Goal: Task Accomplishment & Management: Manage account settings

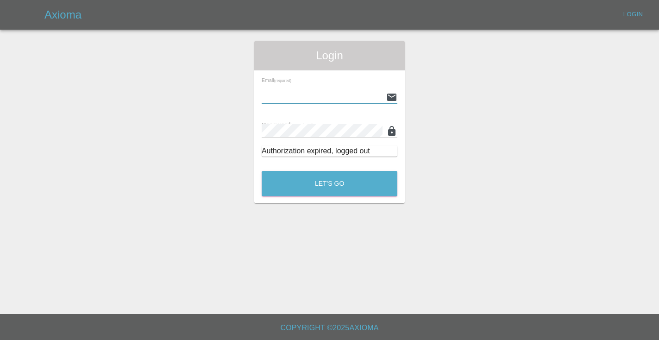
type input "[EMAIL_ADDRESS][DOMAIN_NAME]"
click at [329, 183] on button "Let's Go" at bounding box center [330, 183] width 136 height 25
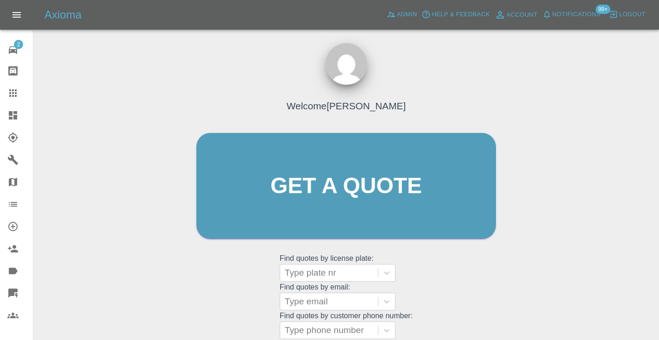
click at [472, 293] on div "Welcome [PERSON_NAME] Get a quote Get a quote Find quotes by license plate: Typ…" at bounding box center [346, 204] width 319 height 280
click at [527, 289] on div "Welcome Castro Get a quote Get a quote Find quotes by license plate: Type plate…" at bounding box center [346, 230] width 611 height 333
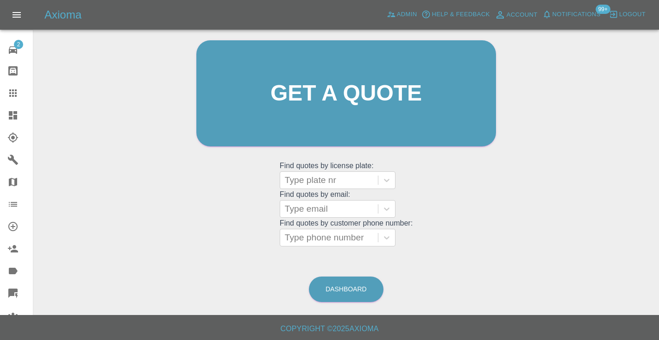
scroll to position [95, 0]
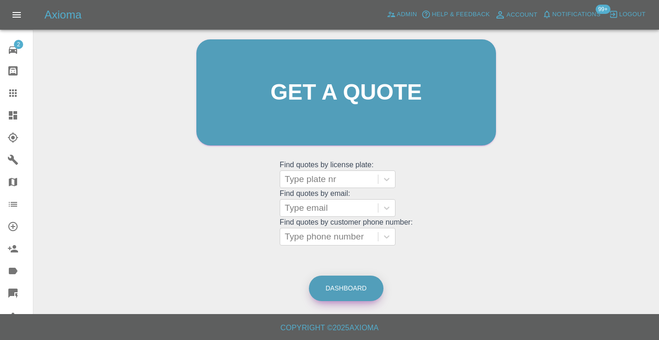
click at [334, 293] on link "Dashboard" at bounding box center [346, 288] width 75 height 25
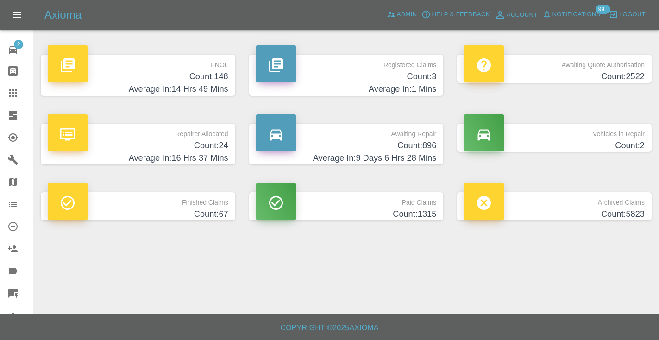
click at [410, 150] on h4 "Count: 896" at bounding box center [346, 145] width 181 height 13
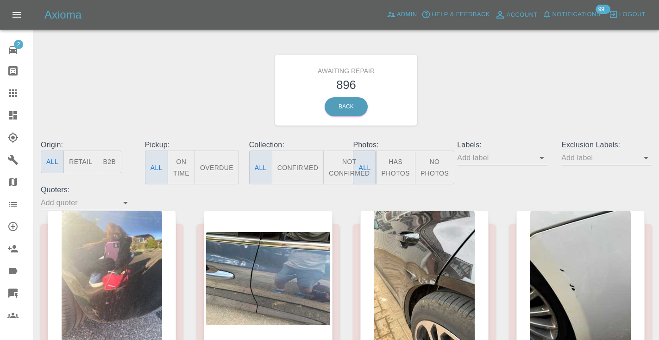
click at [336, 168] on button "Not Confirmed" at bounding box center [349, 168] width 52 height 34
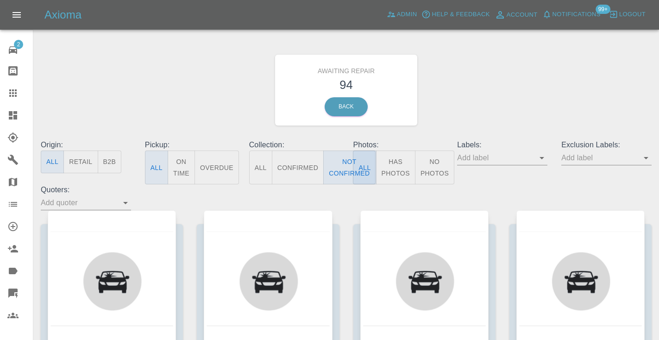
click at [455, 112] on div "Awaiting Repair 94 Back" at bounding box center [346, 90] width 625 height 99
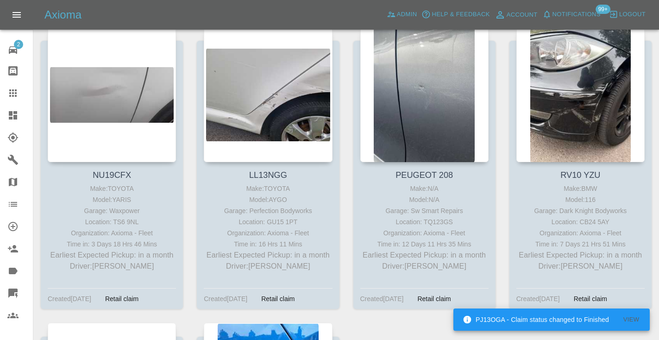
scroll to position [6933, 0]
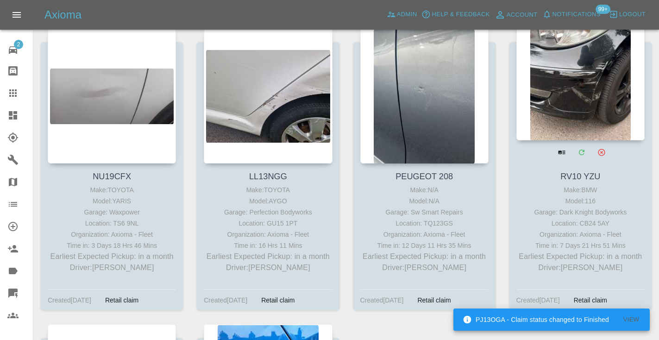
click at [583, 62] on div at bounding box center [581, 72] width 128 height 135
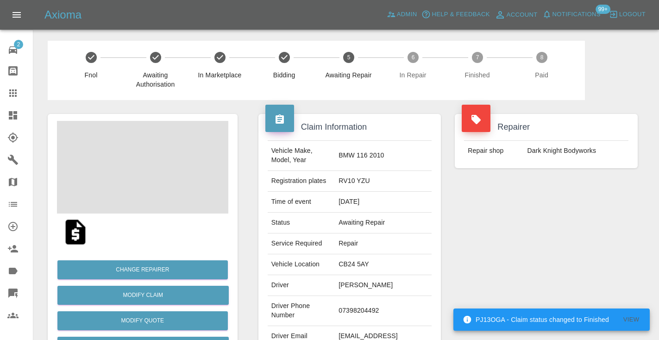
click at [370, 304] on td "07398204492" at bounding box center [383, 311] width 97 height 30
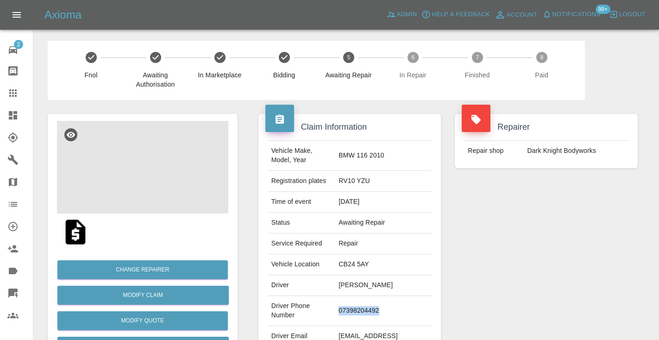
copy td "07398204492"
click at [524, 238] on div "Repairer Repair shop Dark Knight Bodyworks" at bounding box center [546, 238] width 197 height 277
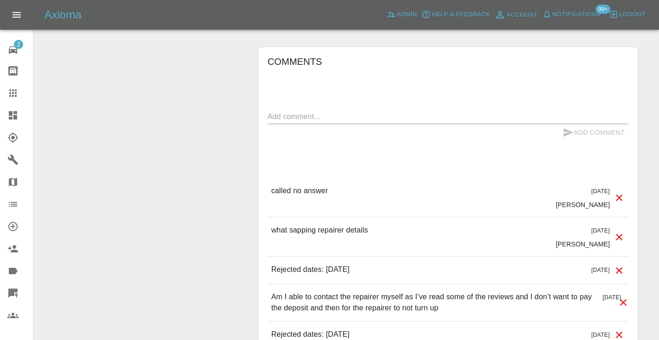
scroll to position [756, 0]
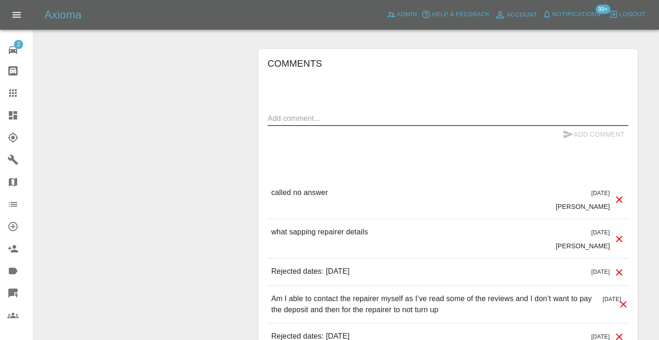
click at [301, 113] on textarea at bounding box center [448, 118] width 361 height 11
type textarea "called no answer : voice mailbox"
click at [565, 130] on icon "submit" at bounding box center [569, 134] width 10 height 8
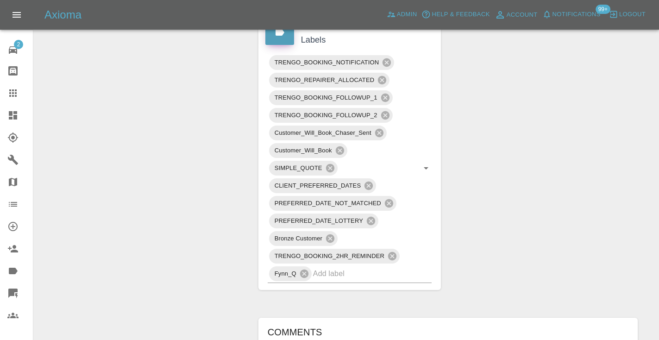
scroll to position [495, 0]
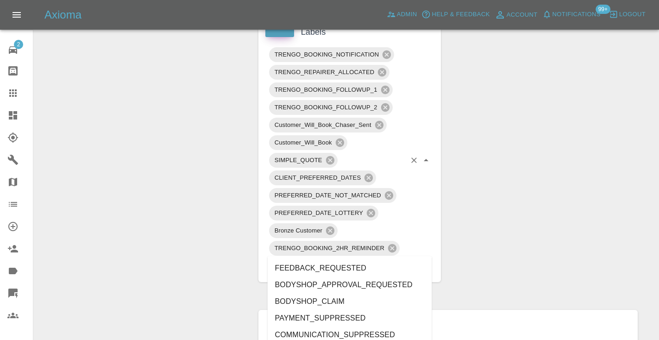
click at [329, 259] on input "text" at bounding box center [359, 266] width 93 height 14
type input "meh"
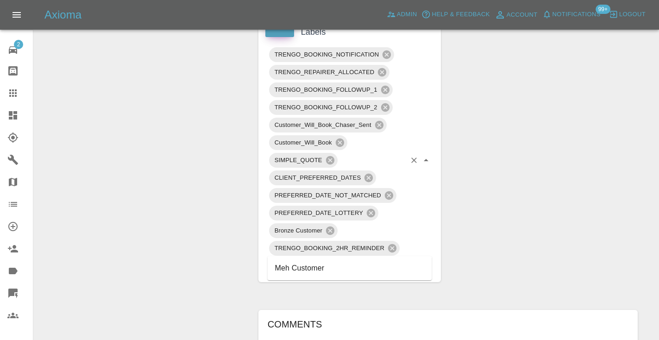
click at [324, 267] on li "Meh Customer" at bounding box center [350, 268] width 164 height 17
click at [176, 108] on div "Change Repairer Modify Claim Modify Quote Rollback Submit Payment Archive" at bounding box center [143, 273] width 204 height 1337
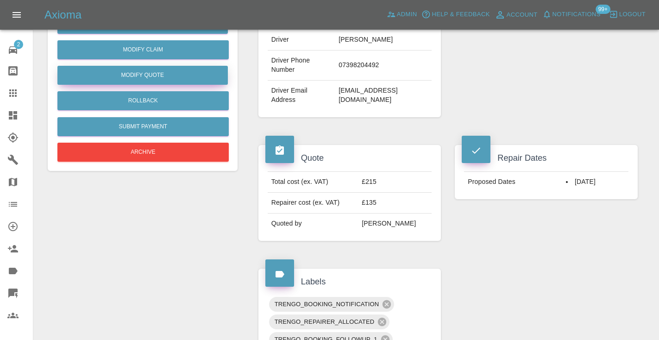
scroll to position [244, 0]
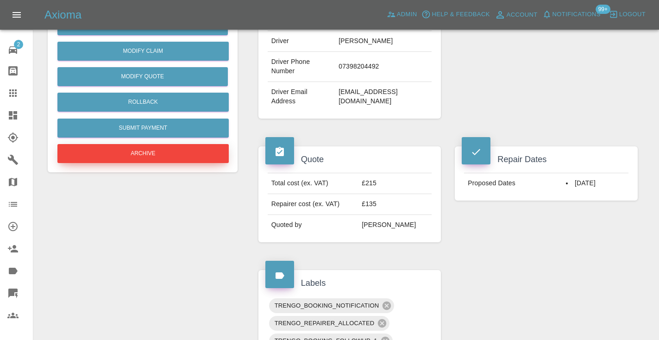
click at [158, 158] on button "Archive" at bounding box center [142, 153] width 171 height 19
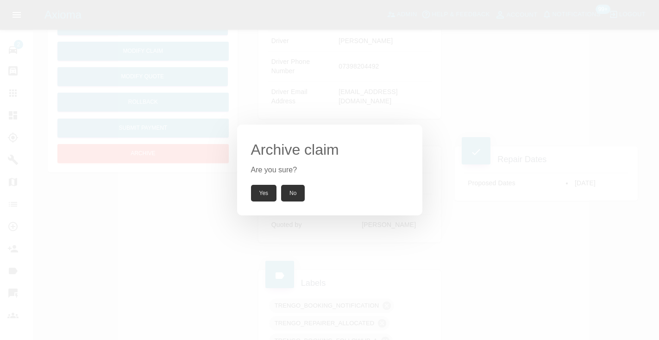
click at [261, 193] on button "Yes" at bounding box center [264, 193] width 26 height 17
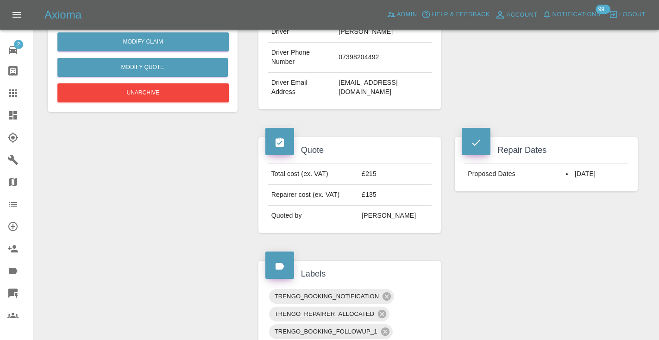
click at [20, 90] on div at bounding box center [20, 93] width 26 height 11
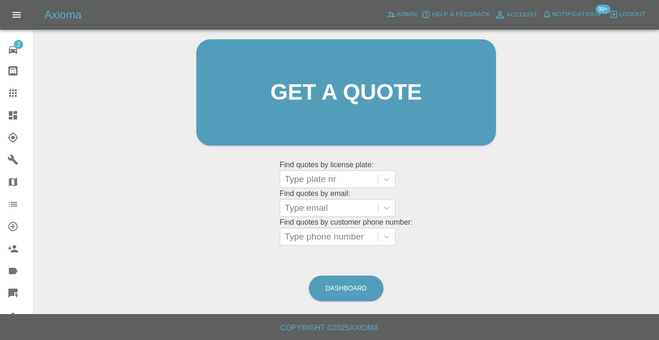
scroll to position [63, 0]
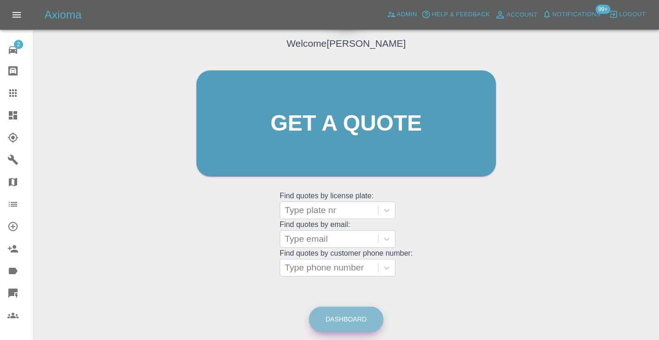
click at [344, 310] on link "Dashboard" at bounding box center [346, 319] width 75 height 25
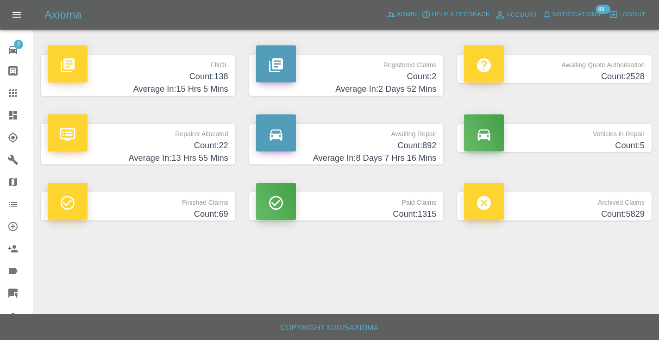
click at [405, 149] on h4 "Count: 892" at bounding box center [346, 145] width 181 height 13
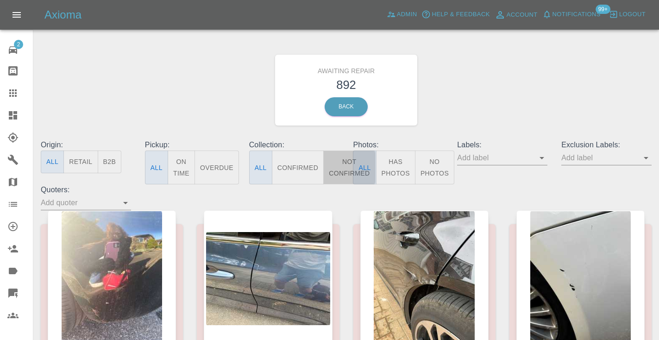
click at [348, 164] on button "Not Confirmed" at bounding box center [349, 168] width 52 height 34
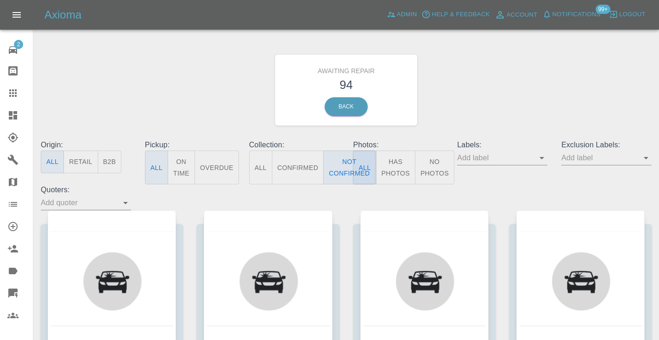
click at [474, 89] on div "Awaiting Repair 94 Back" at bounding box center [346, 90] width 625 height 99
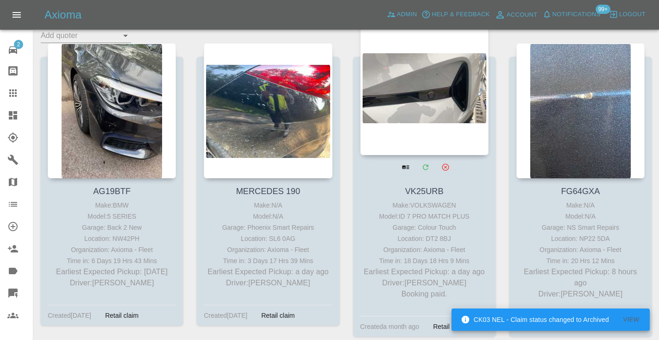
scroll to position [164, 0]
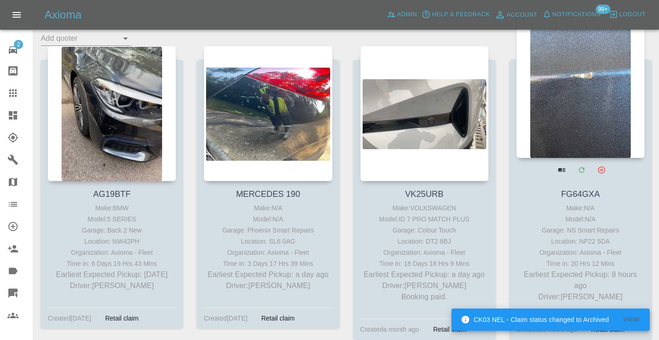
click at [593, 94] on div at bounding box center [581, 90] width 128 height 135
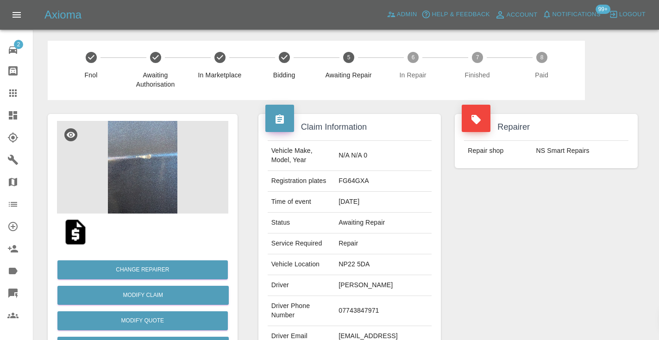
click at [375, 308] on td "07743847971" at bounding box center [383, 311] width 97 height 30
copy td "07743847971"
click at [478, 233] on div "Repairer Repair shop NS Smart Repairs" at bounding box center [546, 238] width 197 height 277
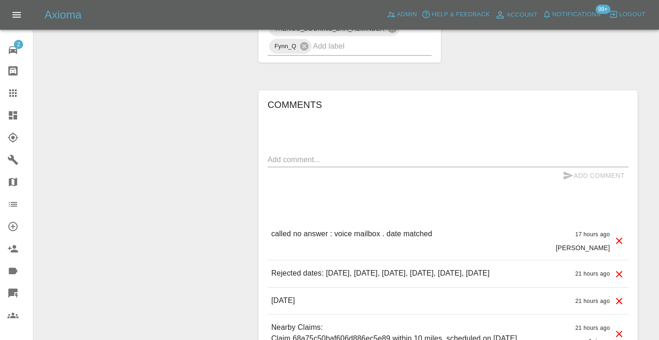
scroll to position [611, 0]
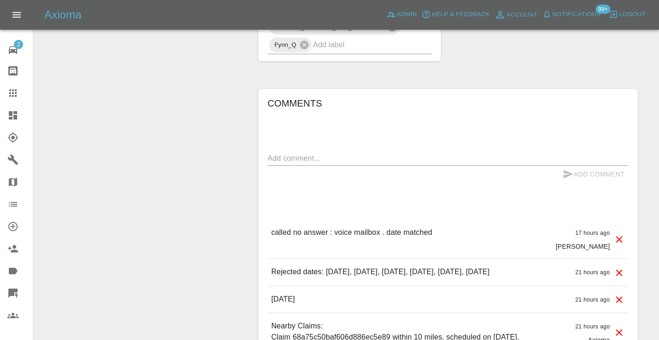
click at [307, 153] on textarea at bounding box center [448, 158] width 361 height 11
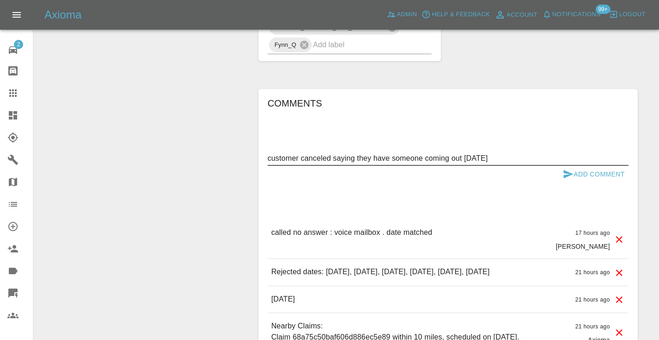
type textarea "customer canceled saying they have someone coming out today"
click at [571, 169] on icon "submit" at bounding box center [568, 174] width 11 height 11
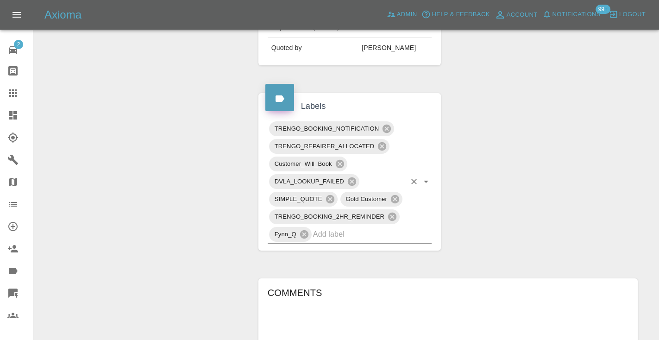
scroll to position [420, 0]
click at [335, 228] on input "text" at bounding box center [359, 235] width 93 height 14
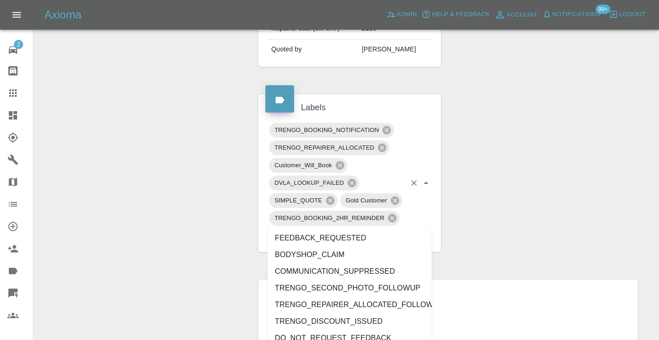
type input "cust"
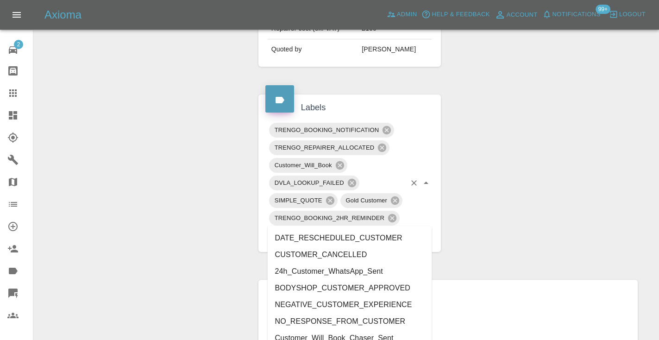
click at [325, 251] on li "CUSTOMER_CANCELLED" at bounding box center [350, 255] width 164 height 17
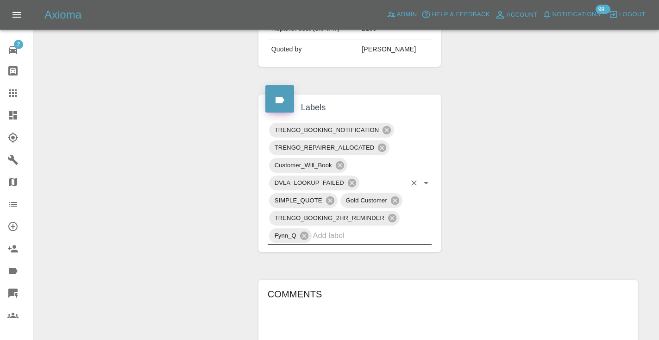
click at [214, 141] on div "Change Repairer Modify Claim Modify Quote Rollback Submit Payment Archive" at bounding box center [143, 173] width 204 height 987
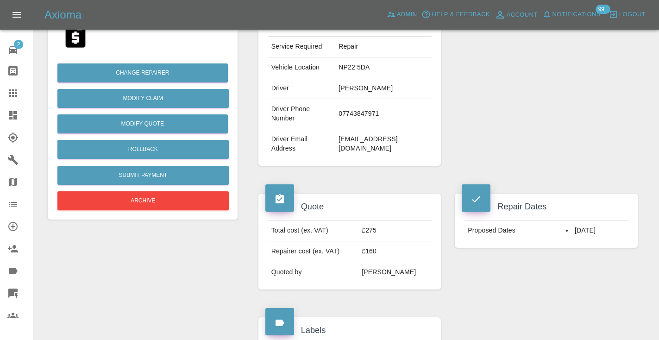
scroll to position [193, 0]
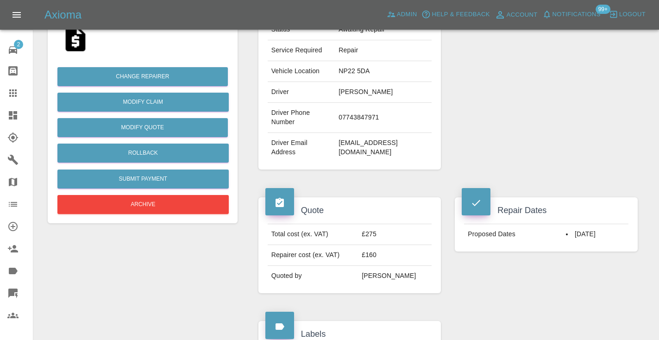
click at [150, 214] on div "Change Repairer Modify Claim Modify Quote Rollback Submit Payment Archive" at bounding box center [142, 136] width 171 height 159
click at [148, 210] on button "Archive" at bounding box center [142, 204] width 171 height 19
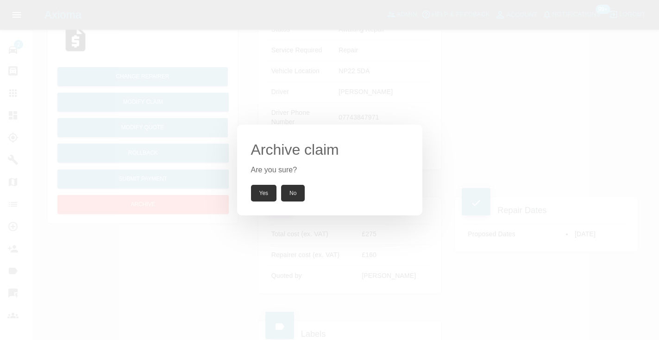
click at [261, 190] on button "Yes" at bounding box center [264, 193] width 26 height 17
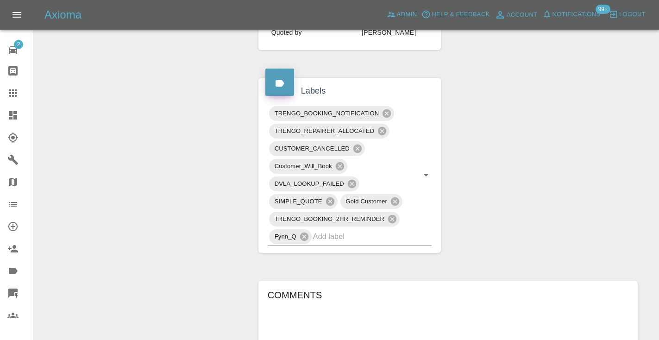
scroll to position [441, 0]
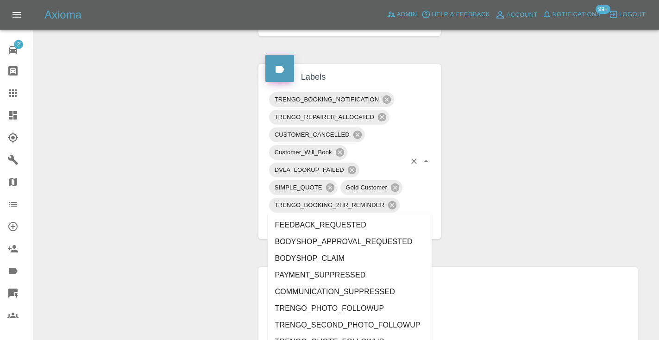
click at [341, 215] on input "text" at bounding box center [359, 222] width 93 height 14
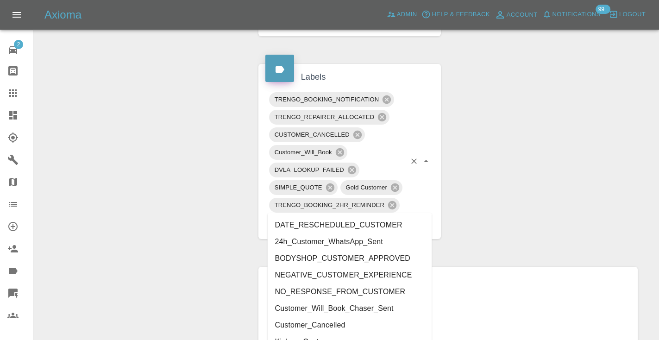
type input "c"
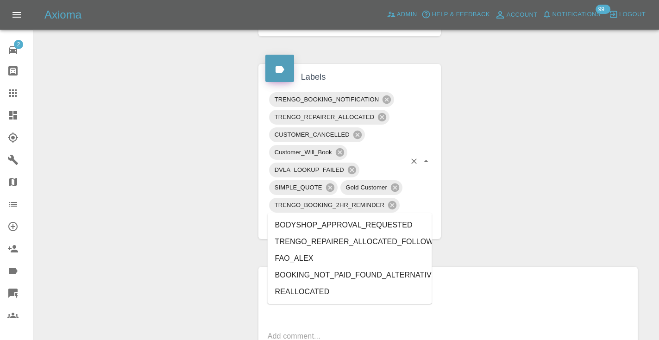
type input "alt"
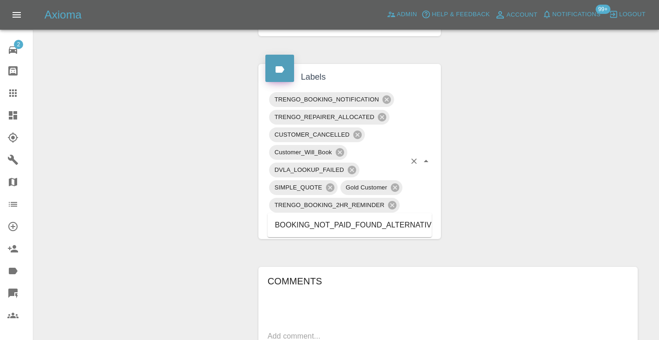
click at [355, 225] on li "BOOKING_NOT_PAID_FOUND_ALTERNATIVE" at bounding box center [350, 225] width 164 height 17
click at [220, 163] on div "Change Repairer Modify Claim Modify Quote Unarchive" at bounding box center [143, 152] width 204 height 1005
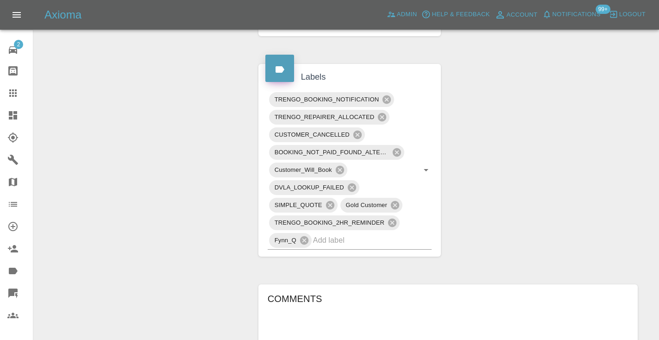
click at [10, 92] on icon at bounding box center [12, 93] width 11 height 11
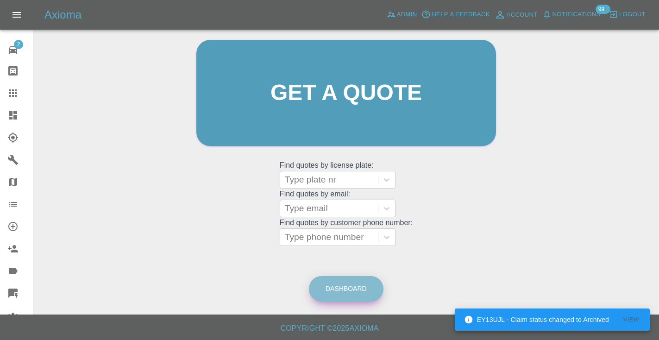
click at [346, 285] on link "Dashboard" at bounding box center [346, 288] width 75 height 25
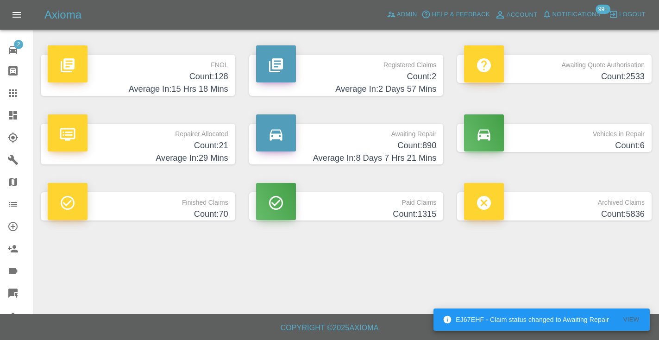
click at [416, 145] on h4 "Count: 890" at bounding box center [346, 145] width 181 height 13
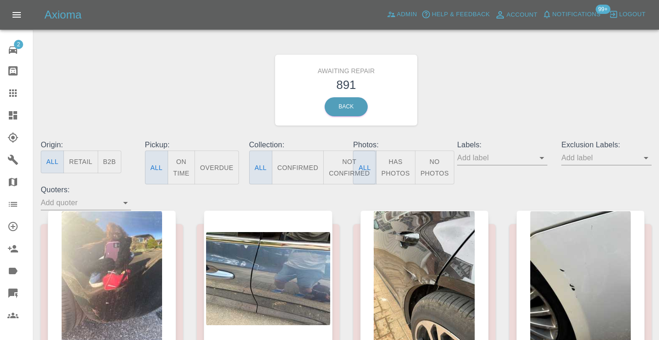
click at [338, 165] on button "Not Confirmed" at bounding box center [349, 168] width 52 height 34
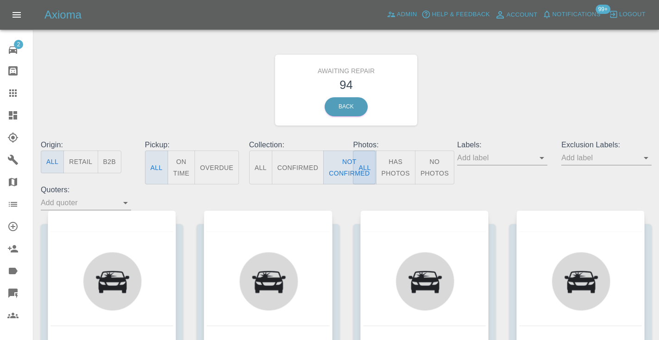
click at [501, 95] on div "Awaiting Repair 94 Back" at bounding box center [346, 90] width 625 height 99
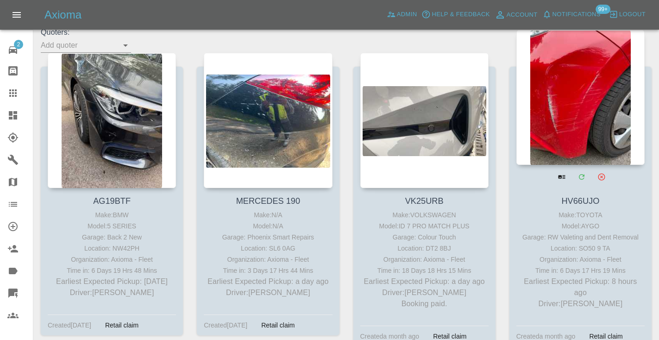
scroll to position [157, 0]
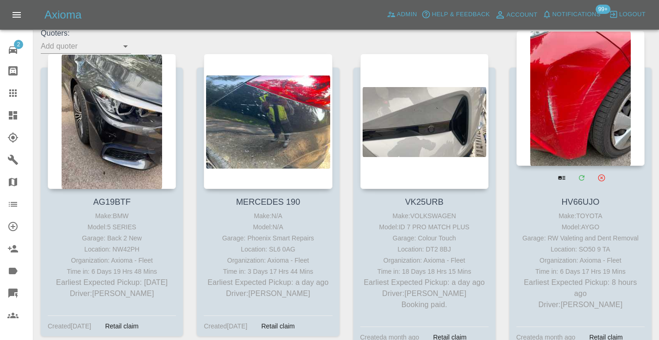
click at [592, 89] on div at bounding box center [581, 98] width 128 height 135
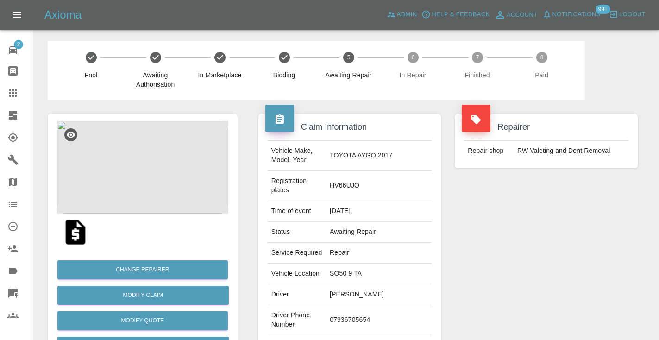
click at [346, 311] on td "07936705654" at bounding box center [379, 320] width 106 height 30
copy td "07936705654"
click at [356, 314] on td "07936705654" at bounding box center [379, 320] width 106 height 30
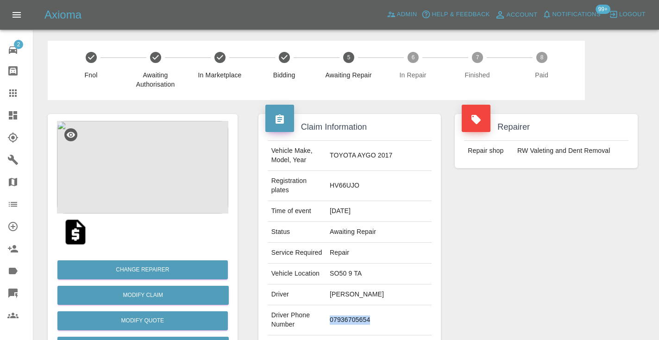
copy td "07936705654"
click at [470, 261] on div "Repairer Repair shop RW Valeting and Dent Removal" at bounding box center [546, 247] width 197 height 295
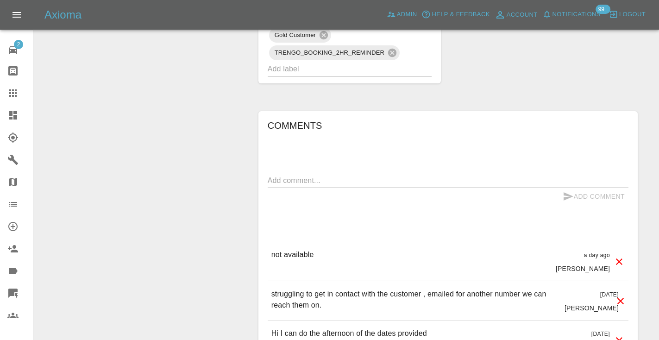
scroll to position [686, 0]
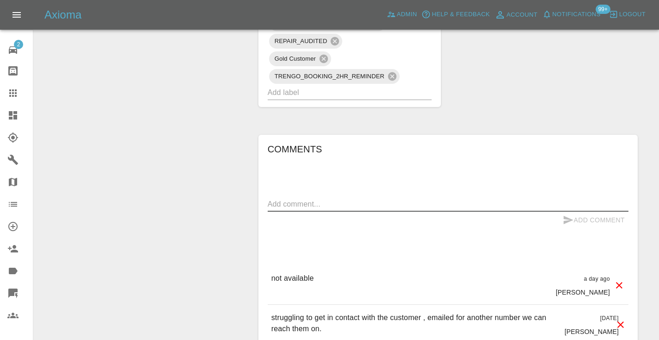
click at [290, 199] on textarea at bounding box center [448, 204] width 361 height 11
type textarea "no response from the customer"
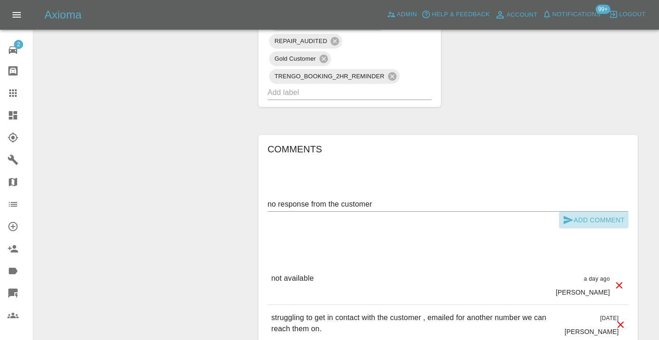
click at [568, 216] on icon "submit" at bounding box center [569, 220] width 10 height 8
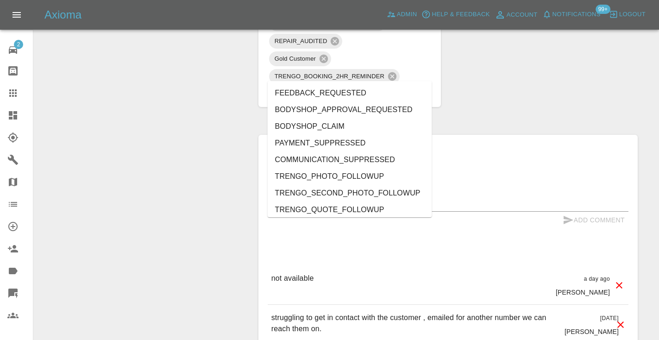
click at [350, 85] on input "text" at bounding box center [337, 92] width 139 height 14
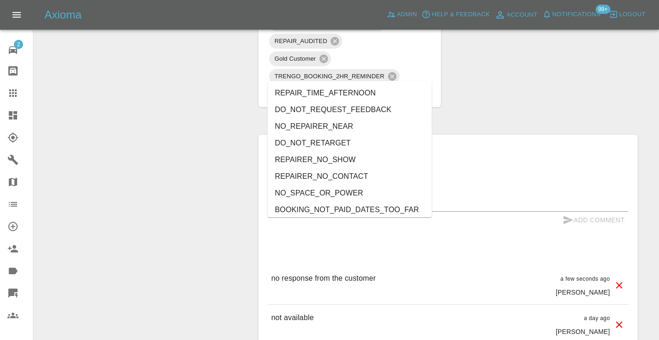
type input "no_"
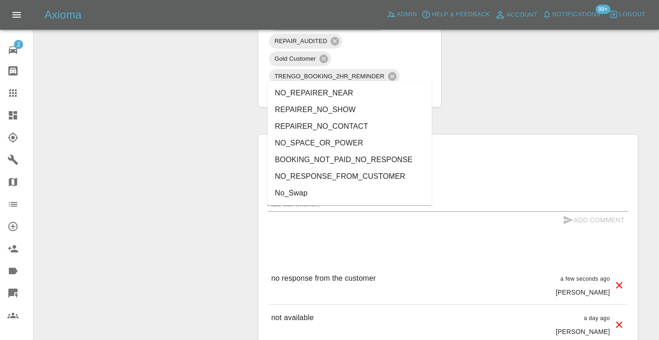
click at [296, 179] on li "NO_RESPONSE_FROM_CUSTOMER" at bounding box center [350, 176] width 164 height 17
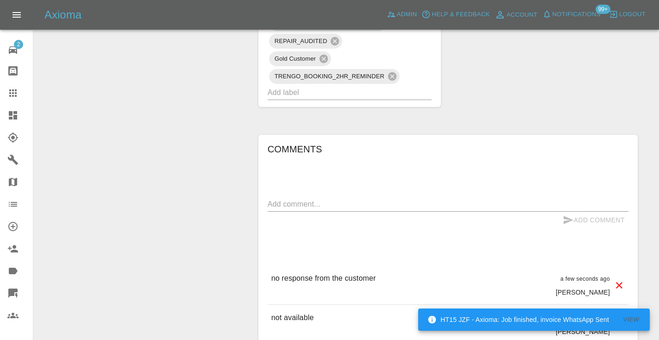
click at [185, 111] on div "Change Repairer Modify Claim Modify Quote Rollback Submit Payment Archive" at bounding box center [143, 47] width 204 height 1266
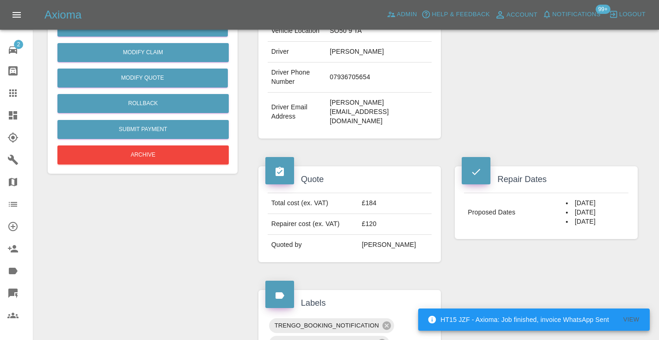
scroll to position [219, 0]
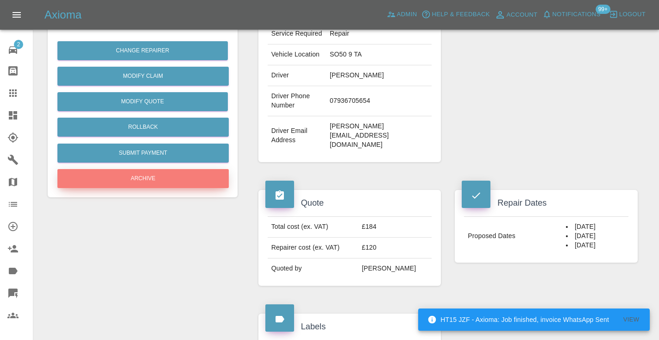
click at [107, 171] on button "Archive" at bounding box center [142, 178] width 171 height 19
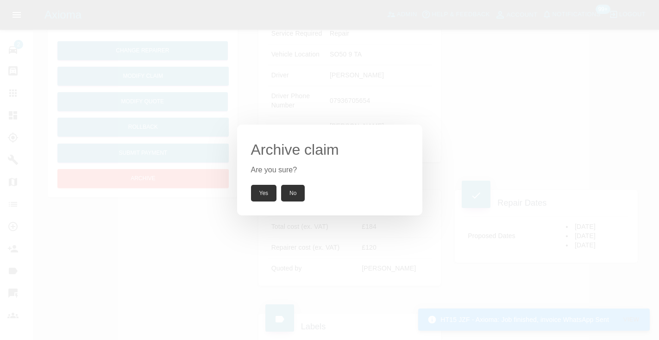
click at [265, 189] on button "Yes" at bounding box center [264, 193] width 26 height 17
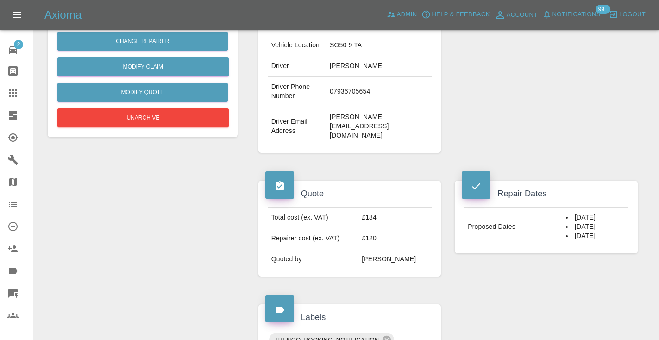
click at [8, 88] on icon at bounding box center [12, 93] width 11 height 11
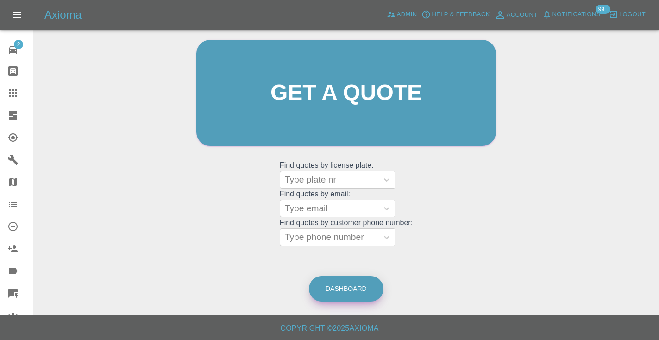
click at [359, 290] on link "Dashboard" at bounding box center [346, 288] width 75 height 25
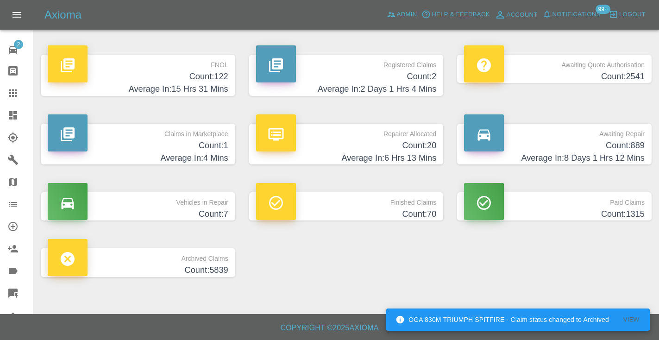
click at [632, 142] on h4 "Count: 889" at bounding box center [554, 145] width 181 height 13
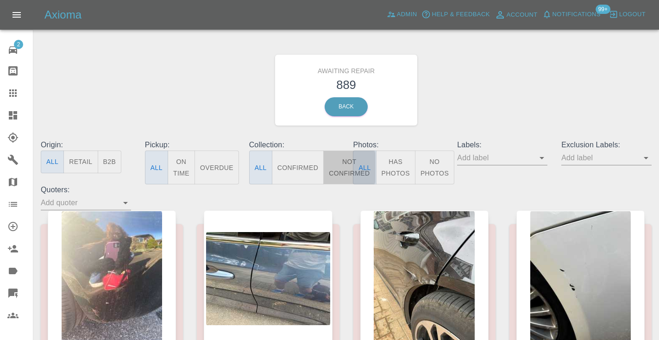
click at [337, 168] on button "Not Confirmed" at bounding box center [349, 168] width 52 height 34
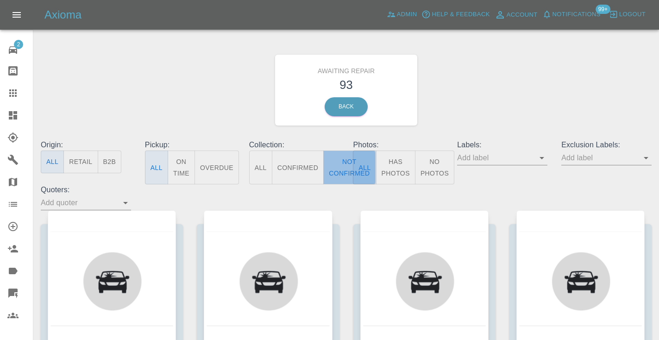
click at [335, 166] on button "Not Confirmed" at bounding box center [349, 168] width 52 height 34
type button "false"
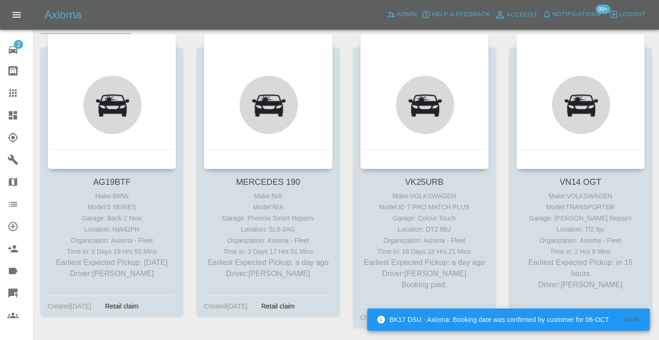
scroll to position [191, 0]
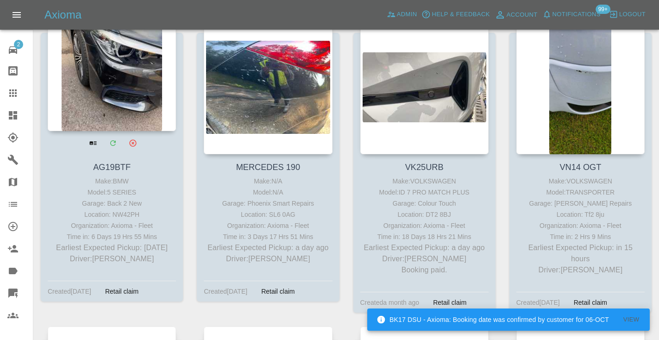
click at [89, 59] on div at bounding box center [112, 63] width 128 height 135
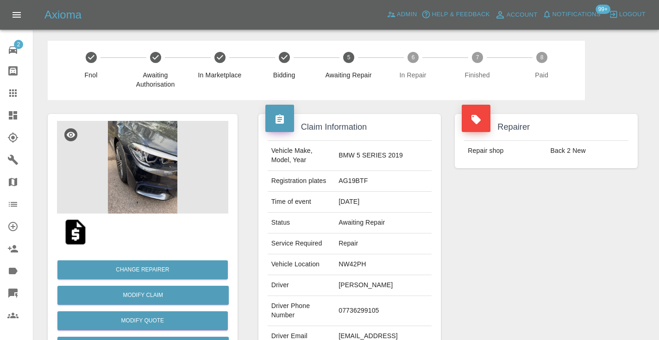
click at [367, 311] on td "07736299105" at bounding box center [383, 311] width 97 height 30
copy td "07736299105"
click at [555, 236] on div "Repairer Repair shop Back 2 New" at bounding box center [546, 238] width 197 height 277
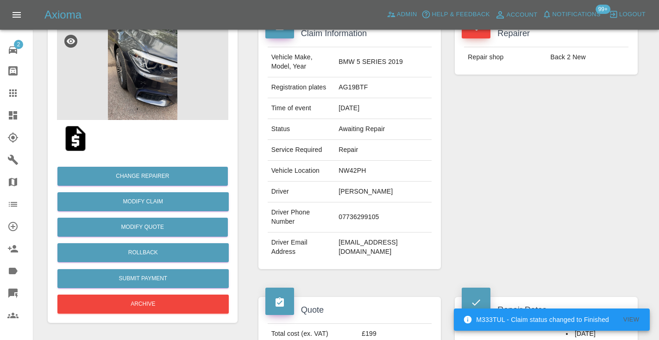
scroll to position [96, 0]
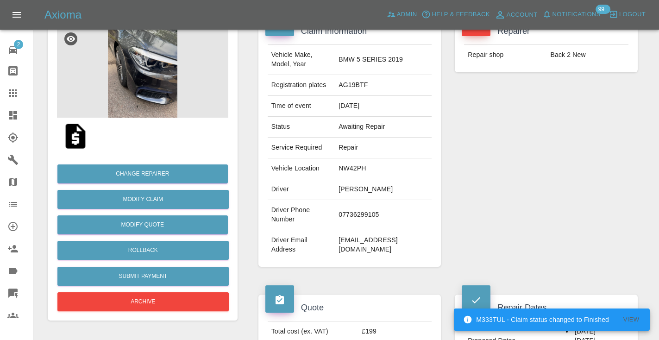
click at [370, 213] on td "07736299105" at bounding box center [383, 215] width 97 height 30
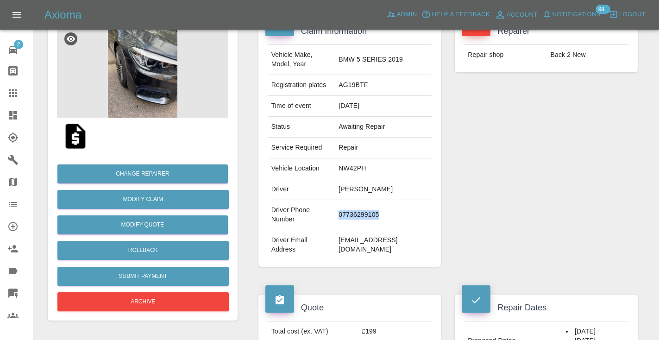
copy td "07736299105"
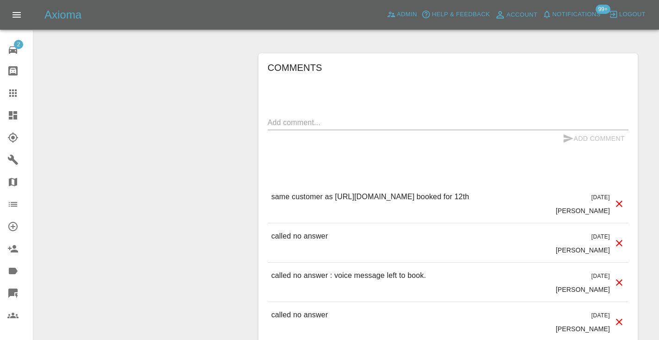
scroll to position [702, 0]
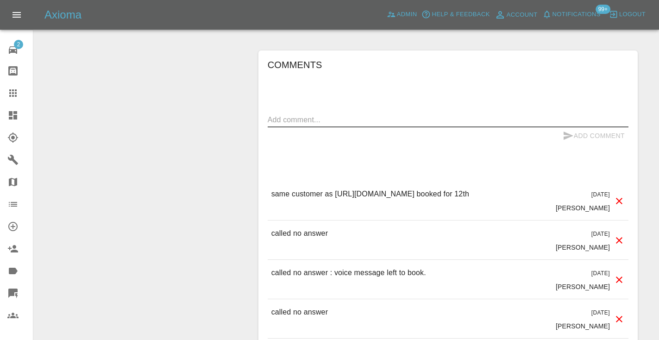
click at [275, 116] on textarea at bounding box center [448, 119] width 361 height 11
type textarea "n/a"
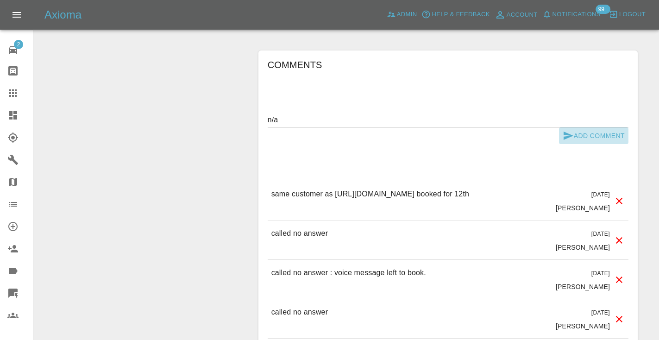
click at [581, 136] on button "Add Comment" at bounding box center [594, 135] width 70 height 17
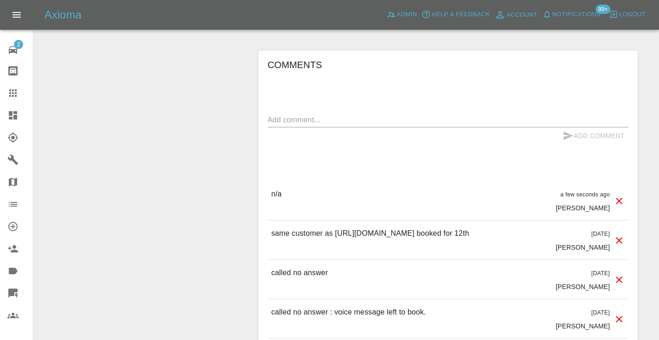
click at [11, 92] on icon at bounding box center [12, 93] width 11 height 11
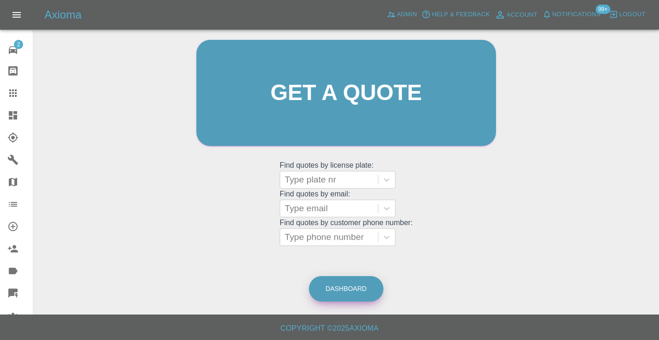
click at [343, 287] on link "Dashboard" at bounding box center [346, 288] width 75 height 25
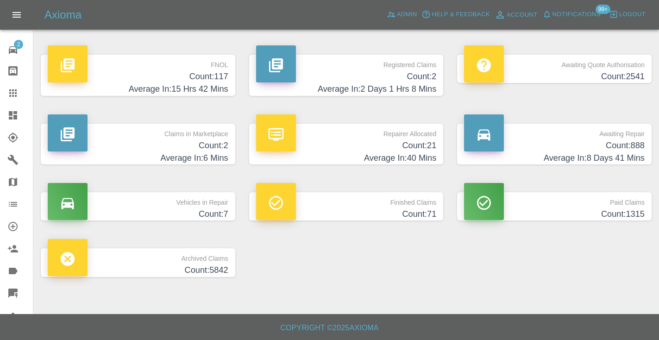
click at [607, 144] on h4 "Count: 888" at bounding box center [554, 145] width 181 height 13
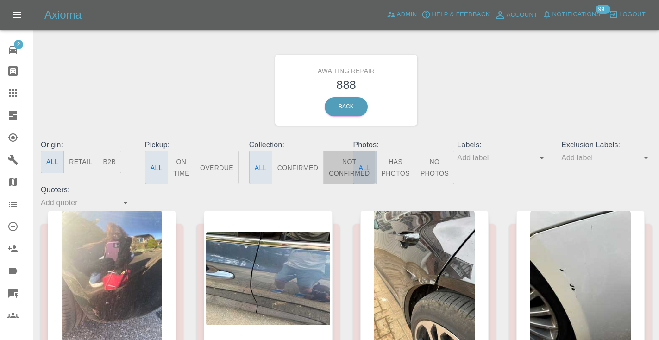
click at [343, 158] on button "Not Confirmed" at bounding box center [349, 168] width 52 height 34
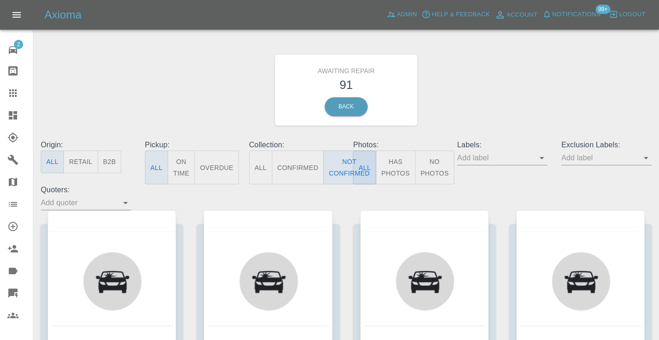
click at [522, 51] on div "Awaiting Repair 91 Back" at bounding box center [346, 90] width 625 height 99
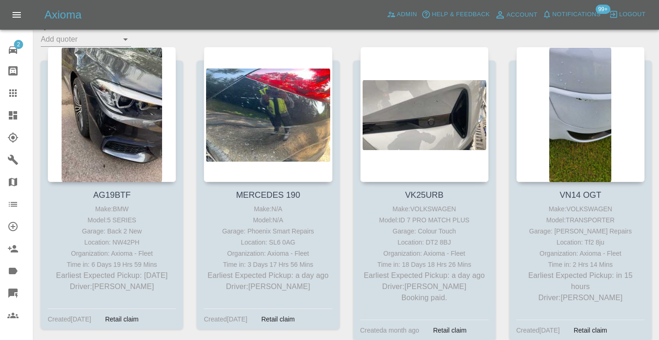
scroll to position [162, 0]
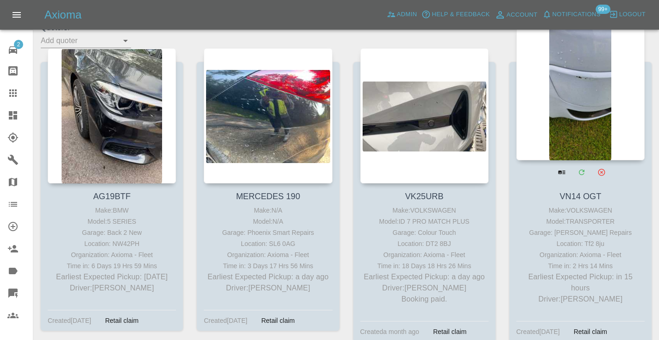
click at [591, 70] on div at bounding box center [581, 92] width 128 height 135
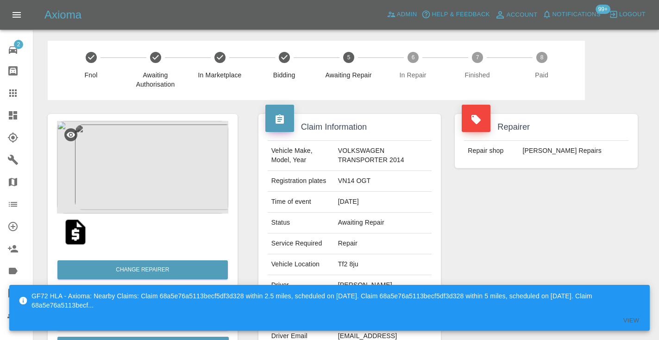
click at [354, 308] on div "GF72 HLA - Axioma: Nearby Claims: Claim 68a5e76a5113becf5df3d328 within 2.5 mil…" at bounding box center [331, 301] width 624 height 26
click at [505, 188] on div "Repairer Repair shop CJ Smart Repairs" at bounding box center [546, 238] width 197 height 277
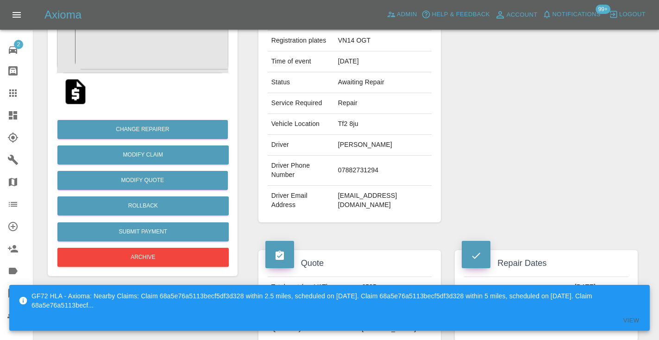
scroll to position [155, 0]
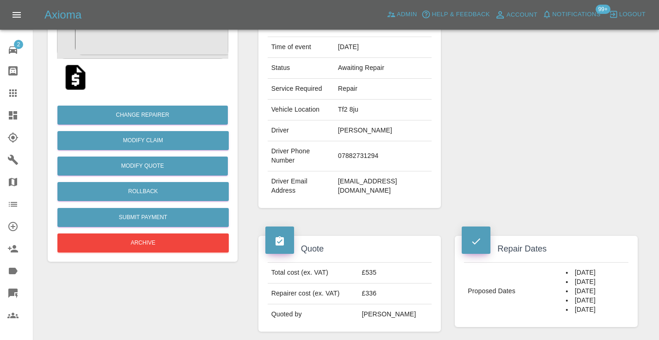
click at [352, 162] on td "07882731294" at bounding box center [384, 156] width 98 height 30
click at [352, 159] on td "07882731294" at bounding box center [384, 156] width 98 height 30
copy td "07882731294"
click at [568, 114] on div "Repairer Repair shop CJ Smart Repairs" at bounding box center [546, 83] width 197 height 277
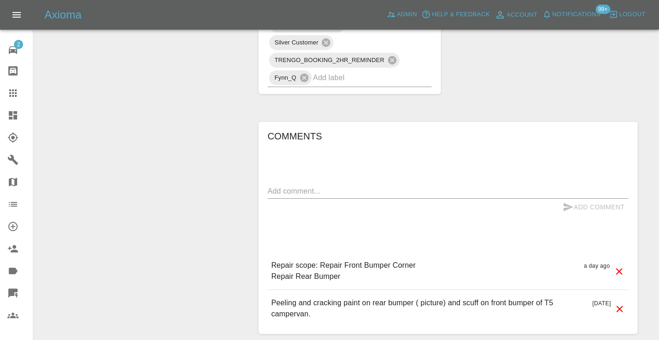
scroll to position [685, 0]
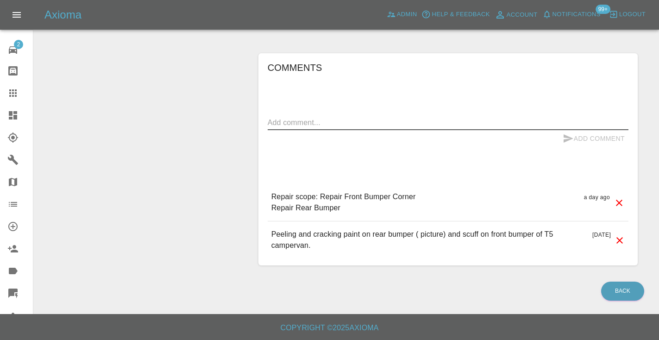
click at [384, 117] on textarea at bounding box center [448, 122] width 361 height 11
type textarea "called no answer : voice mailbox"
click at [571, 135] on icon "submit" at bounding box center [568, 138] width 11 height 11
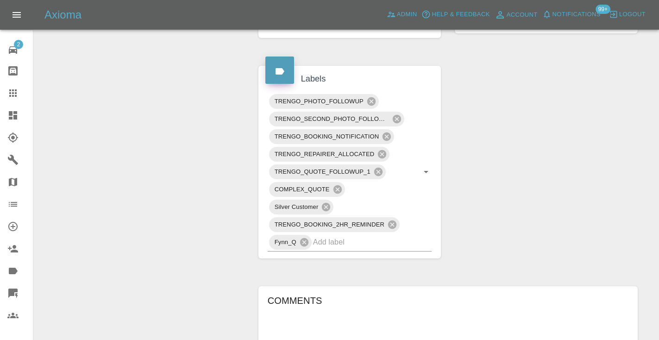
scroll to position [447, 0]
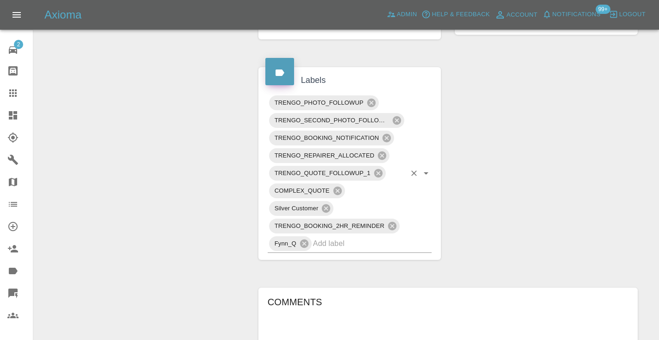
click at [361, 244] on input "text" at bounding box center [359, 243] width 93 height 14
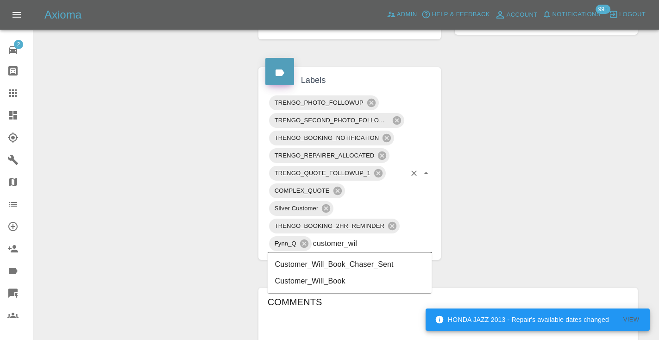
type input "customer_will"
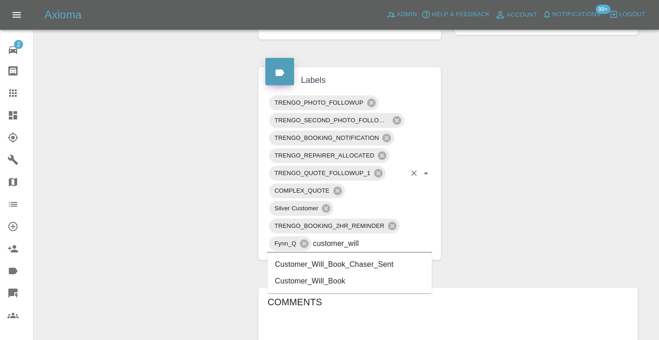
click at [310, 281] on li "Customer_Will_Book" at bounding box center [350, 281] width 164 height 17
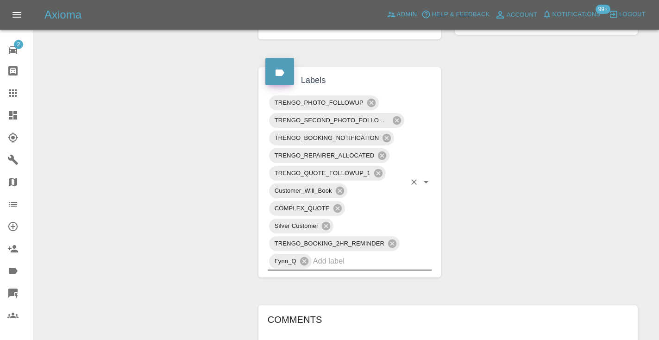
click at [152, 193] on div "Change Repairer Modify Claim Modify Quote Rollback Submit Payment Archive" at bounding box center [143, 112] width 204 height 918
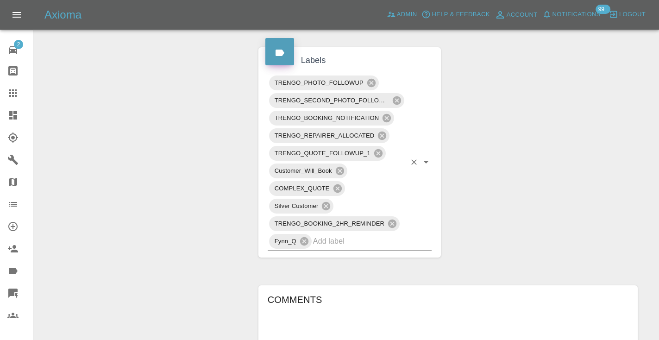
scroll to position [475, 0]
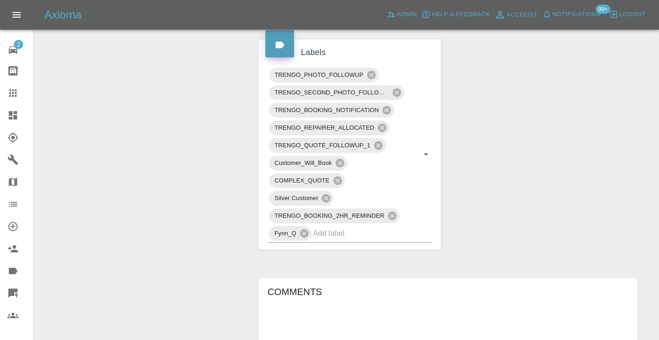
click at [11, 94] on icon at bounding box center [12, 92] width 7 height 7
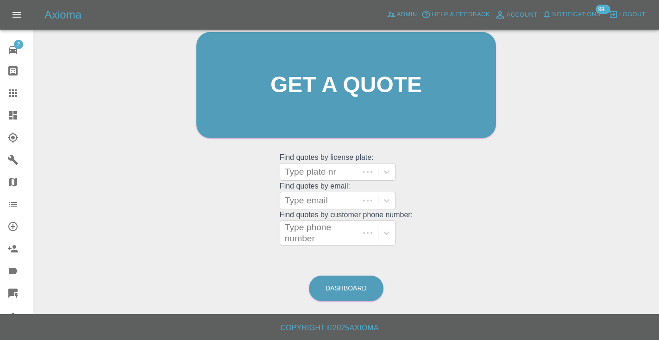
scroll to position [63, 0]
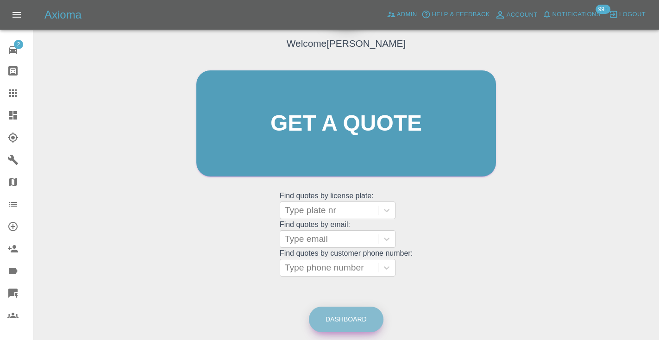
click at [333, 319] on link "Dashboard" at bounding box center [346, 319] width 75 height 25
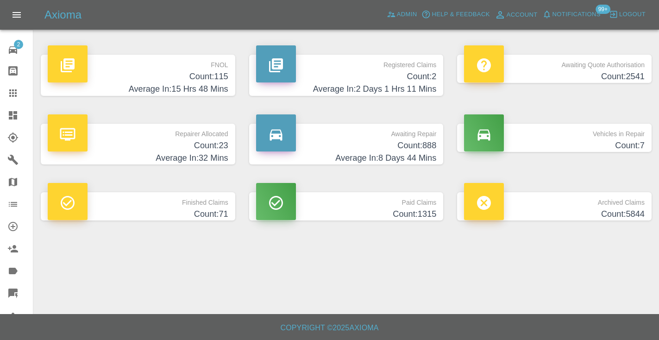
click at [408, 152] on h4 "Average In: 8 Days 44 Mins" at bounding box center [346, 158] width 181 height 13
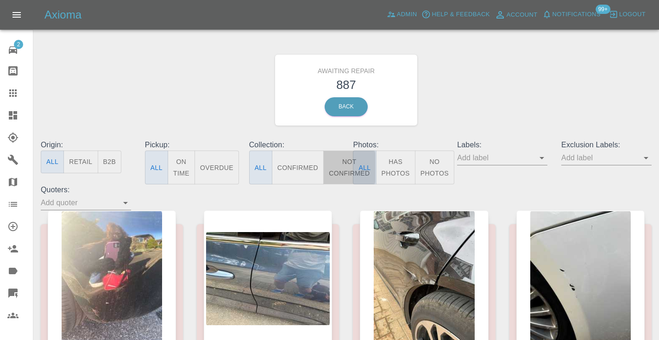
click at [338, 164] on button "Not Confirmed" at bounding box center [349, 168] width 52 height 34
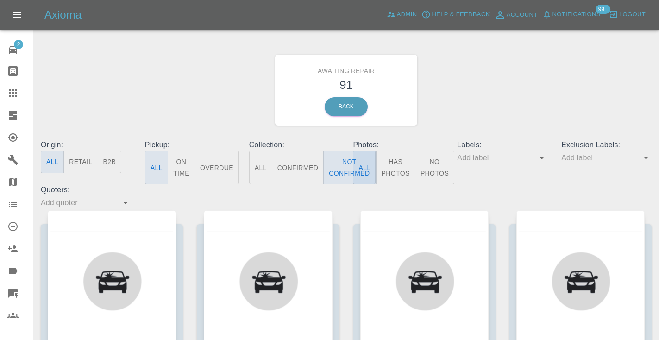
click at [535, 62] on div "Awaiting Repair 91 Back" at bounding box center [346, 90] width 625 height 99
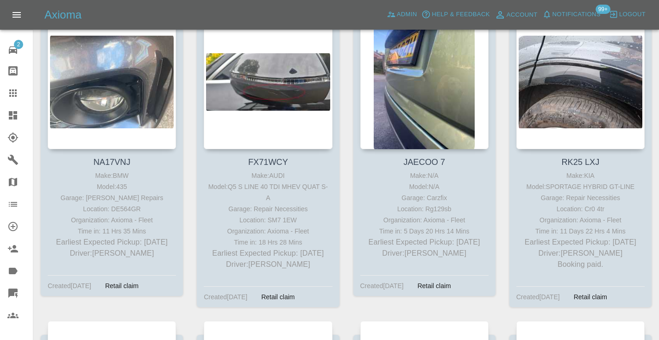
scroll to position [3584, 0]
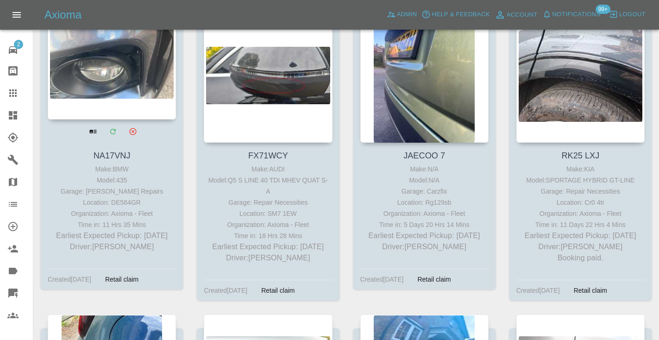
click at [111, 78] on div at bounding box center [112, 51] width 128 height 135
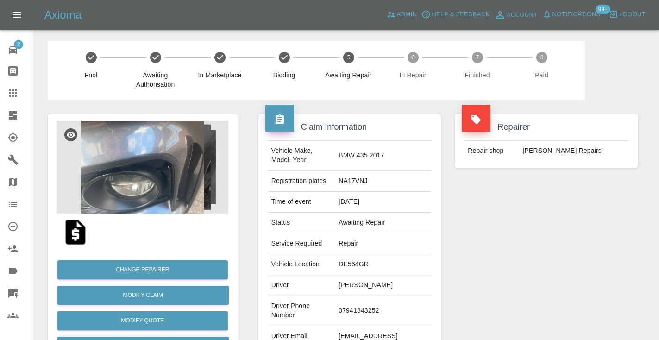
click at [385, 300] on td "07941843252" at bounding box center [383, 311] width 97 height 30
copy td "07941843252"
click at [553, 257] on div "Repairer Repair shop CJ Smart Repairs" at bounding box center [546, 238] width 197 height 277
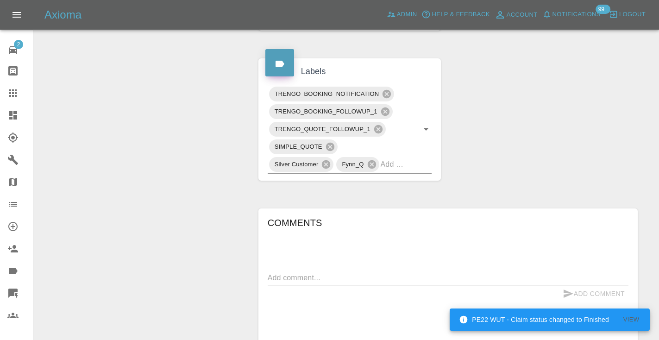
scroll to position [452, 0]
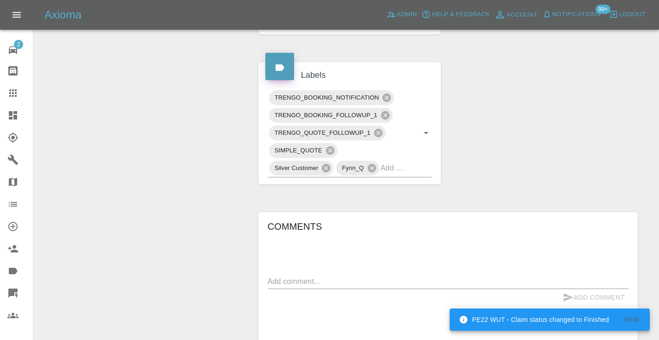
click at [300, 276] on textarea at bounding box center [448, 281] width 361 height 11
type textarea "c"
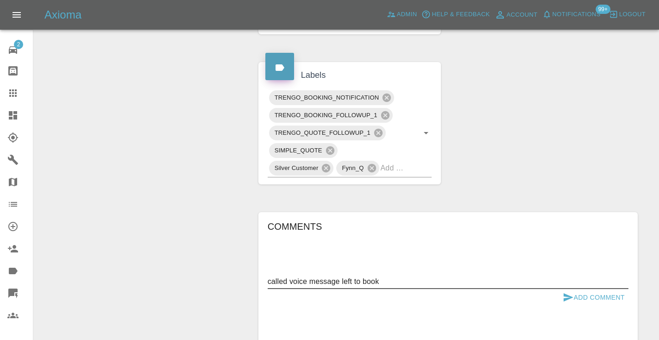
type textarea "called voice message left to book"
click at [597, 289] on button "Add Comment" at bounding box center [594, 297] width 70 height 17
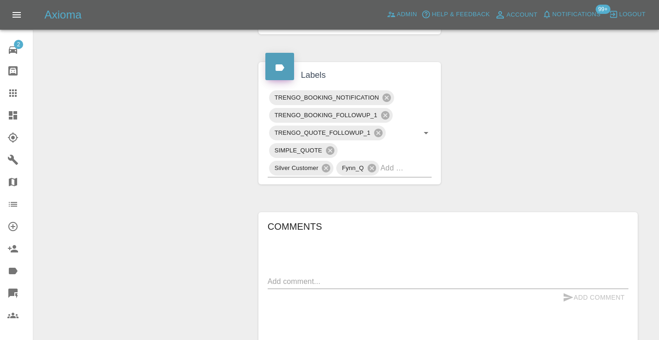
click at [181, 189] on div "Change Repairer Modify Claim Modify Quote Rollback Submit Payment Archive" at bounding box center [143, 98] width 204 height 901
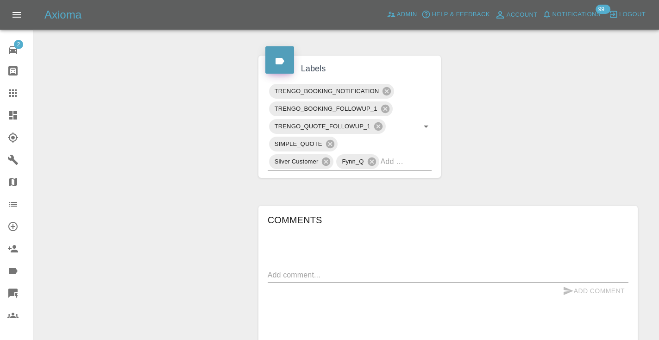
scroll to position [450, 0]
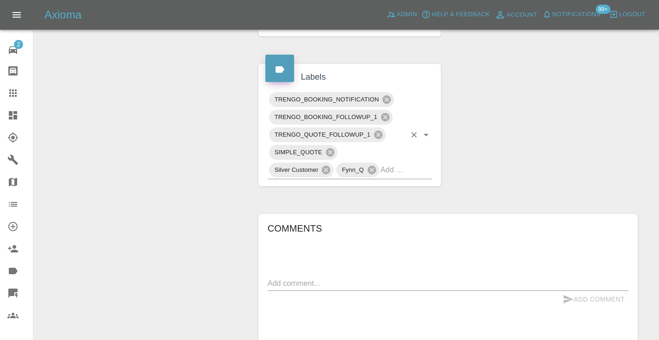
click at [386, 163] on input "text" at bounding box center [393, 170] width 25 height 14
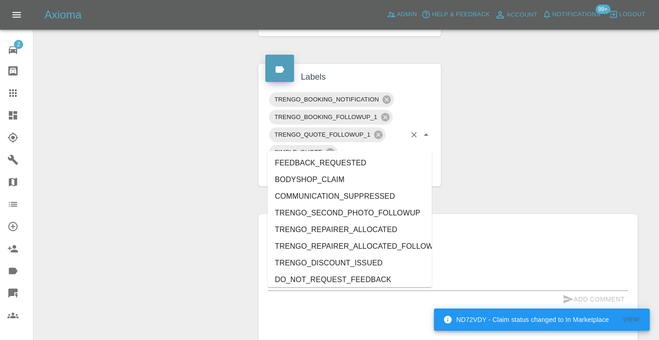
type input "cust"
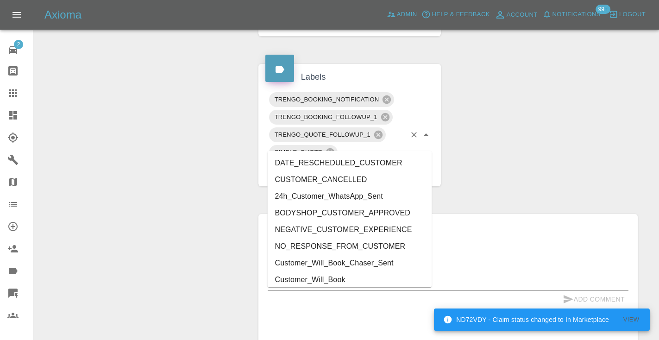
click at [341, 276] on li "Customer_Will_Book" at bounding box center [350, 280] width 164 height 17
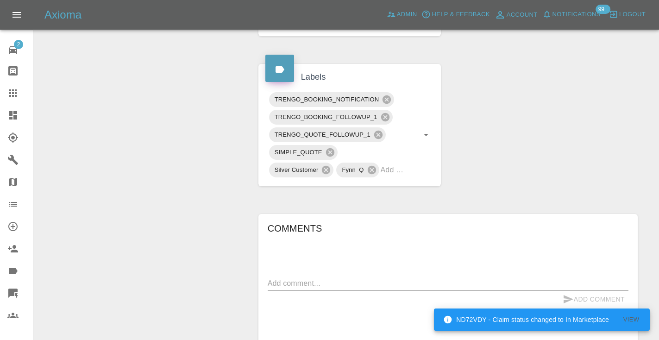
click at [159, 163] on div "Change Repairer Modify Claim Modify Quote Rollback Submit Payment Archive" at bounding box center [143, 100] width 204 height 901
click at [10, 92] on icon at bounding box center [12, 92] width 7 height 7
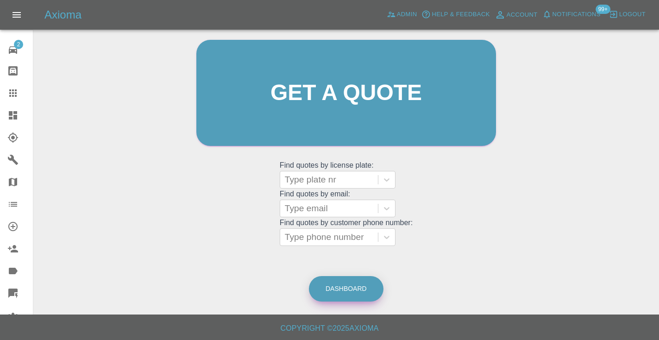
click at [339, 298] on link "Dashboard" at bounding box center [346, 288] width 75 height 25
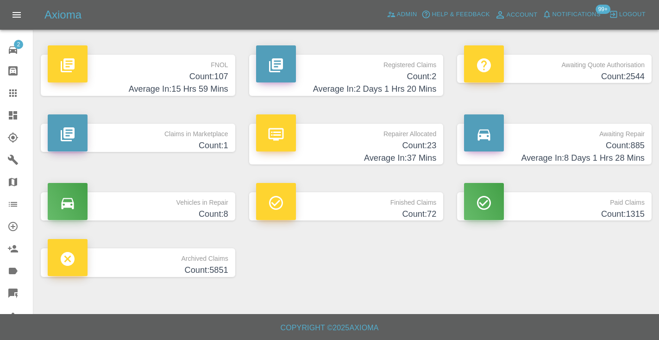
click at [619, 150] on h4 "Count: 885" at bounding box center [554, 145] width 181 height 13
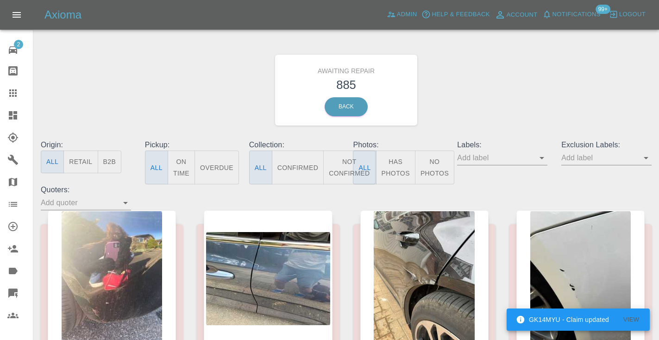
click at [338, 166] on button "Not Confirmed" at bounding box center [349, 168] width 52 height 34
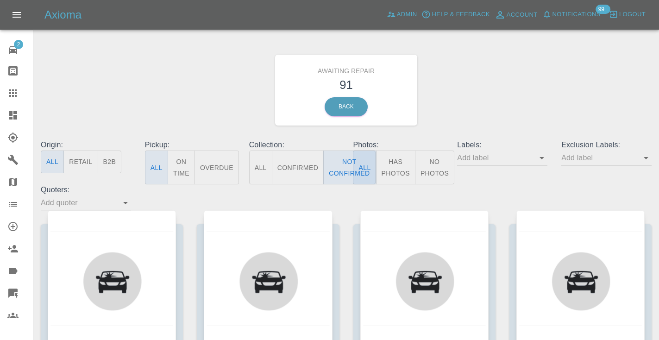
click at [505, 75] on div "Awaiting Repair 91 Back" at bounding box center [346, 90] width 625 height 99
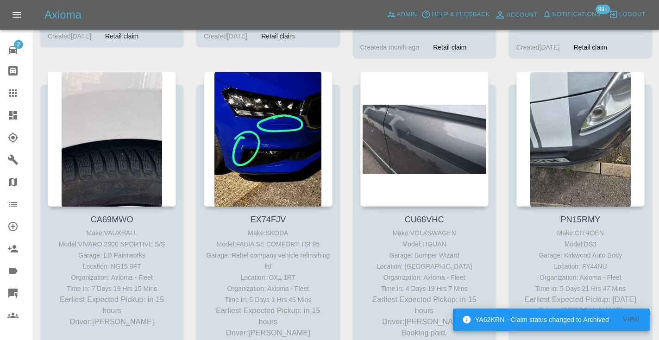
scroll to position [439, 0]
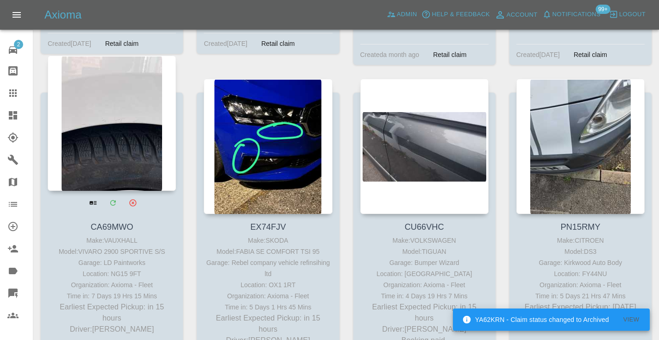
click at [124, 150] on div at bounding box center [112, 123] width 128 height 135
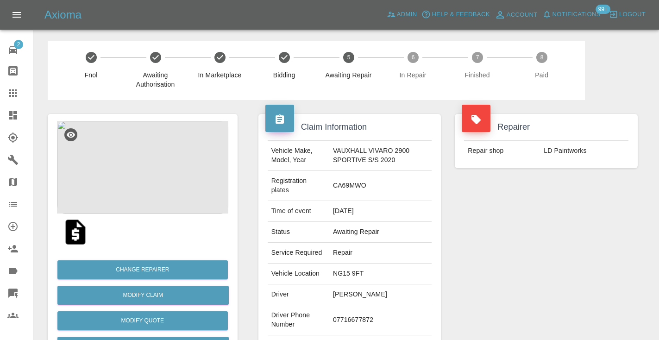
click at [357, 319] on td "07716677872" at bounding box center [380, 320] width 102 height 30
copy td "07716677872"
click at [553, 227] on div "Repairer Repair shop LD Paintworks" at bounding box center [546, 243] width 197 height 286
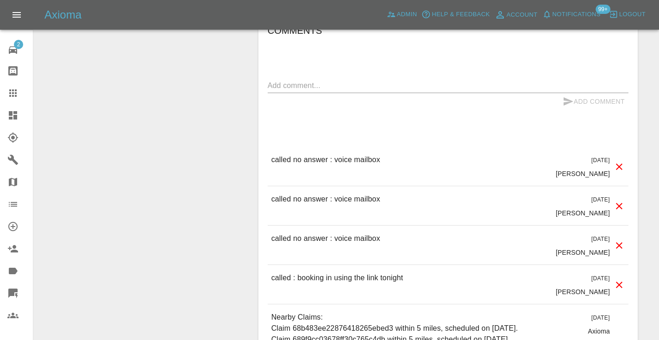
scroll to position [819, 0]
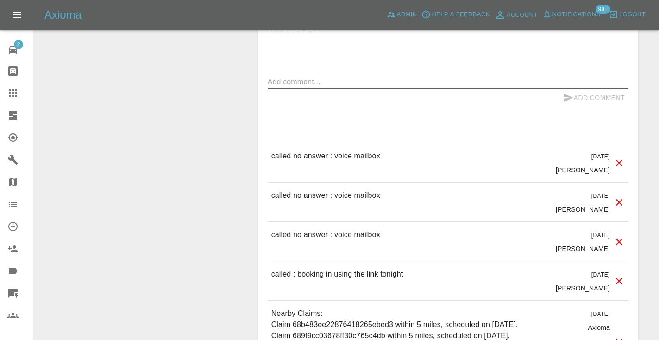
click at [301, 78] on textarea at bounding box center [448, 81] width 361 height 11
type textarea "called no answer"
click at [590, 101] on button "Add Comment" at bounding box center [594, 97] width 70 height 17
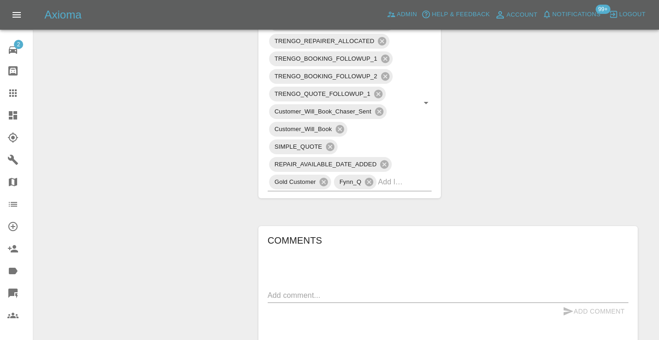
scroll to position [597, 0]
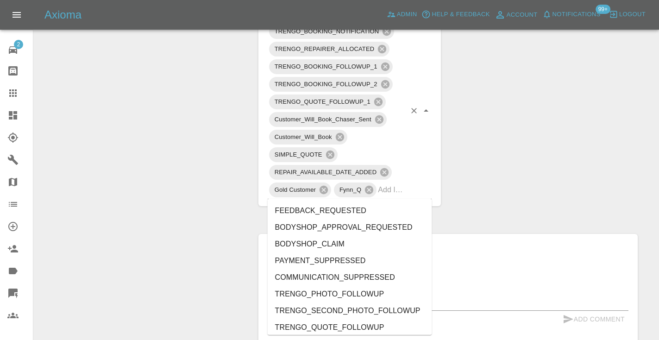
click at [408, 191] on div "TRENGO_BOOKING_NOTIFICATION TRENGO_REPAIRER_ALLOCATED TRENGO_BOOKING_FOLLOWUP_1…" at bounding box center [350, 111] width 164 height 177
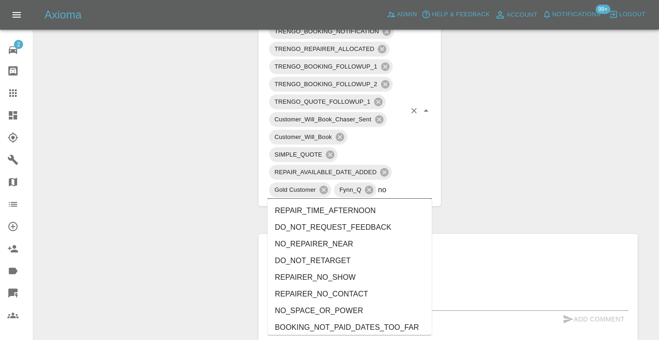
type input "no_"
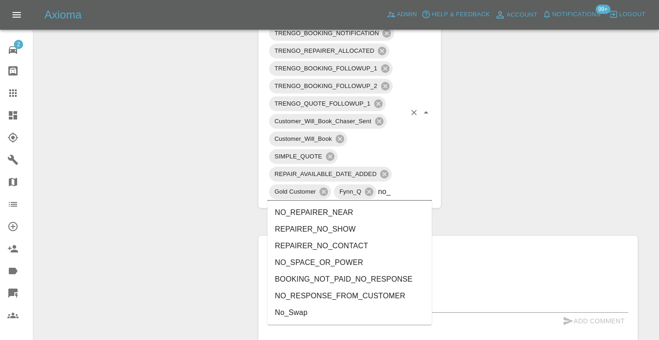
scroll to position [591, 0]
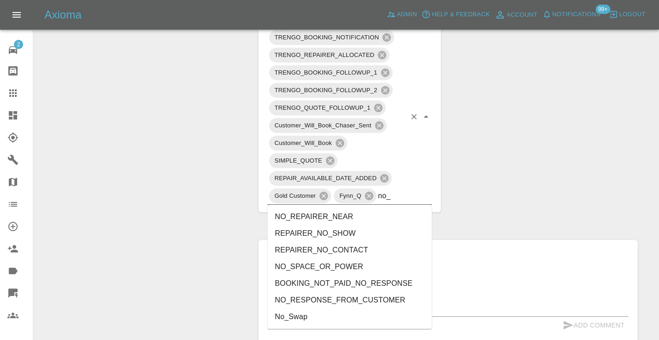
click at [335, 300] on li "NO_RESPONSE_FROM_CUSTOMER" at bounding box center [350, 300] width 164 height 17
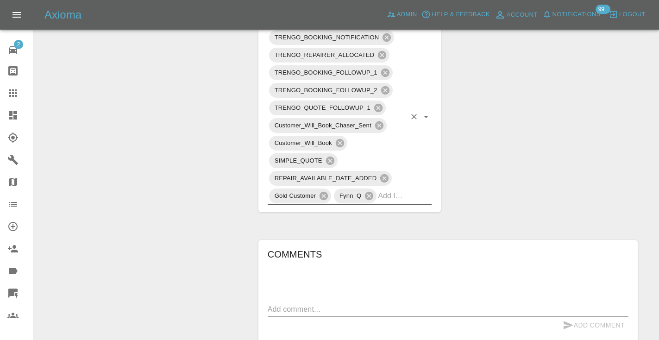
click at [209, 144] on div "Change Repairer Modify Claim Modify Quote Rollback Submit Payment Archive" at bounding box center [143, 116] width 204 height 1215
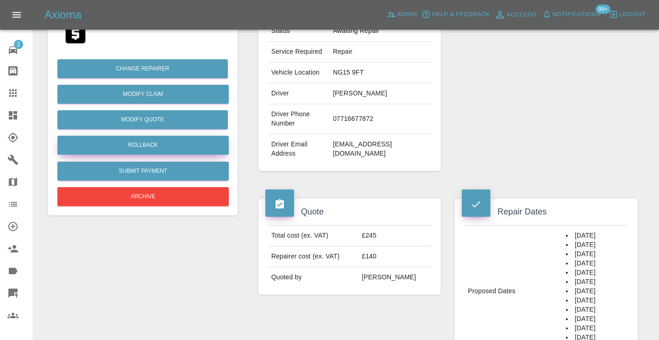
scroll to position [187, 0]
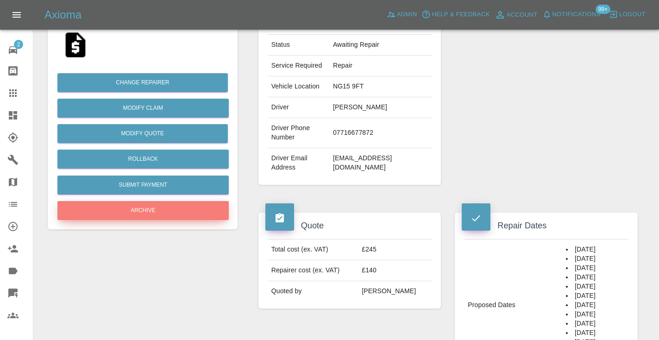
click at [127, 205] on button "Archive" at bounding box center [142, 210] width 171 height 19
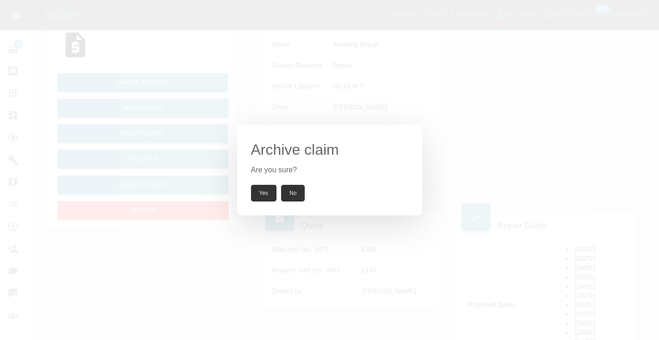
click at [258, 190] on button "Yes" at bounding box center [264, 193] width 26 height 17
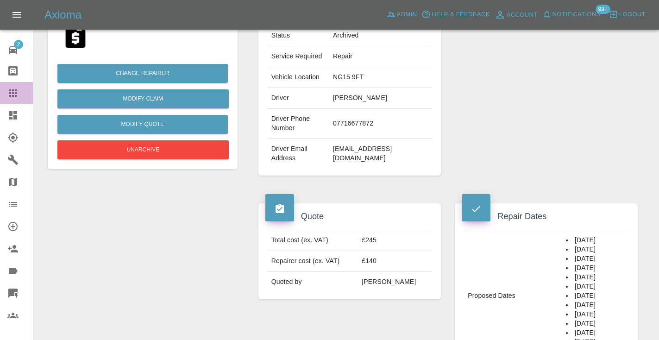
click at [10, 97] on icon at bounding box center [12, 92] width 7 height 7
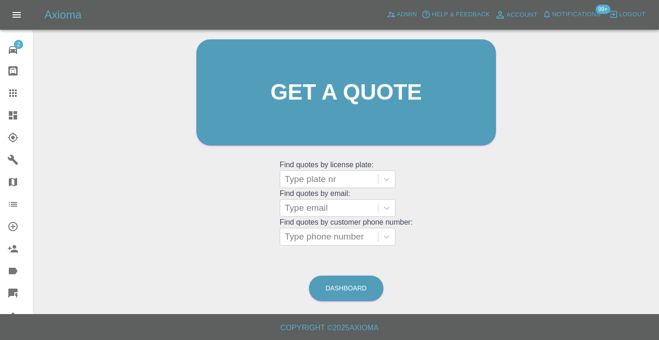
scroll to position [93, 0]
click at [345, 291] on link "Dashboard" at bounding box center [346, 288] width 75 height 25
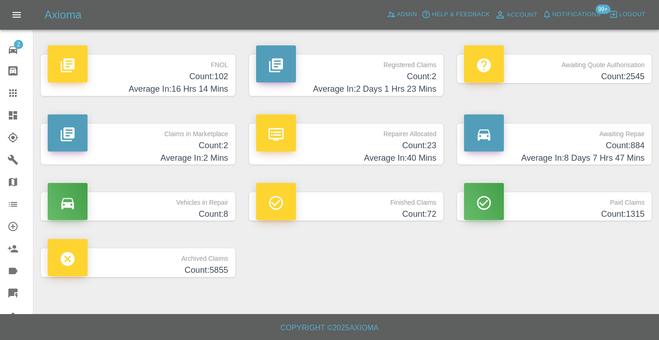
click at [616, 139] on h4 "Count: 884" at bounding box center [554, 145] width 181 height 13
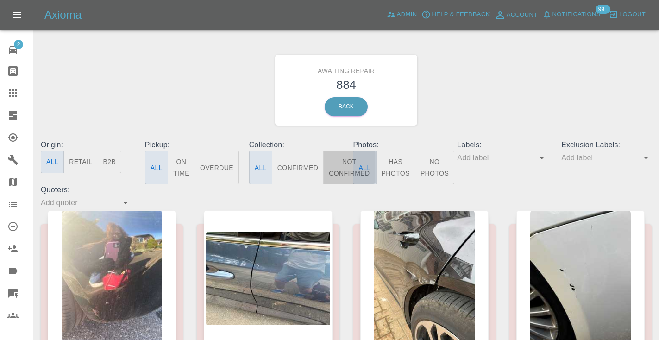
click at [342, 165] on button "Not Confirmed" at bounding box center [349, 168] width 52 height 34
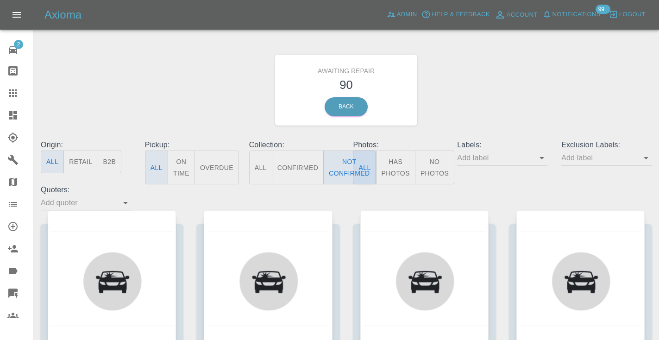
click at [489, 91] on div "Awaiting Repair 90 Back" at bounding box center [346, 90] width 625 height 99
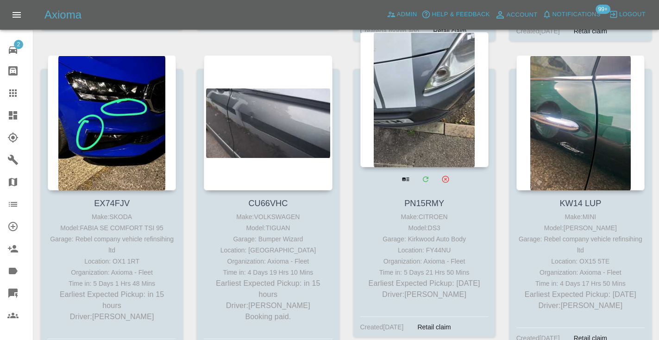
scroll to position [456, 0]
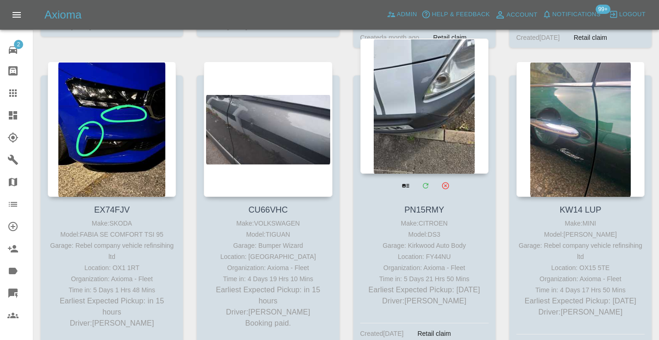
click at [424, 79] on div at bounding box center [425, 105] width 128 height 135
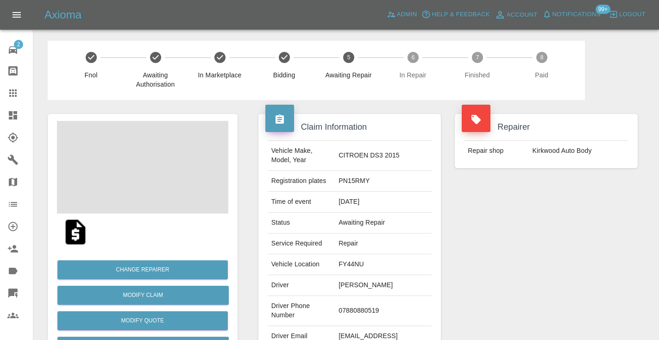
click at [381, 308] on td "07880880519" at bounding box center [383, 311] width 97 height 30
copy td "07880880519"
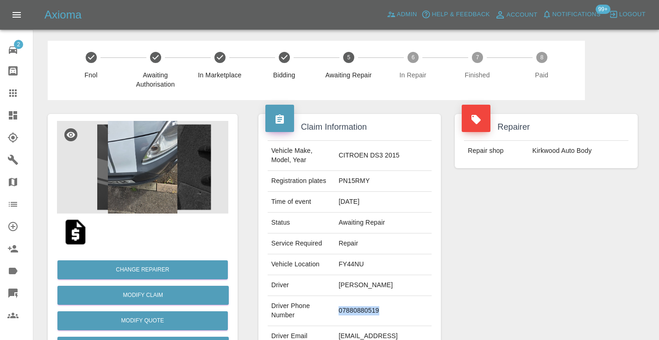
copy td "07880880519"
click at [558, 247] on div "Repairer Repair shop Kirkwood Auto Body" at bounding box center [546, 238] width 197 height 277
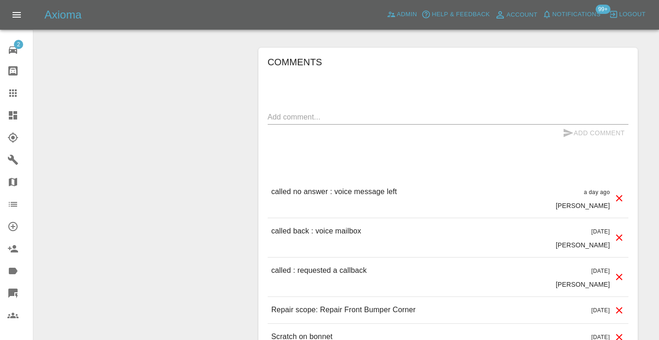
scroll to position [785, 0]
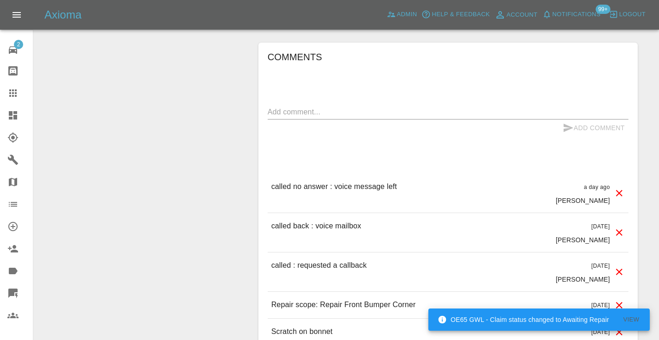
click at [334, 107] on textarea at bounding box center [448, 112] width 361 height 11
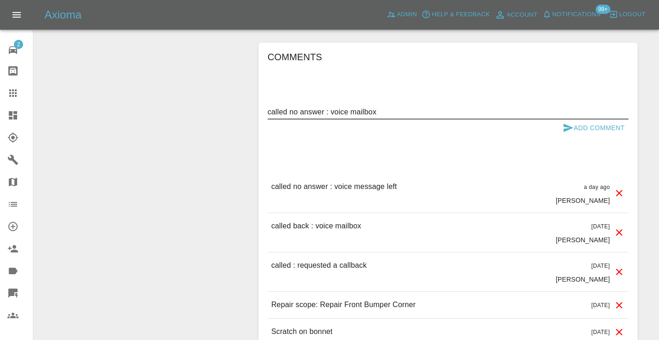
type textarea "called no answer : voice mailbox"
click at [583, 117] on div "Comments called no answer : voice mailbox x Add Comment called no answer : voic…" at bounding box center [448, 198] width 361 height 296
click at [577, 120] on button "Add Comment" at bounding box center [594, 128] width 70 height 17
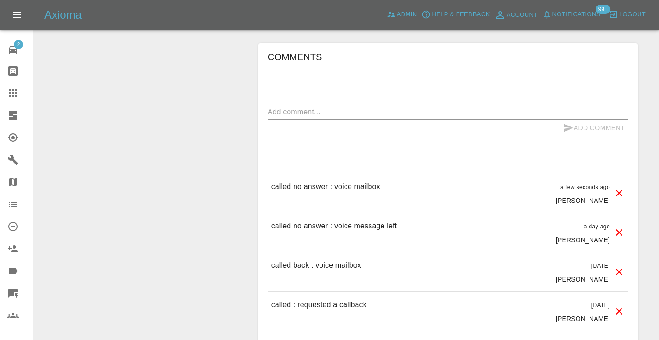
click at [12, 95] on icon at bounding box center [12, 93] width 11 height 11
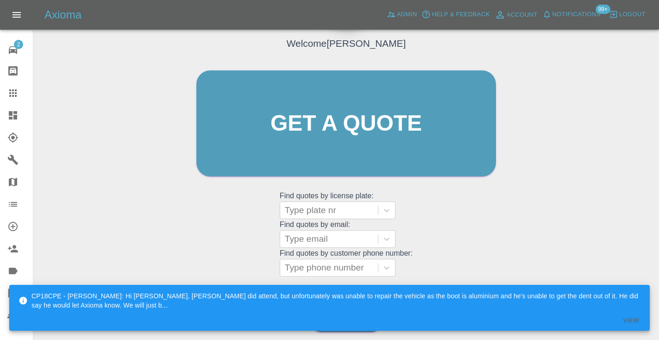
click at [493, 227] on div "Welcome Castro Get a quote Get a quote Find quotes by license plate: Type plate…" at bounding box center [346, 141] width 319 height 280
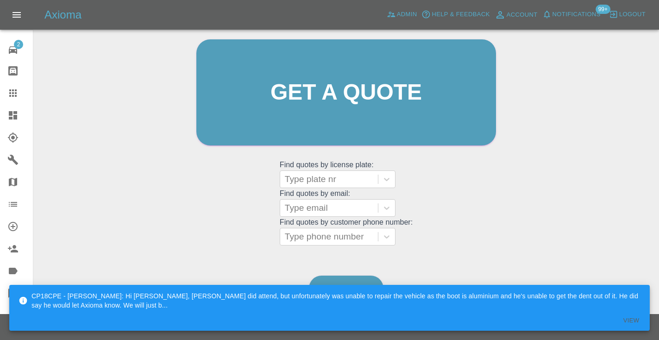
scroll to position [93, 0]
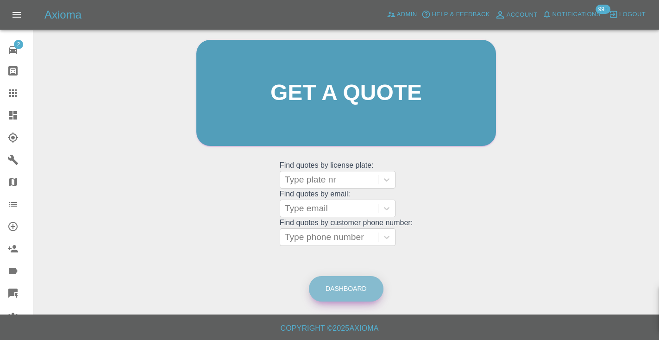
click at [351, 278] on link "Dashboard" at bounding box center [346, 288] width 75 height 25
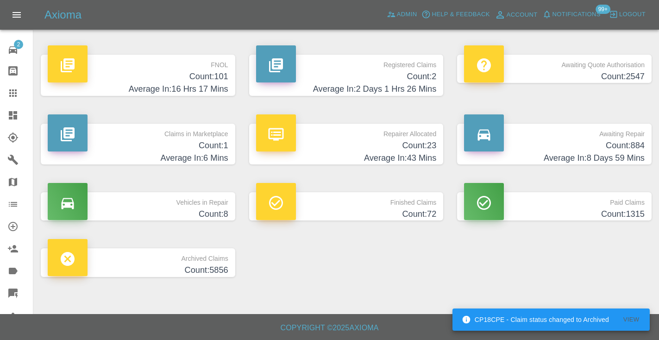
click at [637, 147] on h4 "Count: 884" at bounding box center [554, 145] width 181 height 13
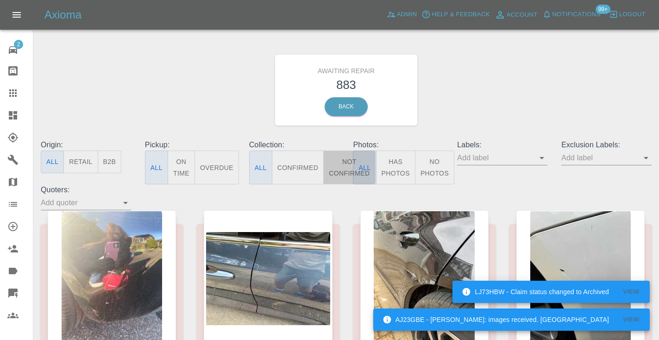
click at [346, 158] on button "Not Confirmed" at bounding box center [349, 168] width 52 height 34
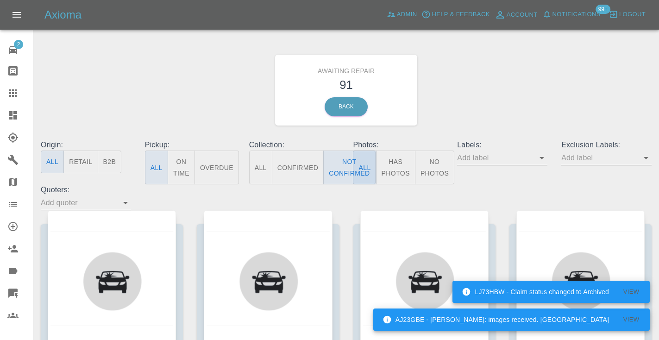
click at [505, 81] on div "Awaiting Repair 91 Back" at bounding box center [346, 90] width 625 height 99
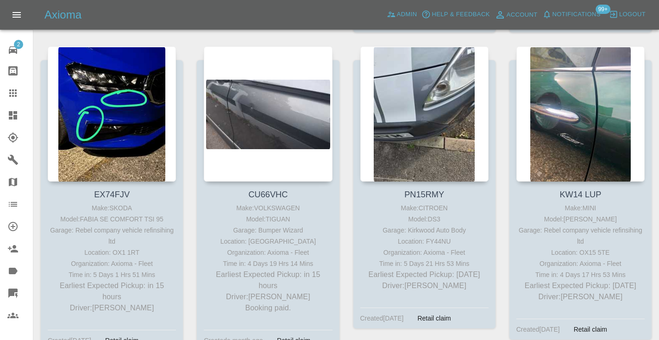
scroll to position [475, 0]
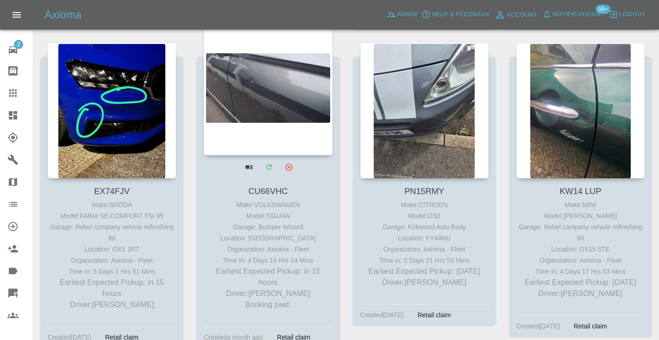
click at [262, 78] on div at bounding box center [268, 87] width 128 height 135
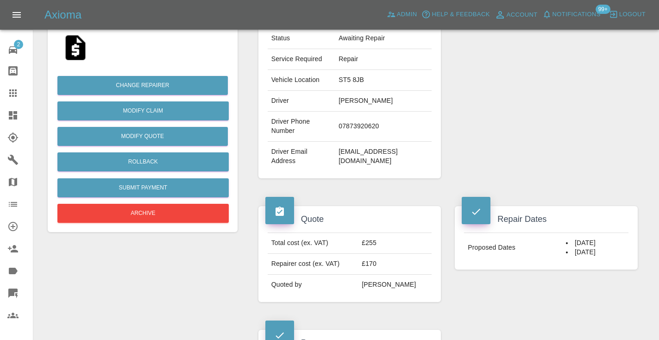
scroll to position [209, 0]
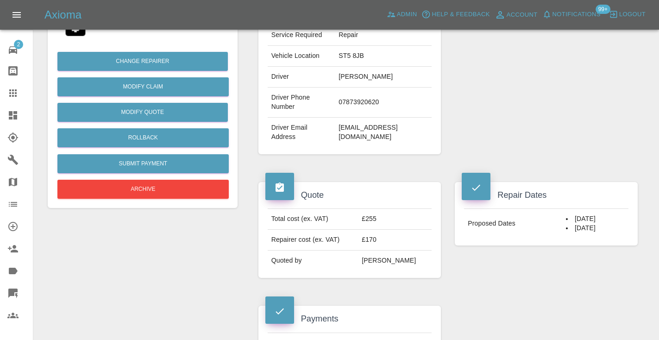
click at [367, 102] on td "07873920620" at bounding box center [383, 103] width 97 height 30
click at [367, 100] on td "07873920620" at bounding box center [383, 103] width 97 height 30
copy td "07873920620"
click at [534, 69] on div "Repairer Repair shop Bumper Wizard" at bounding box center [546, 30] width 197 height 277
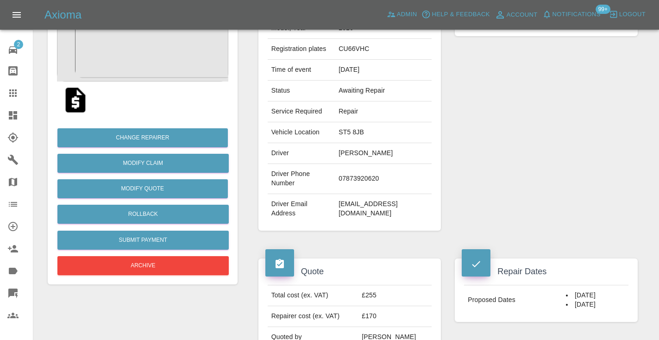
scroll to position [129, 0]
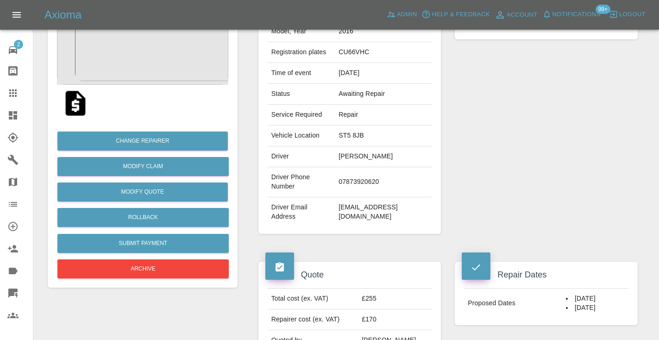
click at [367, 177] on td "07873920620" at bounding box center [383, 182] width 97 height 30
copy td "07873920620"
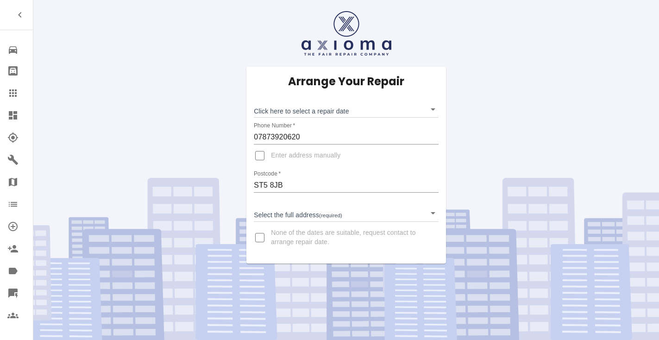
click at [290, 108] on body "Repair home Bodyshop home Claims Dashboard Explorer Garages Map Organization Cr…" at bounding box center [329, 170] width 659 height 340
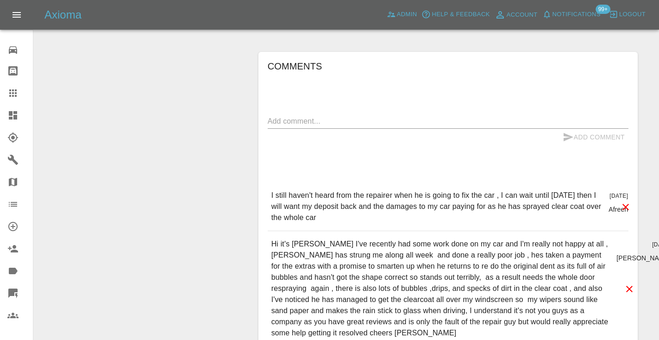
scroll to position [852, 0]
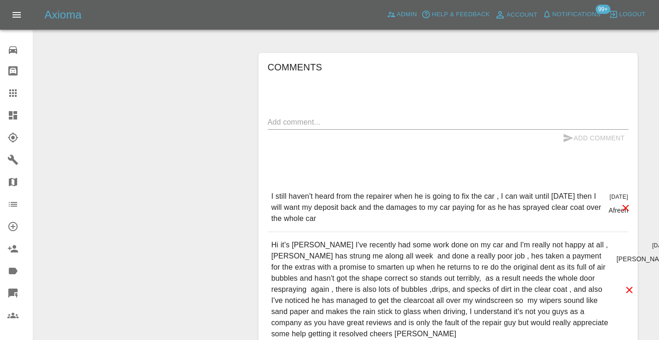
click at [291, 117] on textarea at bounding box center [448, 122] width 361 height 11
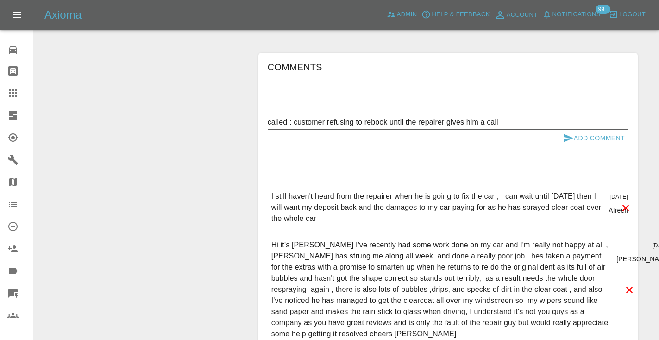
type textarea "called : customer refusing to rebook until the repairer gives him a call"
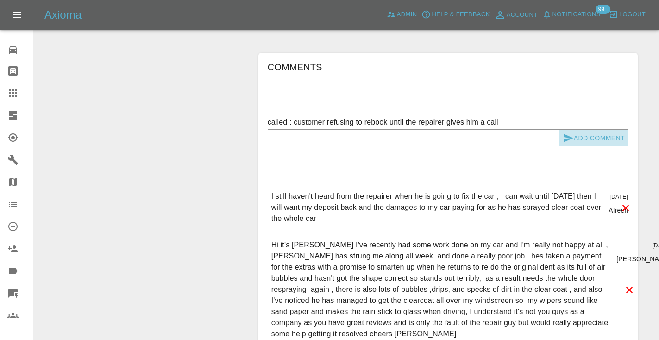
click at [564, 134] on icon "submit" at bounding box center [569, 138] width 10 height 8
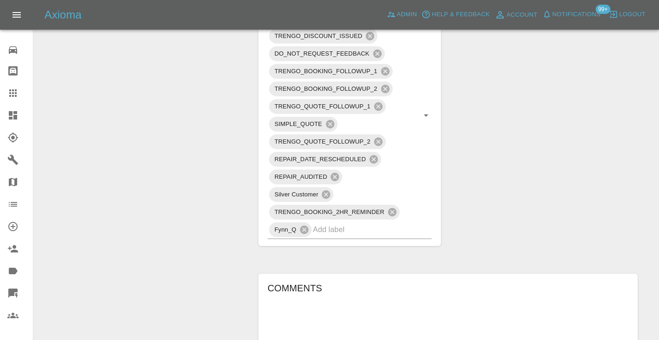
scroll to position [635, 0]
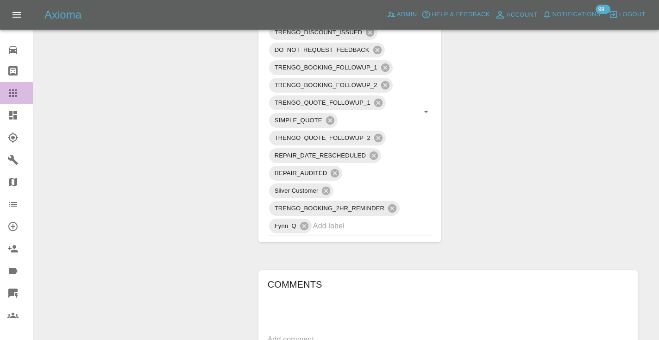
click at [16, 94] on icon at bounding box center [12, 92] width 7 height 7
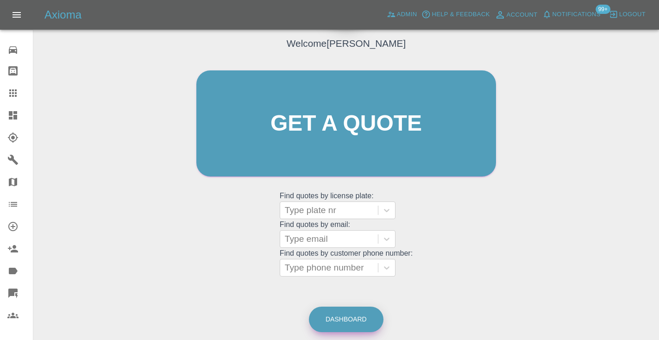
click at [359, 321] on link "Dashboard" at bounding box center [346, 319] width 75 height 25
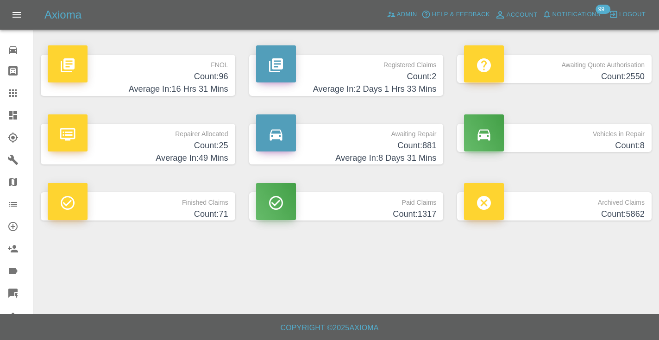
click at [413, 142] on h4 "Count: 881" at bounding box center [346, 145] width 181 height 13
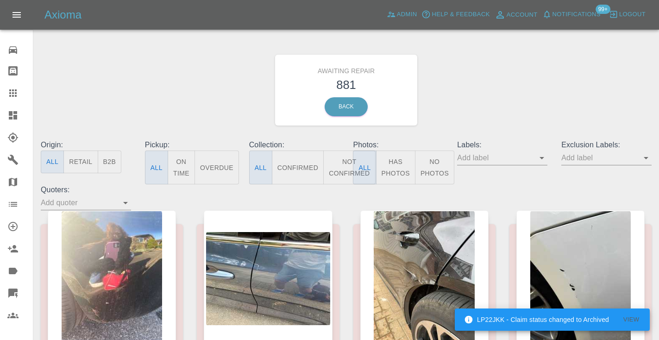
click at [344, 160] on button "Not Confirmed" at bounding box center [349, 168] width 52 height 34
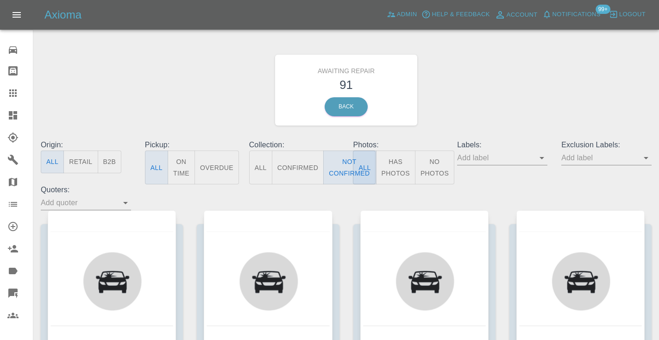
click at [436, 96] on div "Awaiting Repair 91 Back" at bounding box center [346, 90] width 625 height 99
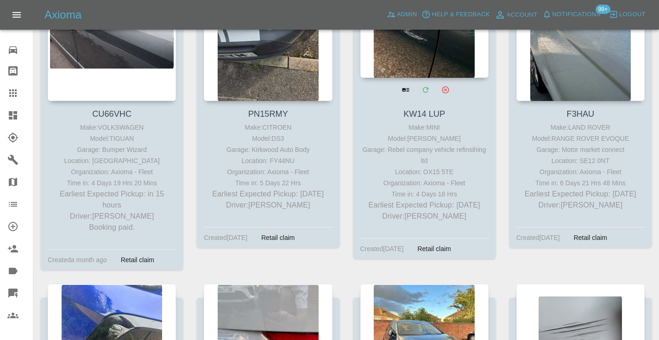
scroll to position [562, 0]
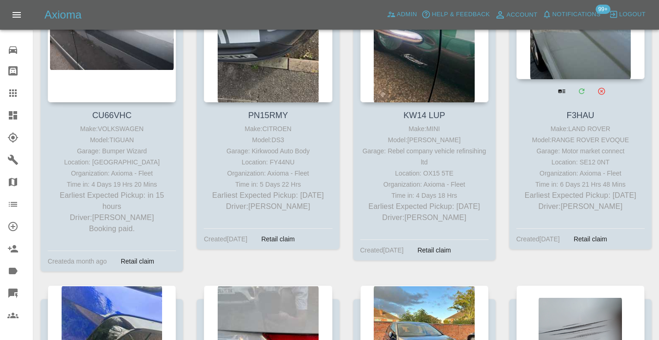
click at [578, 60] on div at bounding box center [581, 11] width 128 height 135
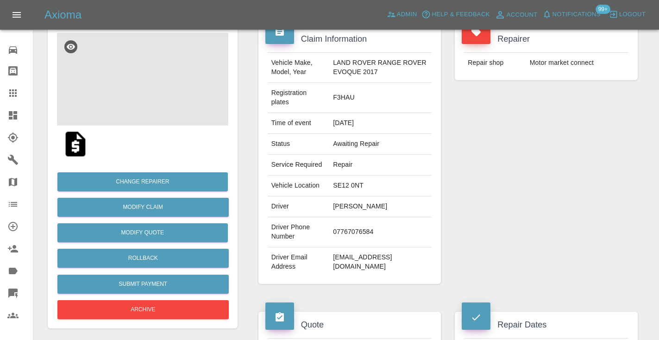
scroll to position [102, 0]
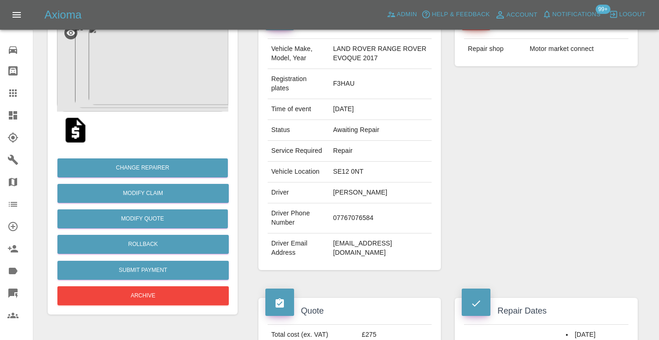
click at [352, 220] on td "07767076584" at bounding box center [380, 218] width 102 height 30
copy td "07767076584"
click at [353, 218] on td "07767076584" at bounding box center [380, 218] width 102 height 30
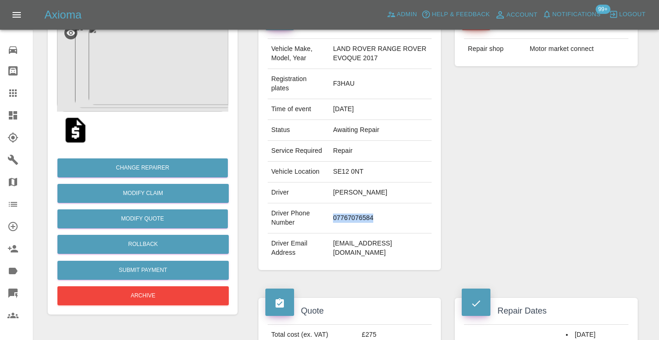
click at [353, 218] on td "07767076584" at bounding box center [380, 218] width 102 height 30
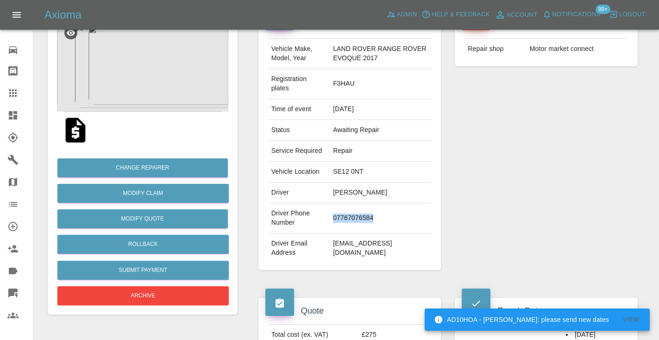
copy td "07767076584"
click at [527, 160] on div "Repairer Repair shop Motor market connect" at bounding box center [546, 141] width 197 height 286
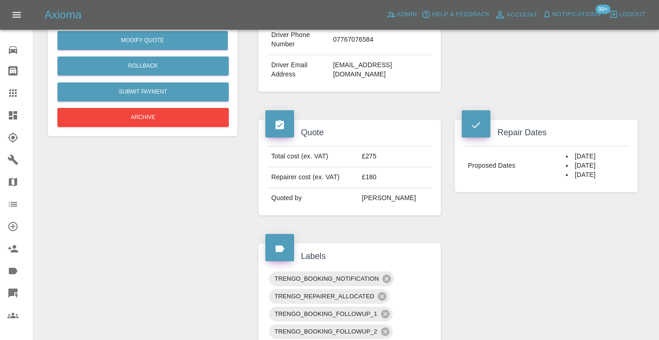
scroll to position [274, 0]
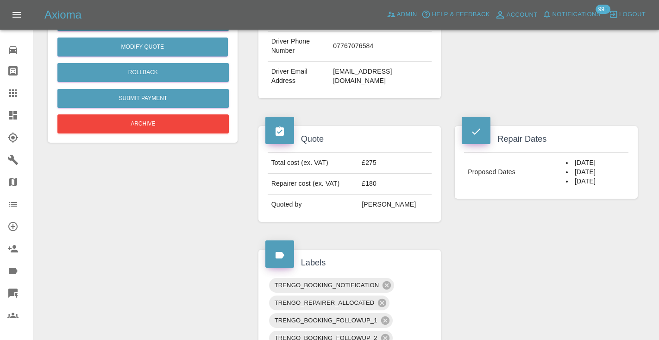
click at [133, 114] on div "Change Repairer Modify Claim Modify Quote Rollback Submit Payment Archive" at bounding box center [142, 56] width 171 height 159
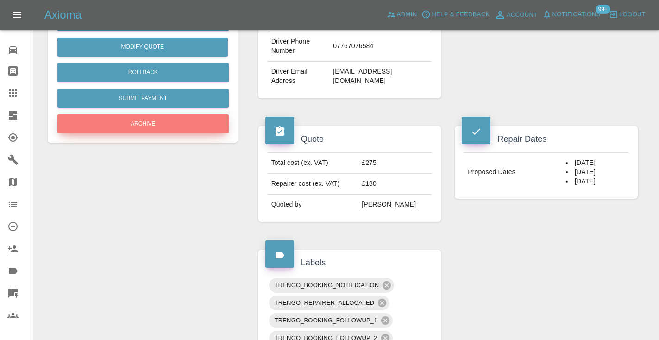
click at [136, 124] on button "Archive" at bounding box center [142, 123] width 171 height 19
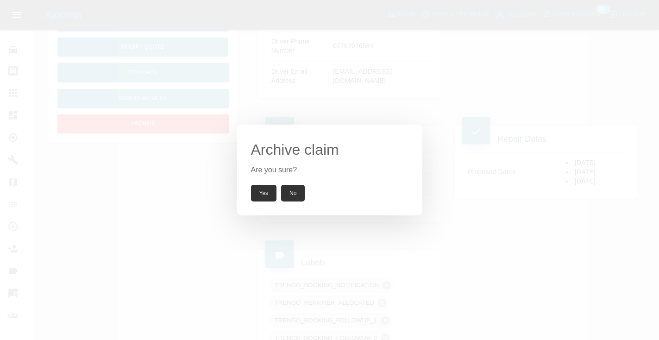
click at [255, 190] on button "Yes" at bounding box center [264, 193] width 26 height 17
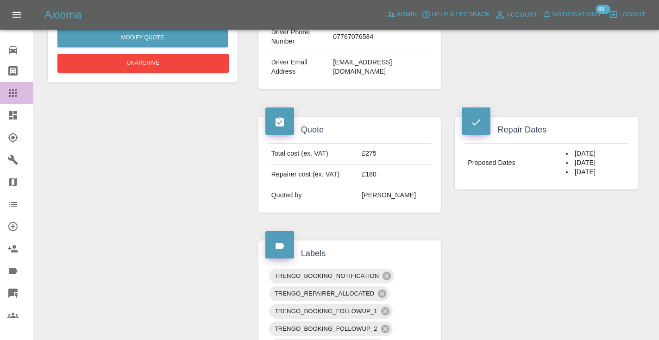
click at [15, 89] on icon at bounding box center [12, 93] width 11 height 11
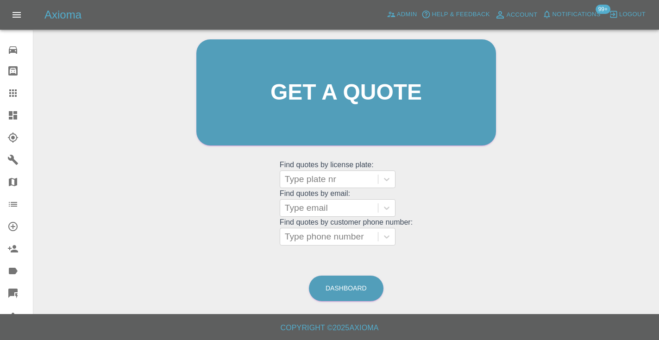
scroll to position [93, 0]
click at [354, 285] on link "Dashboard" at bounding box center [346, 288] width 75 height 25
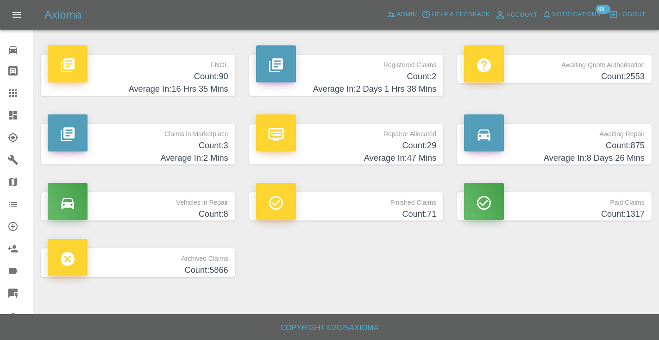
click at [625, 146] on h4 "Count: 875" at bounding box center [554, 145] width 181 height 13
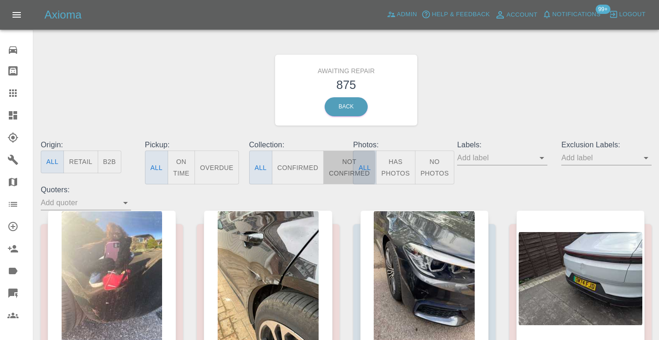
click at [338, 166] on button "Not Confirmed" at bounding box center [349, 168] width 52 height 34
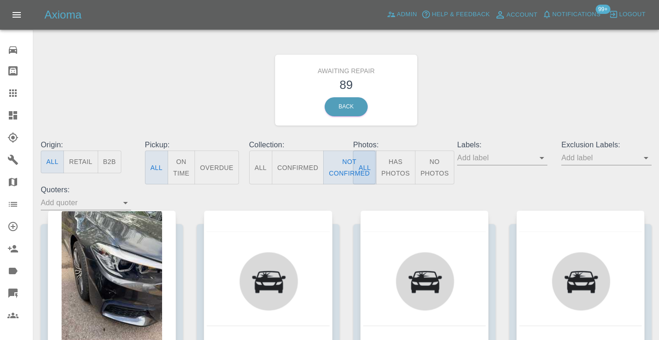
click at [519, 74] on div "Awaiting Repair 89 Back" at bounding box center [346, 90] width 625 height 99
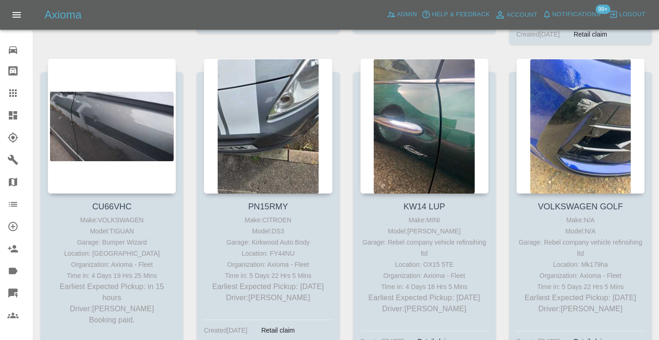
scroll to position [463, 0]
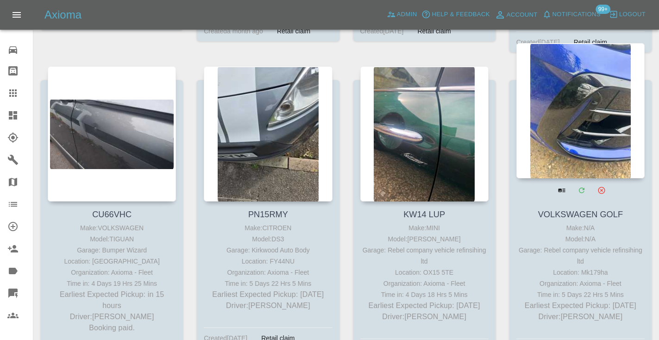
click at [563, 106] on div at bounding box center [581, 110] width 128 height 135
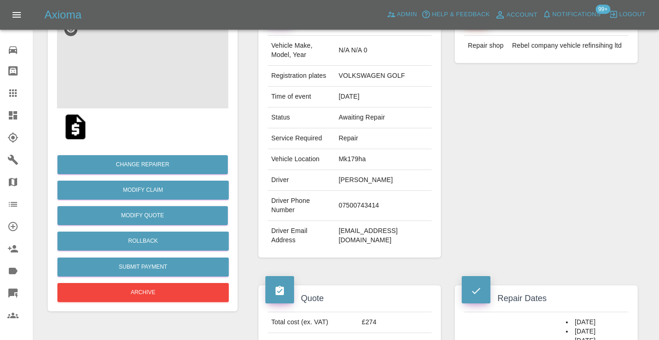
scroll to position [120, 0]
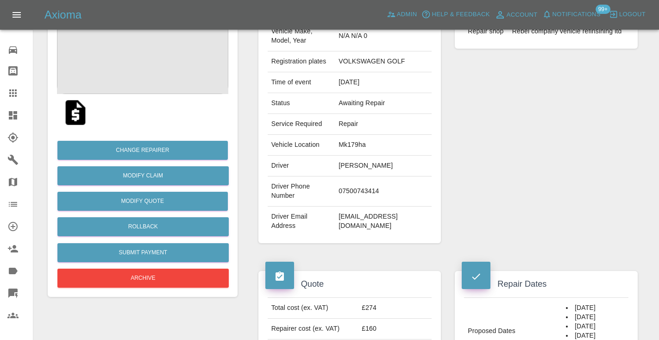
click at [342, 207] on td "07500743414" at bounding box center [383, 192] width 97 height 30
copy td "07500743414"
click at [475, 162] on div "Repairer Repair shop Rebel company vehicle refinsihing ltd" at bounding box center [546, 119] width 197 height 277
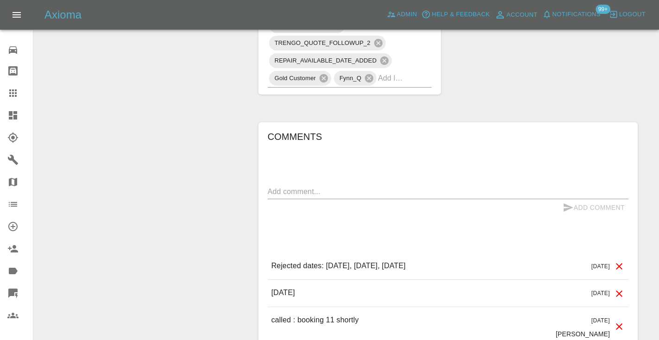
scroll to position [693, 0]
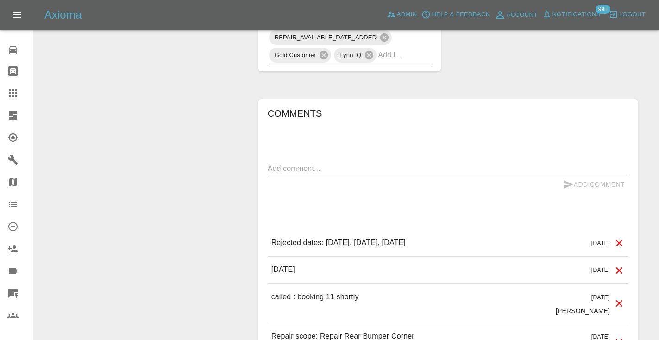
click at [338, 174] on textarea at bounding box center [448, 168] width 361 height 11
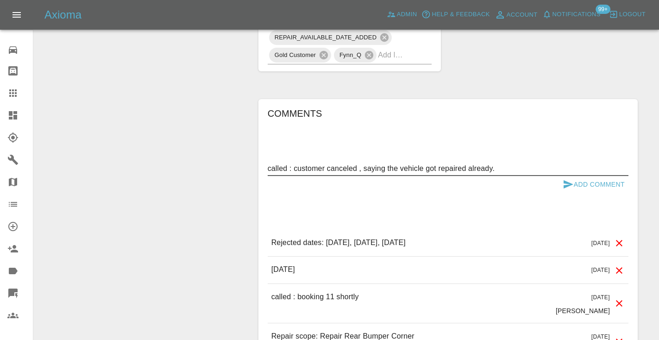
type textarea "called : customer canceled , saying the vehicle got repaired already."
click at [567, 189] on icon "submit" at bounding box center [569, 184] width 10 height 8
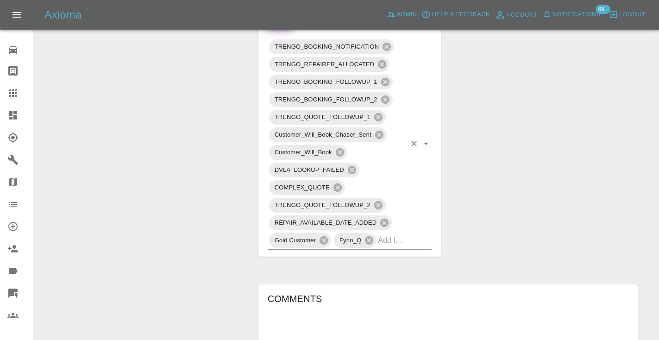
scroll to position [506, 0]
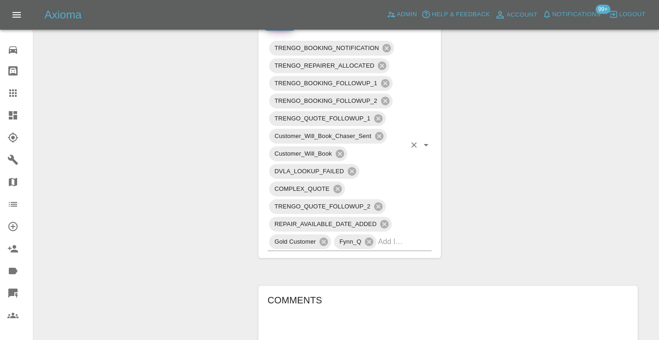
click at [398, 249] on input "text" at bounding box center [392, 241] width 28 height 14
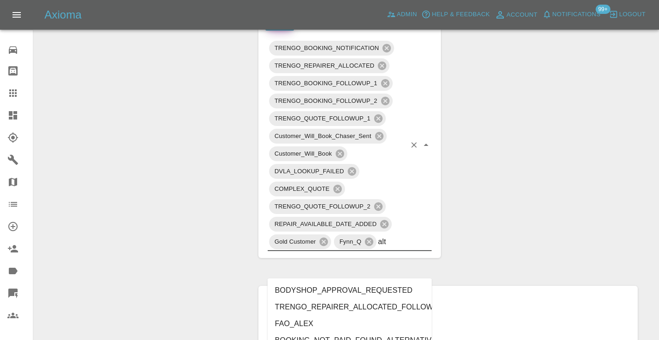
type input "alte"
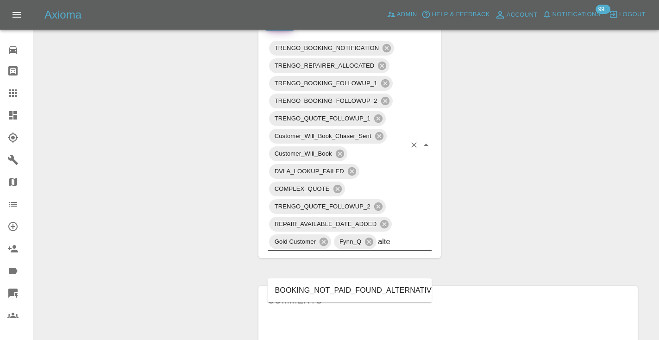
click at [370, 288] on li "BOOKING_NOT_PAID_FOUND_ALTERNATIVE" at bounding box center [350, 290] width 164 height 17
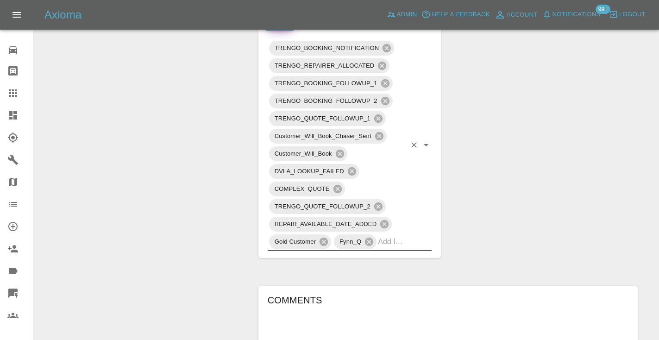
click at [214, 144] on div "Change Repairer Modify Claim Modify Quote Rollback Submit Payment Archive" at bounding box center [143, 114] width 204 height 1041
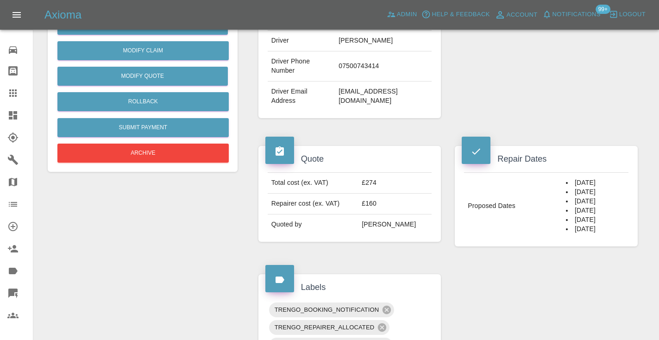
scroll to position [230, 0]
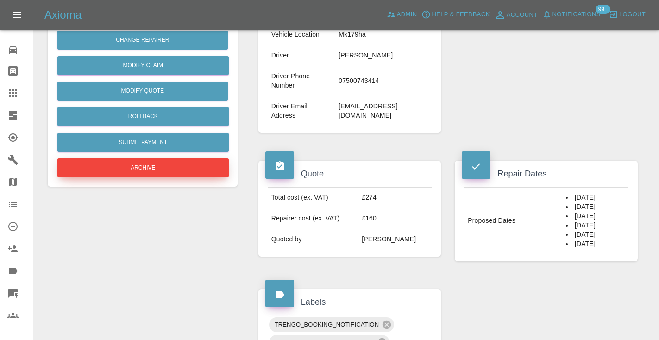
click at [146, 170] on button "Archive" at bounding box center [142, 167] width 171 height 19
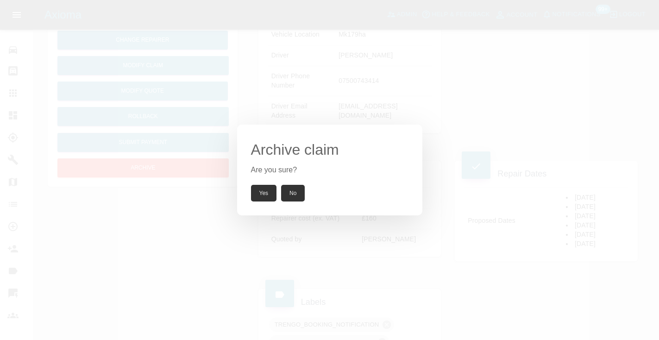
click at [272, 201] on button "Yes" at bounding box center [264, 193] width 26 height 17
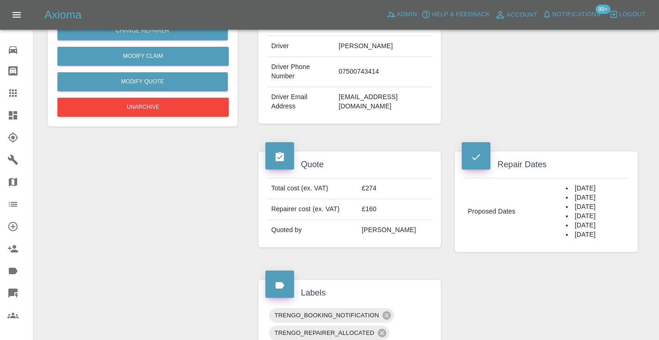
click at [11, 95] on icon at bounding box center [12, 92] width 7 height 7
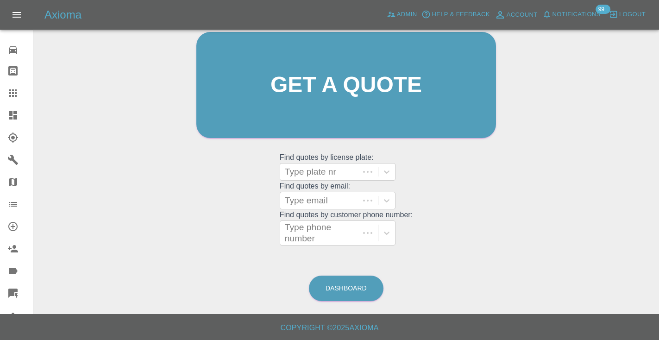
scroll to position [63, 0]
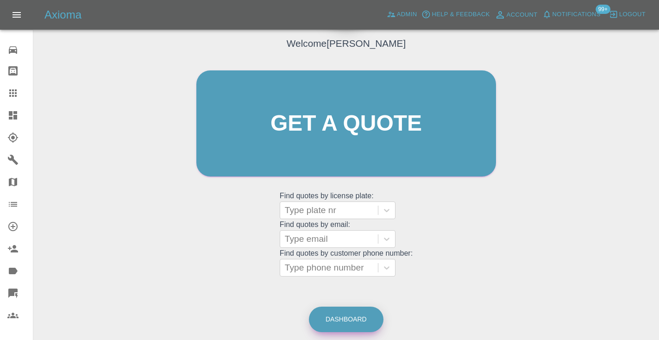
click at [351, 315] on link "Dashboard" at bounding box center [346, 319] width 75 height 25
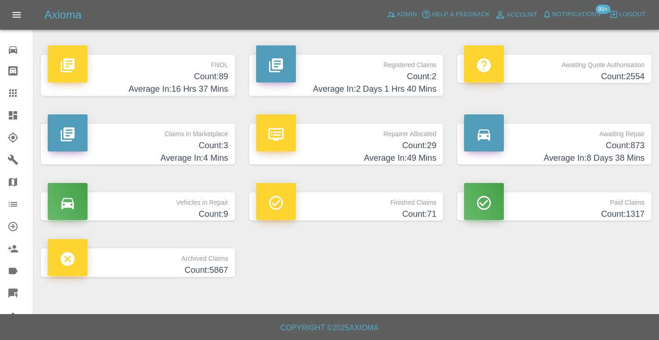
click at [619, 145] on h4 "Count: 873" at bounding box center [554, 145] width 181 height 13
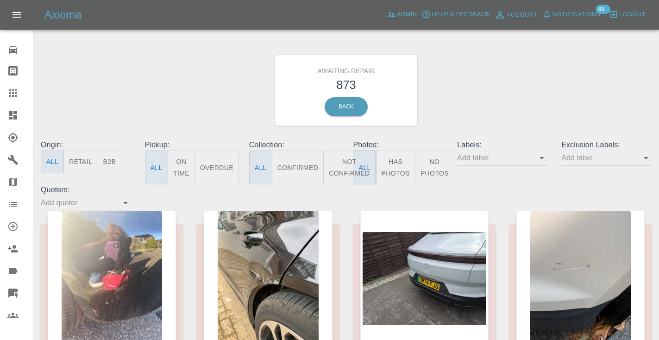
click at [341, 170] on button "Not Confirmed" at bounding box center [349, 168] width 52 height 34
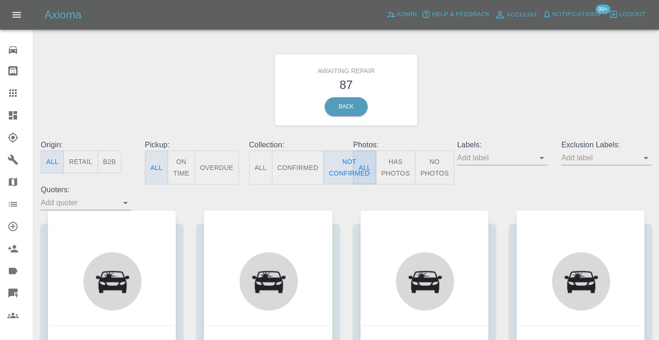
click at [510, 89] on div "Awaiting Repair 87 Back" at bounding box center [346, 90] width 625 height 99
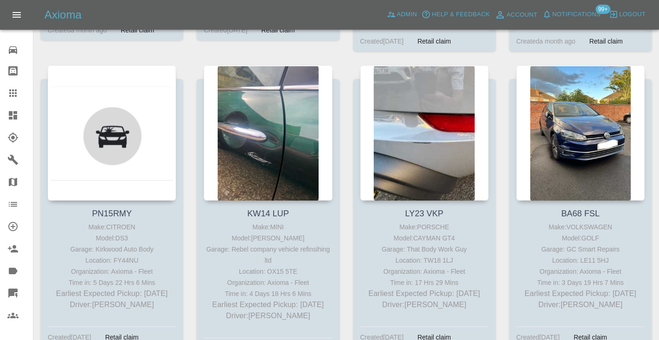
scroll to position [465, 0]
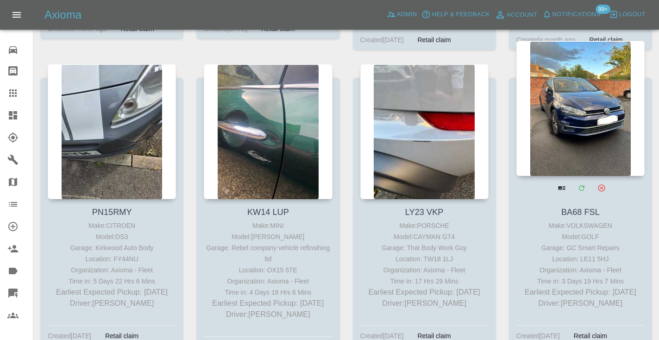
click at [593, 109] on div at bounding box center [581, 108] width 128 height 135
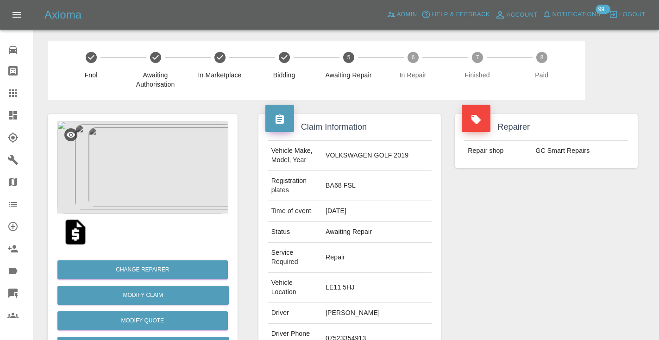
click at [369, 324] on td "07523354913" at bounding box center [377, 339] width 110 height 30
copy td "07523354913"
click at [507, 264] on div "Repairer Repair shop GC Smart Repairs" at bounding box center [546, 261] width 197 height 323
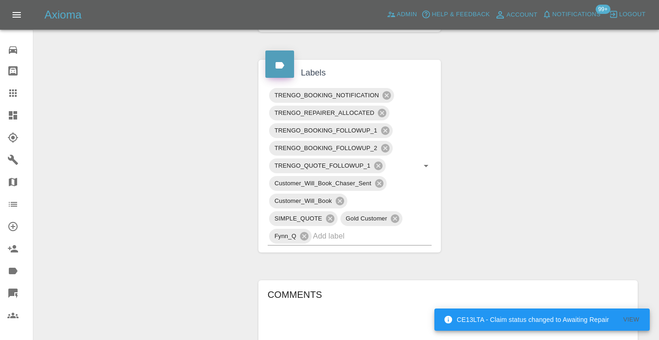
scroll to position [515, 0]
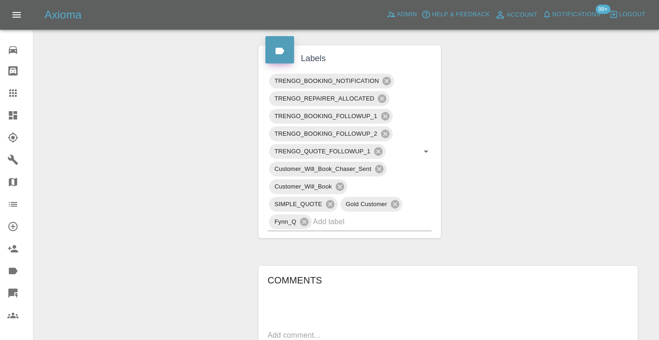
click at [275, 330] on textarea at bounding box center [448, 335] width 361 height 11
type textarea "a"
type textarea "called no answer : voice mailbox"
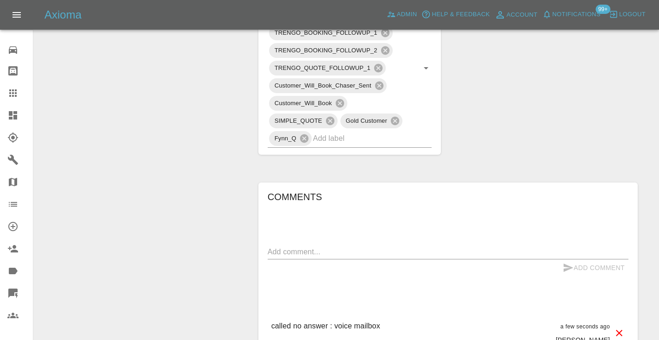
scroll to position [591, 0]
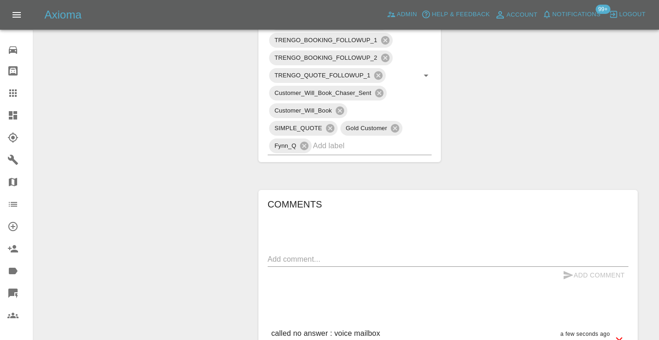
click at [310, 252] on div "x" at bounding box center [448, 259] width 361 height 15
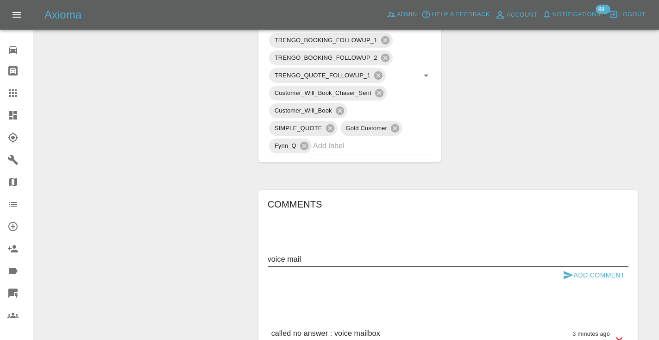
type textarea "voice mail"
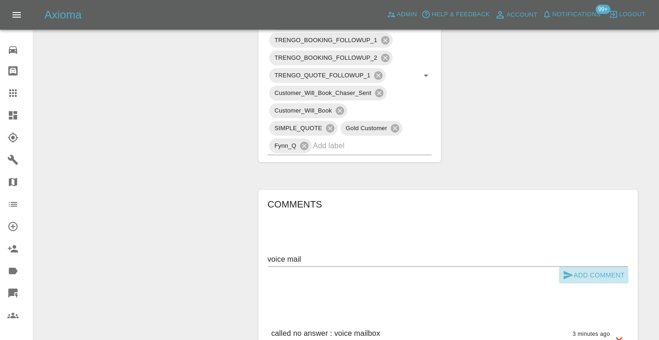
click at [574, 267] on button "Add Comment" at bounding box center [594, 275] width 70 height 17
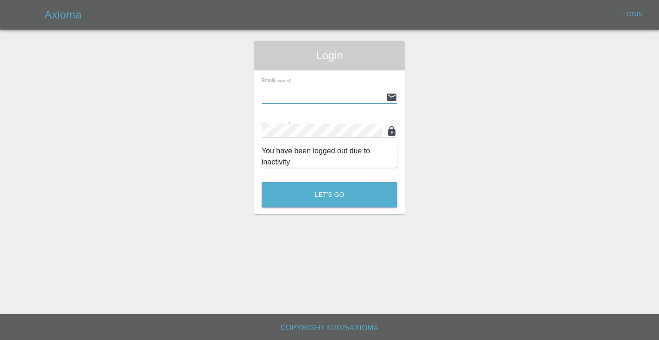
type input "Castrokhonqwana@gmail.com"
click at [329, 195] on button "Let's Go" at bounding box center [330, 194] width 136 height 25
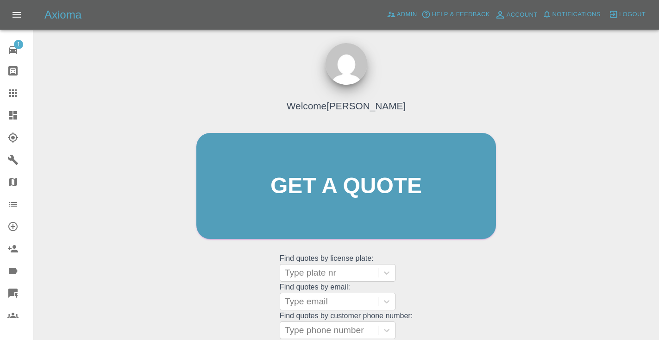
click at [448, 282] on div "Welcome [PERSON_NAME] Get a quote Get a quote Find quotes by license plate: Typ…" at bounding box center [346, 204] width 319 height 280
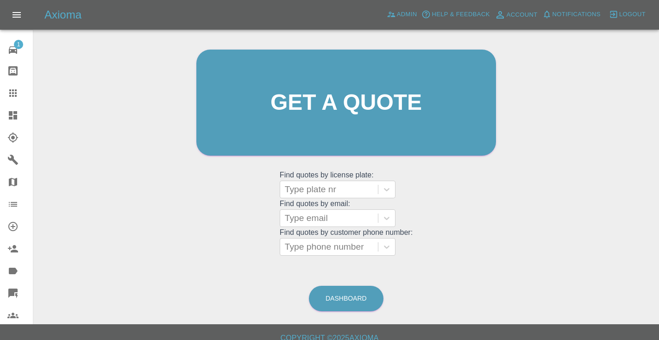
scroll to position [109, 0]
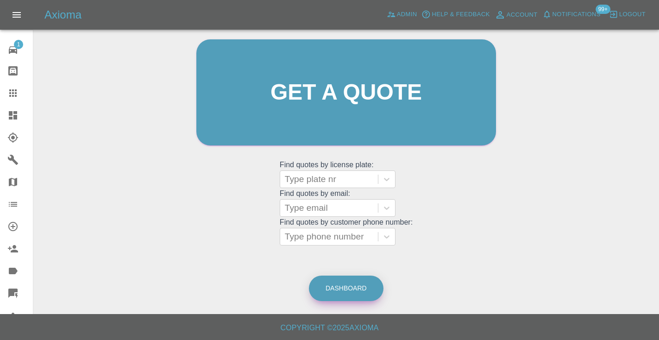
click at [340, 276] on link "Dashboard" at bounding box center [346, 288] width 75 height 25
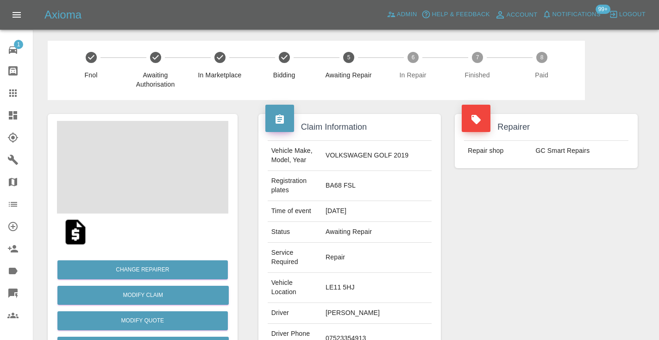
click at [503, 269] on div "Repairer Repair shop GC Smart Repairs" at bounding box center [546, 261] width 197 height 323
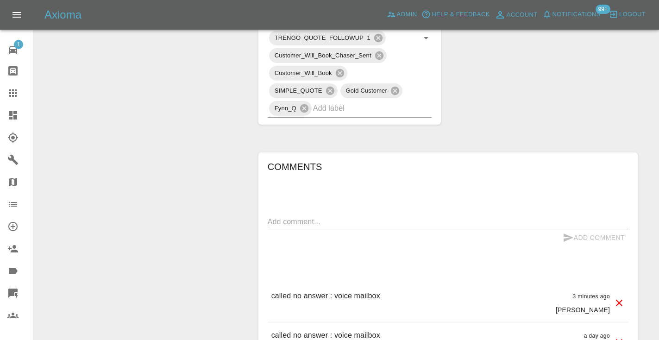
scroll to position [634, 0]
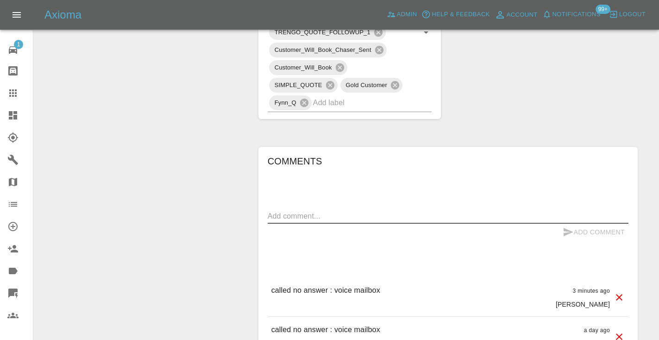
click at [336, 211] on textarea at bounding box center [448, 216] width 361 height 11
type textarea "voice mailbox"
click at [570, 227] on icon "submit" at bounding box center [568, 232] width 11 height 11
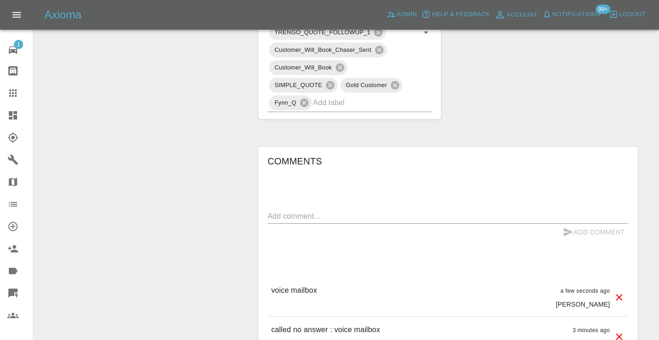
click at [13, 90] on icon at bounding box center [12, 92] width 7 height 7
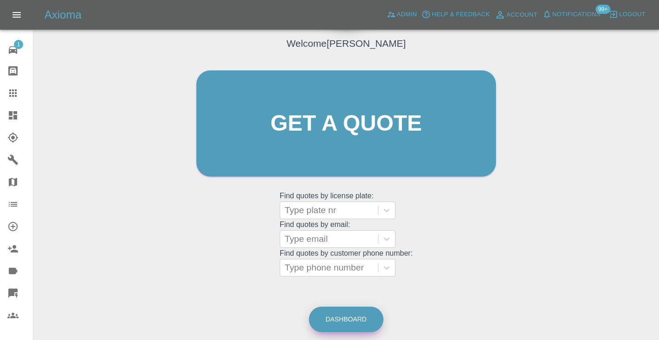
click at [348, 317] on link "Dashboard" at bounding box center [346, 319] width 75 height 25
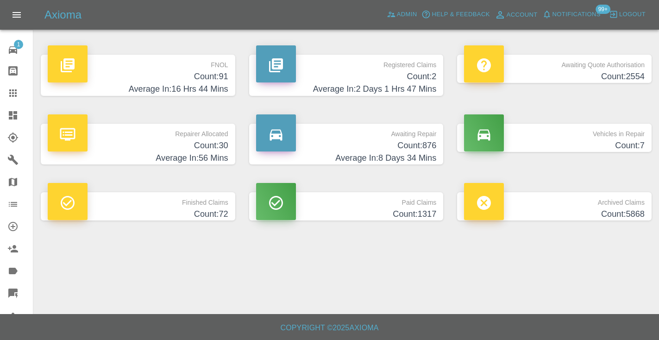
click at [404, 152] on h4 "Average In: 8 Days 34 Mins" at bounding box center [346, 158] width 181 height 13
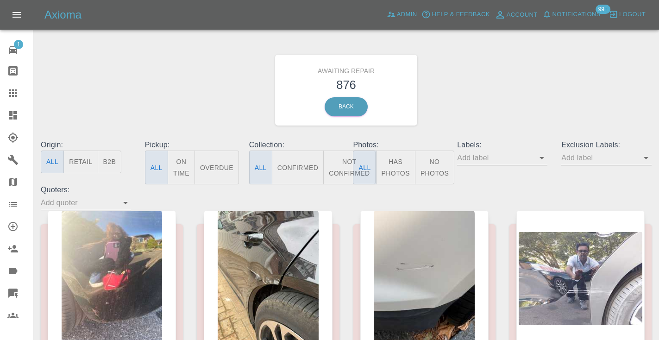
click at [345, 162] on button "Not Confirmed" at bounding box center [349, 168] width 52 height 34
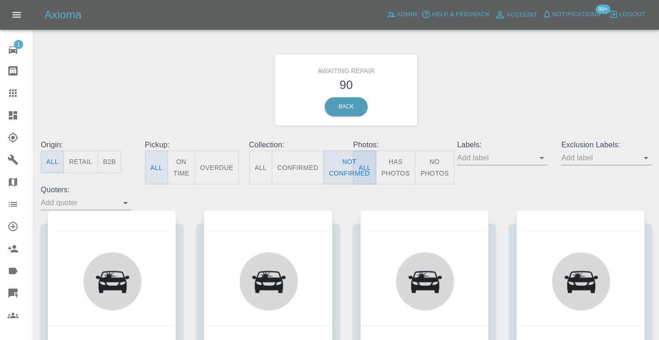
click at [500, 71] on div "Awaiting Repair 90 Back" at bounding box center [346, 90] width 625 height 99
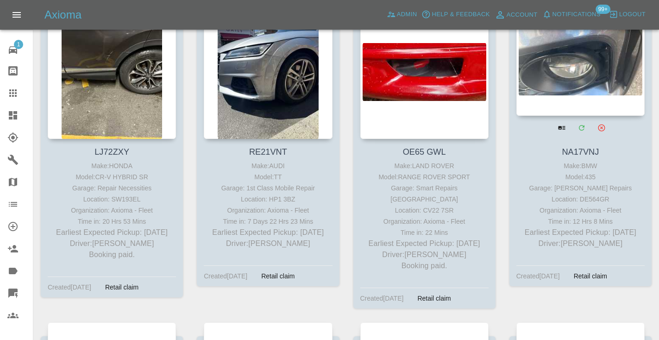
scroll to position [3265, 0]
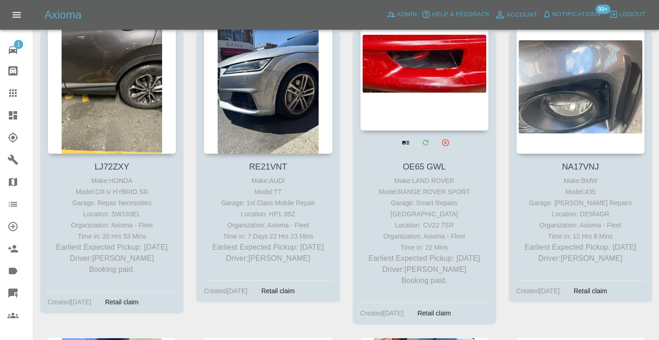
click at [423, 70] on div at bounding box center [425, 62] width 128 height 135
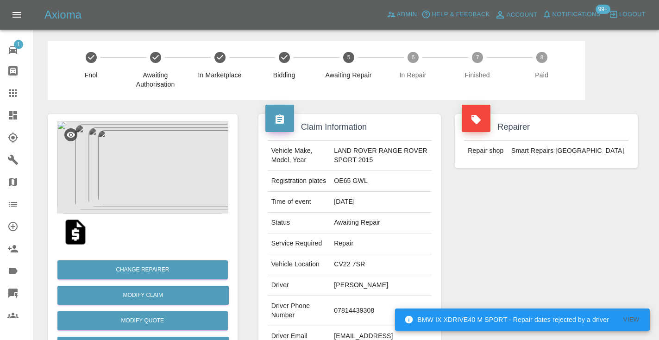
click at [354, 312] on td "07814439308" at bounding box center [380, 311] width 101 height 30
copy td "07814439308"
click at [559, 225] on div "Repairer Repair shop Smart Repairs Midlands" at bounding box center [546, 238] width 197 height 277
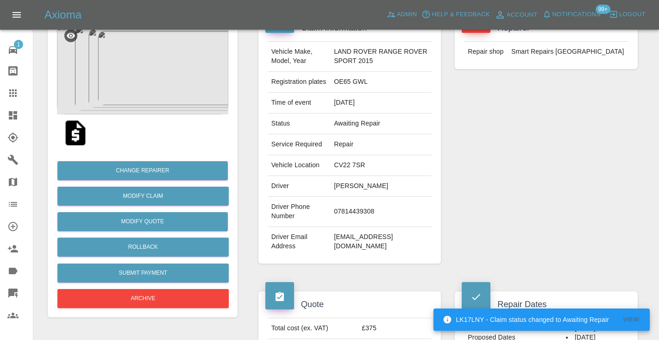
scroll to position [99, 0]
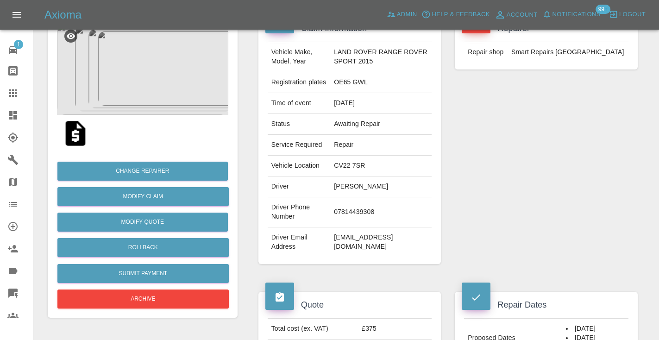
click at [375, 240] on td "nicko999@hotmail.co.uk" at bounding box center [380, 243] width 101 height 30
copy div "nicko999@hotmail.co.uk"
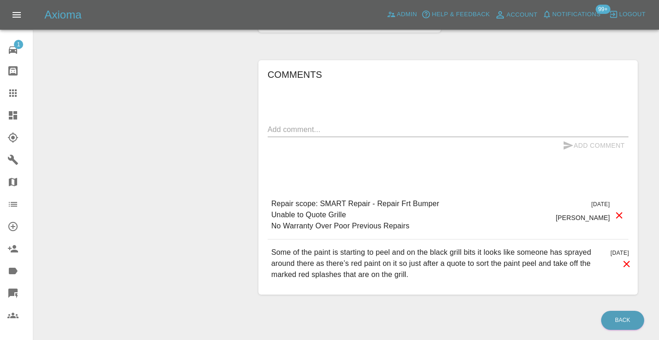
scroll to position [809, 0]
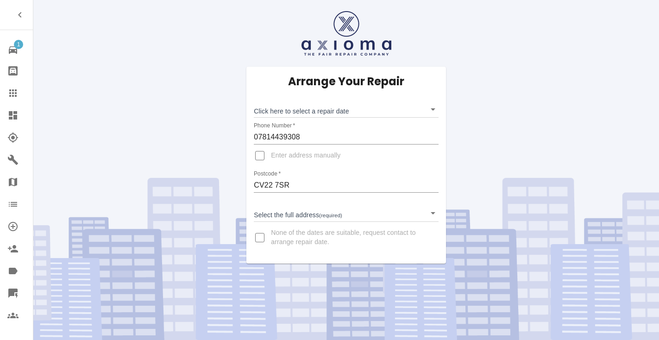
click at [278, 113] on body "1 Repair home Bodyshop home Claims Dashboard Explorer Garages Map Organization …" at bounding box center [329, 170] width 659 height 340
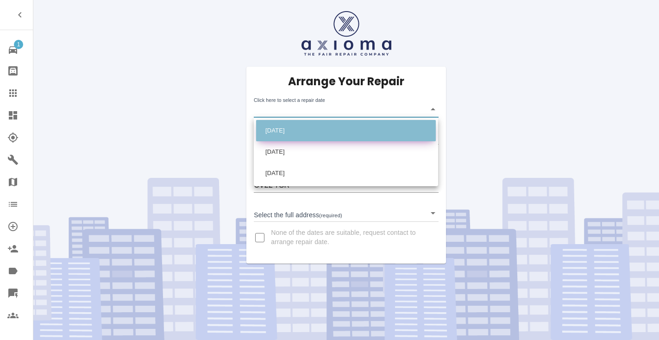
click at [291, 128] on li "[DATE]" at bounding box center [346, 130] width 180 height 21
type input "[DATE]T00:00:00.000Z"
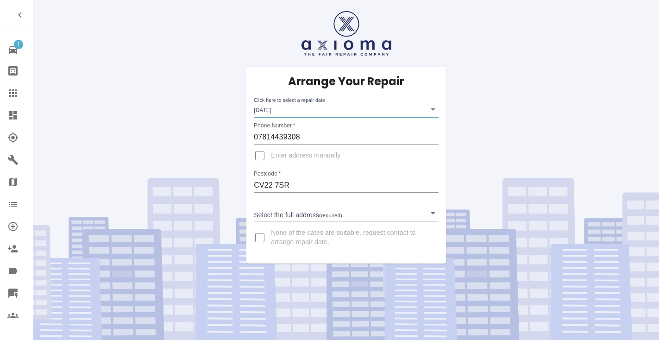
click at [284, 217] on body "1 Repair home Bodyshop home Claims Dashboard Explorer Garages Map Organization …" at bounding box center [329, 170] width 659 height 340
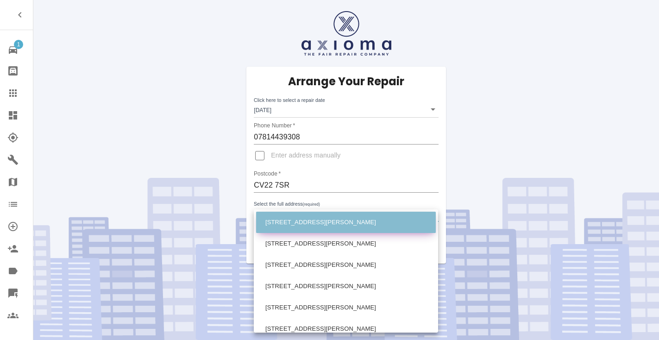
click at [293, 221] on li "[STREET_ADDRESS][PERSON_NAME]" at bounding box center [346, 222] width 180 height 21
type input "[STREET_ADDRESS][PERSON_NAME]"
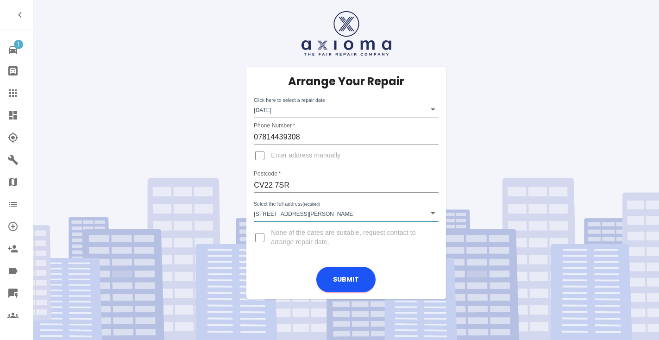
click at [259, 156] on input "Enter address manually" at bounding box center [260, 156] width 22 height 22
checkbox input "true"
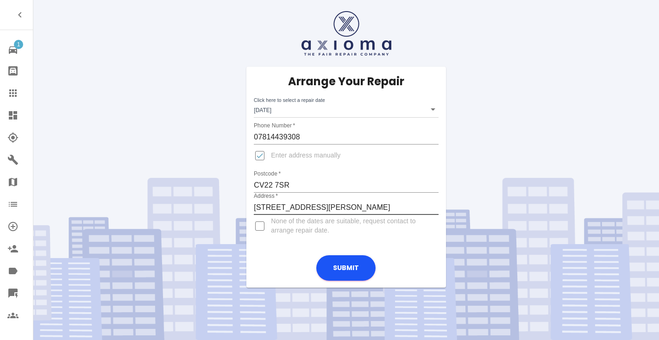
click at [267, 209] on input "[STREET_ADDRESS][PERSON_NAME]" at bounding box center [346, 207] width 184 height 15
click at [264, 206] on input "[STREET_ADDRESS][PERSON_NAME]" at bounding box center [346, 207] width 184 height 15
type input "[PERSON_NAME][GEOGRAPHIC_DATA] Rugby [GEOGRAPHIC_DATA]"
click at [269, 158] on input "Enter address manually" at bounding box center [260, 156] width 22 height 22
checkbox input "false"
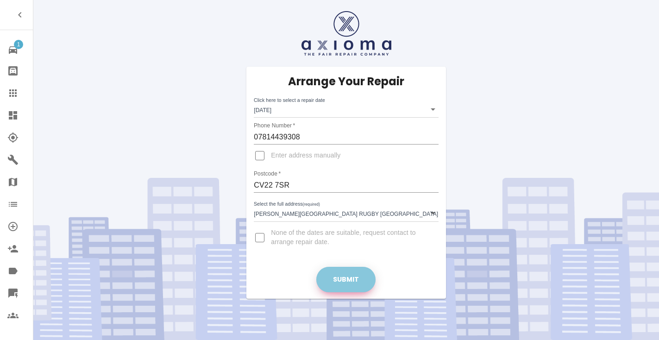
click at [351, 281] on button "Submit" at bounding box center [345, 279] width 59 height 25
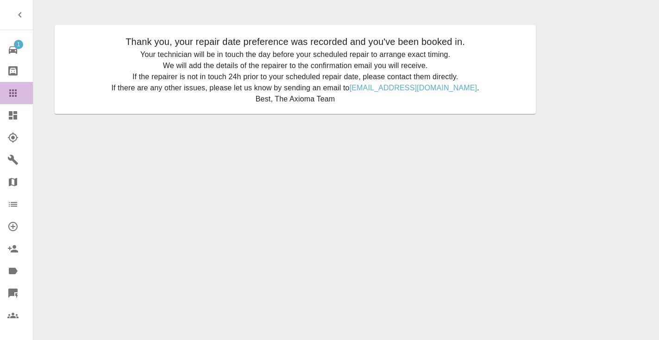
click at [21, 93] on div at bounding box center [20, 93] width 26 height 11
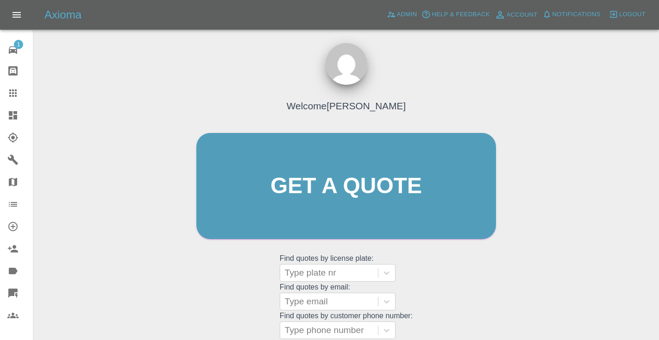
click at [500, 294] on div "Welcome [PERSON_NAME] Get a quote Get a quote Find quotes by license plate: Typ…" at bounding box center [346, 204] width 319 height 280
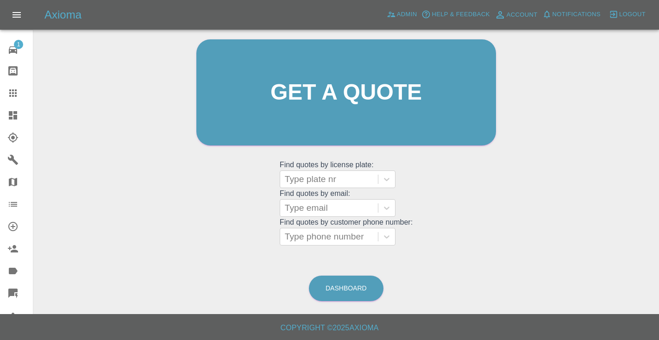
scroll to position [93, 0]
click at [367, 286] on link "Dashboard" at bounding box center [346, 288] width 75 height 25
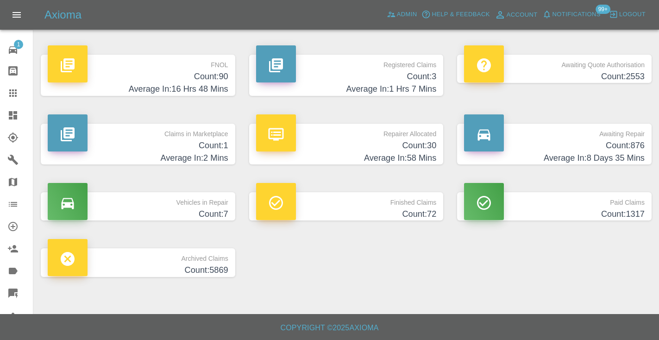
click at [629, 145] on h4 "Count: 876" at bounding box center [554, 145] width 181 height 13
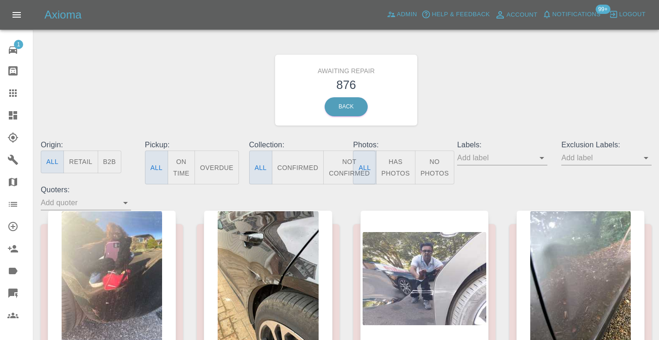
click at [332, 166] on button "Not Confirmed" at bounding box center [349, 168] width 52 height 34
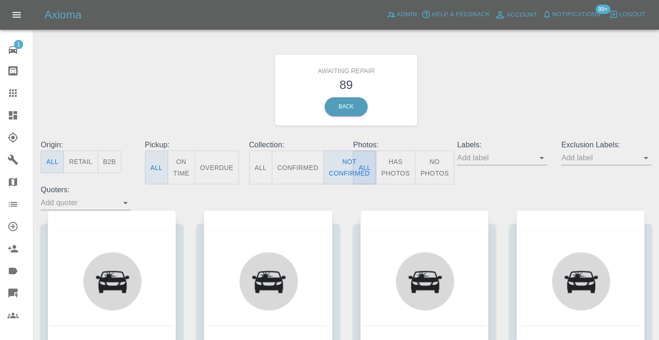
click at [483, 108] on div "Awaiting Repair 89 Back" at bounding box center [346, 90] width 625 height 99
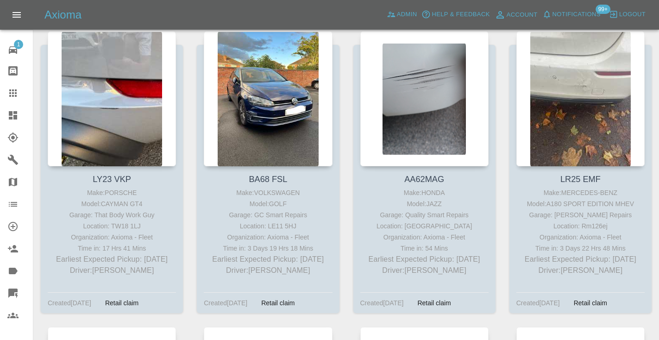
scroll to position [819, 0]
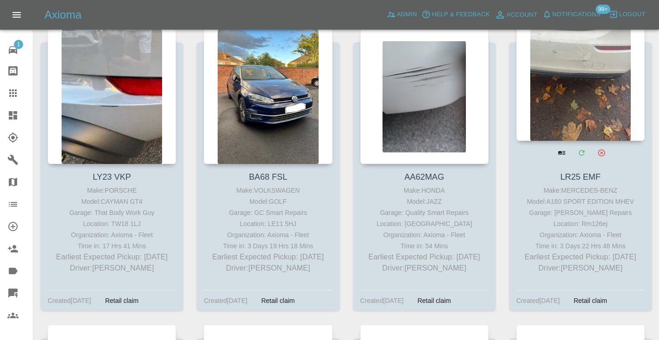
click at [600, 97] on div at bounding box center [581, 73] width 128 height 135
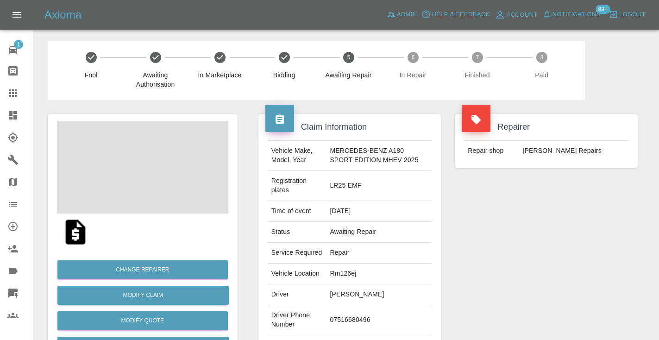
click at [342, 305] on td "[PERSON_NAME]" at bounding box center [379, 295] width 106 height 21
copy td "Taylor"
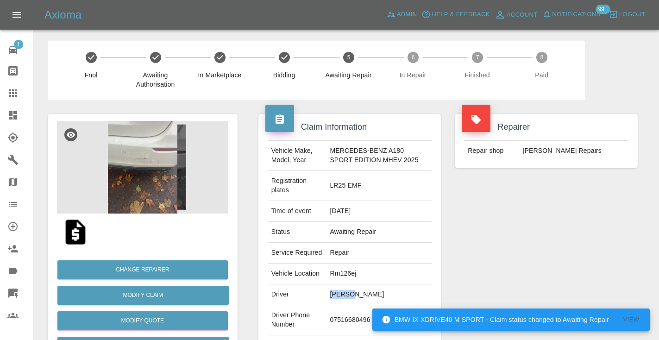
click at [426, 273] on td "Rm126ej" at bounding box center [379, 274] width 106 height 21
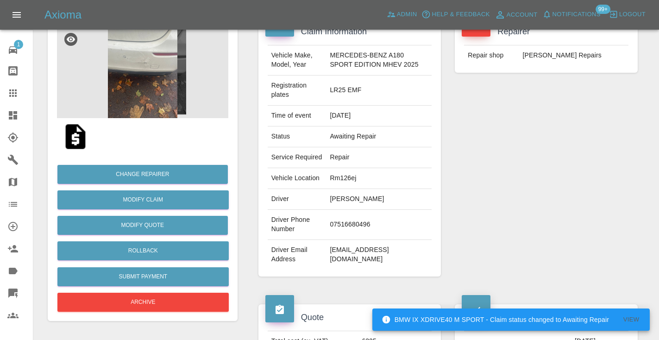
scroll to position [120, 0]
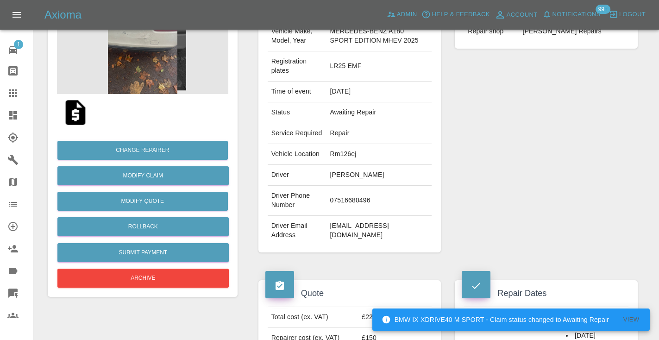
click at [353, 216] on td "07516680496" at bounding box center [379, 201] width 106 height 30
copy td "07516680496"
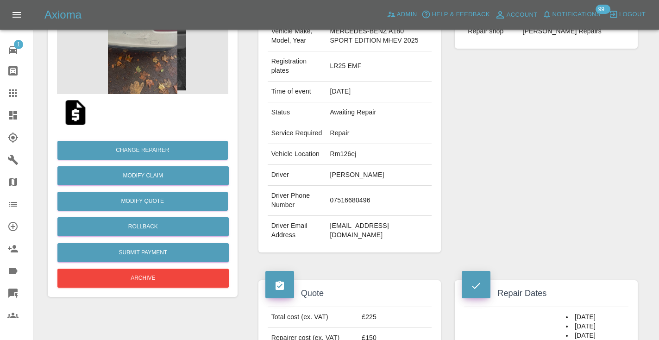
click at [522, 155] on div "Repairer Repair shop J Freeman SMART Repairs" at bounding box center [546, 124] width 197 height 286
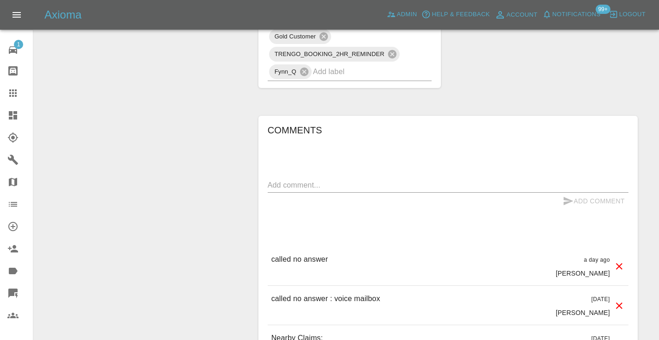
scroll to position [793, 0]
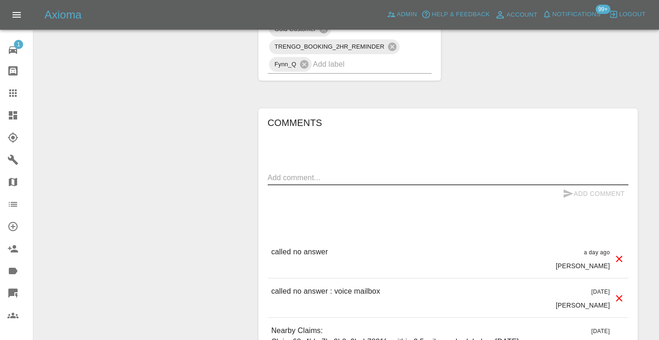
click at [291, 183] on textarea at bounding box center [448, 177] width 361 height 11
type textarea "called no answer : voice message left"
click at [567, 198] on icon "submit" at bounding box center [569, 194] width 10 height 8
click at [345, 71] on input "text" at bounding box center [359, 64] width 93 height 14
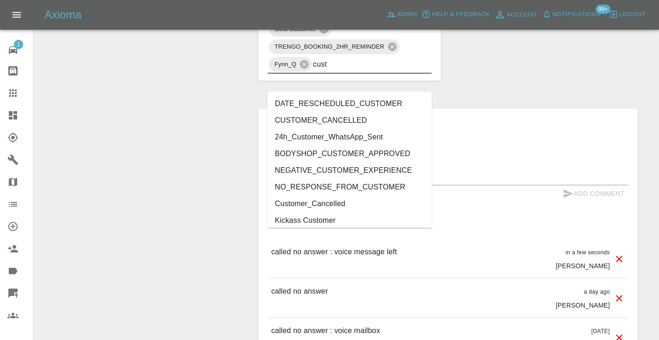
type input "cust"
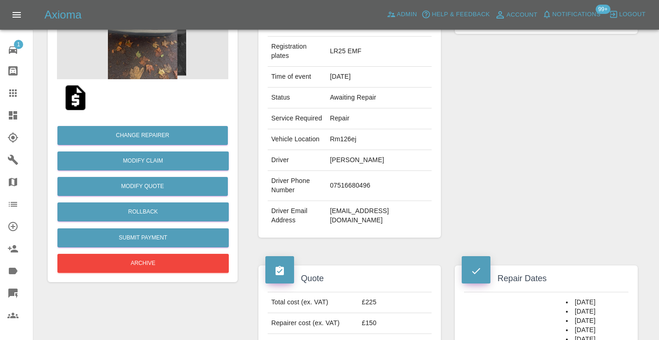
scroll to position [131, 0]
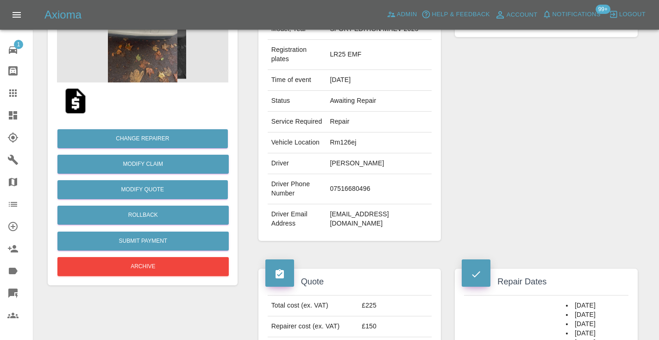
click at [16, 93] on icon at bounding box center [12, 92] width 7 height 7
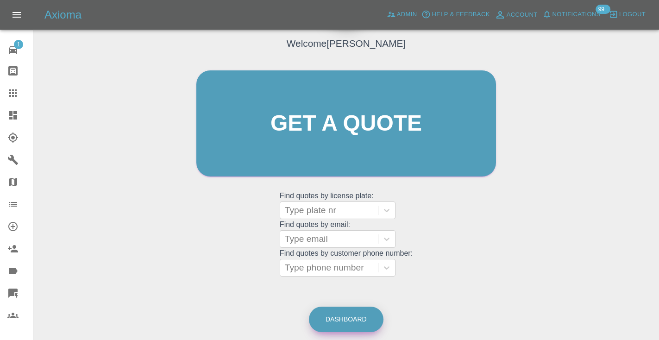
click at [350, 319] on link "Dashboard" at bounding box center [346, 319] width 75 height 25
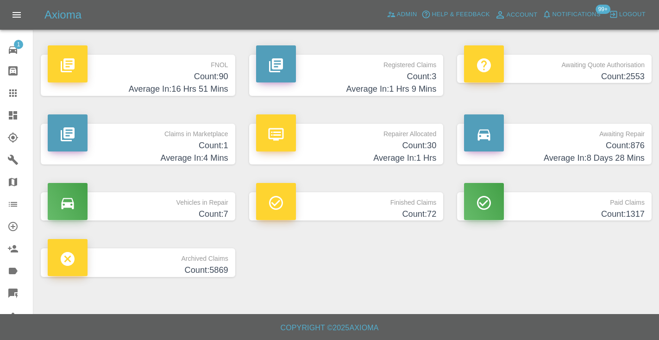
click at [614, 149] on h4 "Count: 876" at bounding box center [554, 145] width 181 height 13
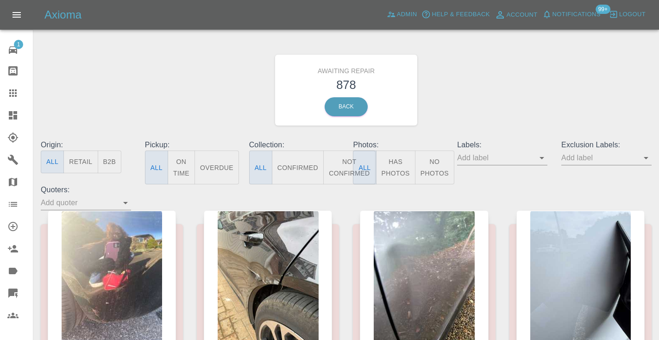
click at [346, 166] on button "Not Confirmed" at bounding box center [349, 168] width 52 height 34
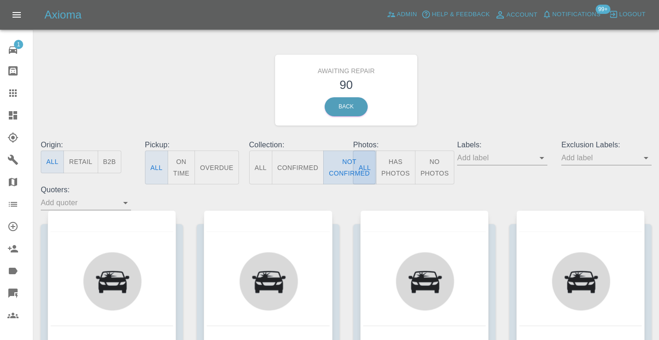
type button "false"
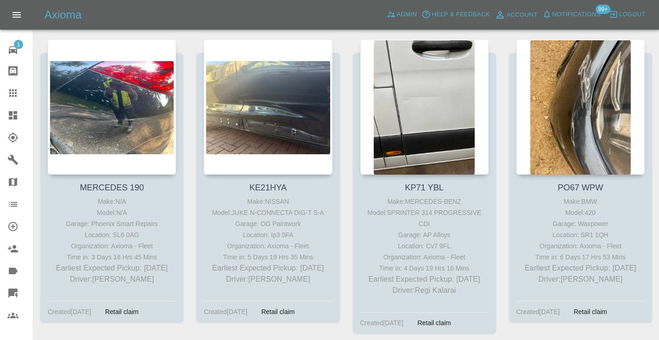
scroll to position [1107, 0]
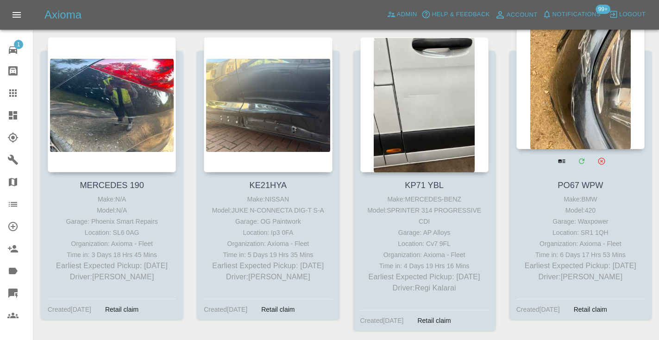
click at [573, 104] on div at bounding box center [581, 81] width 128 height 135
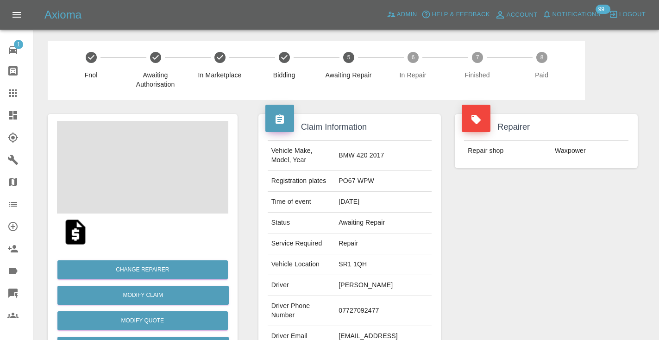
click at [373, 309] on td "07727092477" at bounding box center [383, 311] width 97 height 30
click at [373, 308] on td "07727092477" at bounding box center [383, 311] width 97 height 30
copy td "07727092477"
click at [530, 239] on div "Repairer Repair shop Waxpower" at bounding box center [546, 238] width 197 height 277
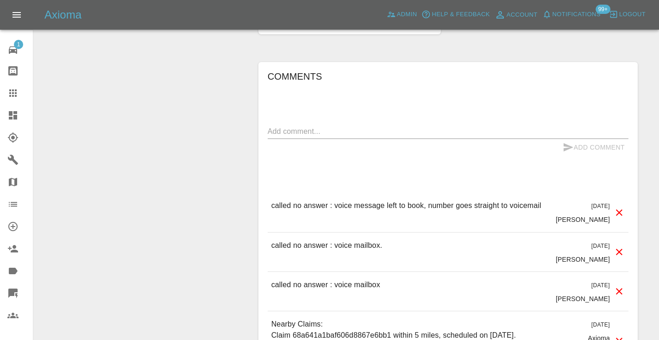
scroll to position [797, 0]
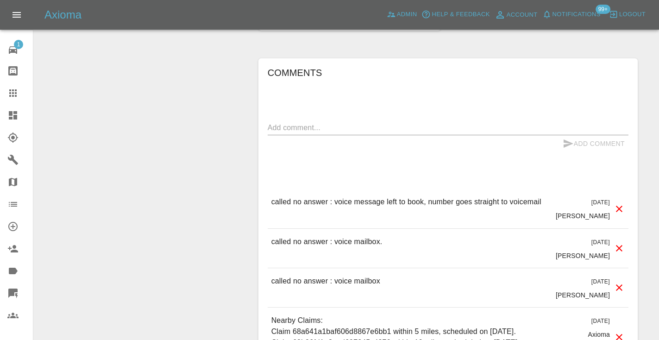
click at [321, 122] on textarea at bounding box center [448, 127] width 361 height 11
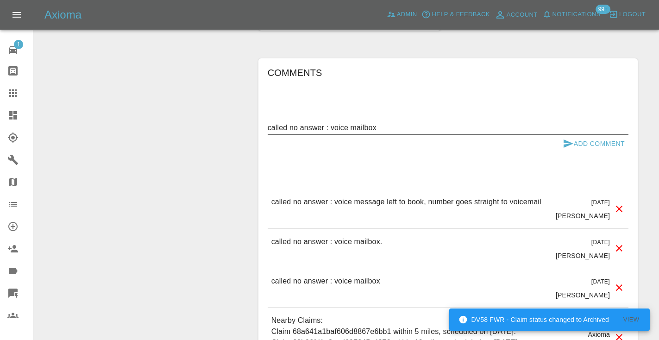
type textarea "called no answer : voice mailbox"
click at [576, 135] on button "Add Comment" at bounding box center [594, 143] width 70 height 17
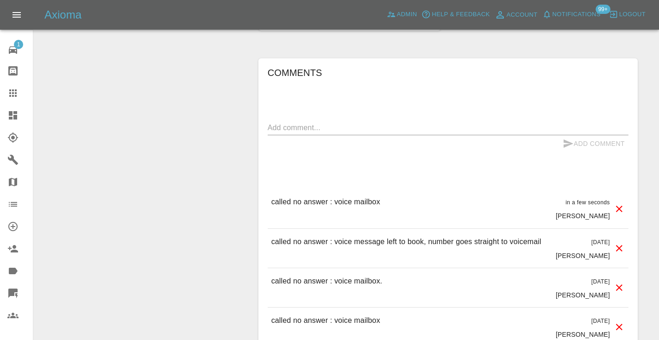
click at [14, 94] on icon at bounding box center [12, 92] width 7 height 7
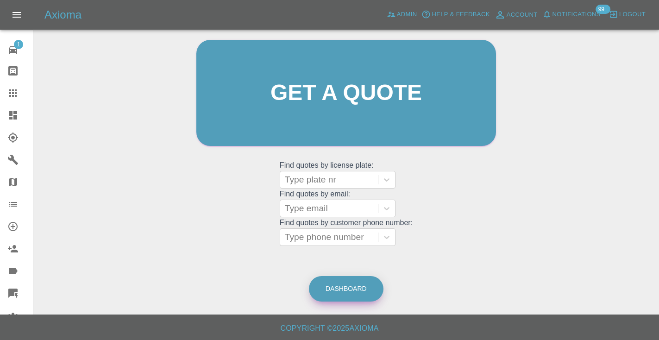
click at [335, 278] on link "Dashboard" at bounding box center [346, 288] width 75 height 25
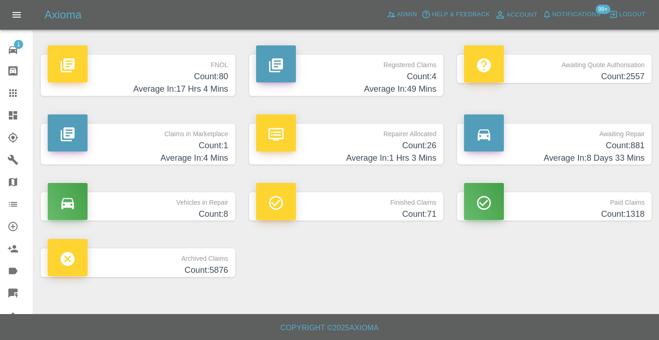
click at [622, 152] on h4 "Average In: 8 Days 33 Mins" at bounding box center [554, 158] width 181 height 13
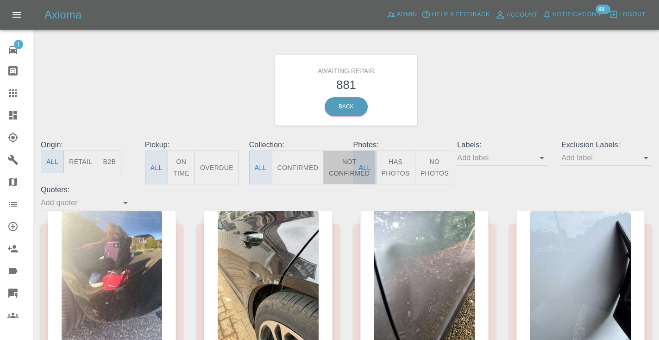
click at [339, 164] on button "Not Confirmed" at bounding box center [349, 168] width 52 height 34
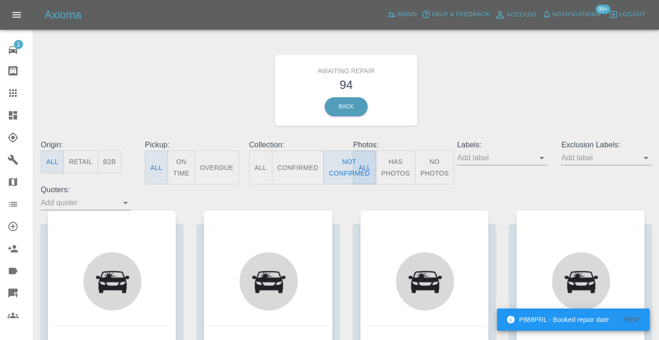
click at [503, 85] on div "Awaiting Repair 94 Back" at bounding box center [346, 90] width 625 height 99
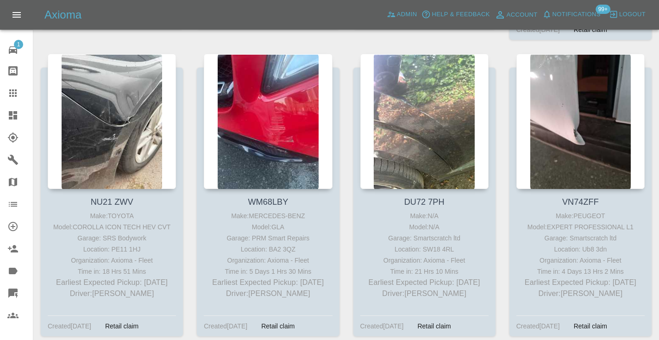
scroll to position [2024, 0]
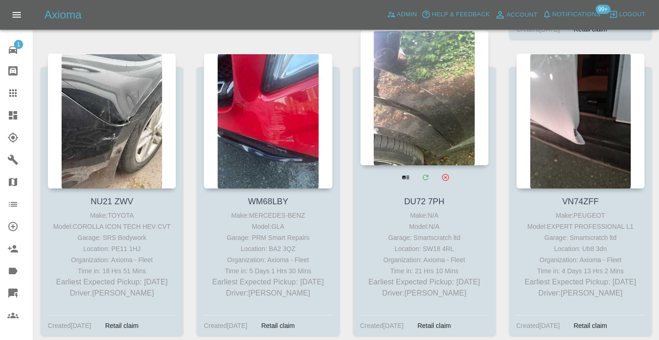
click at [456, 68] on div at bounding box center [425, 97] width 128 height 135
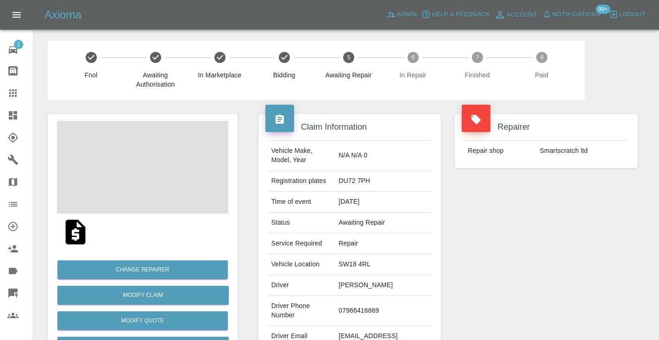
click at [387, 297] on td "07966416869" at bounding box center [383, 311] width 97 height 30
copy td "07966416869"
click at [539, 230] on div "Repairer Repair shop Smartscratch ltd" at bounding box center [546, 238] width 197 height 277
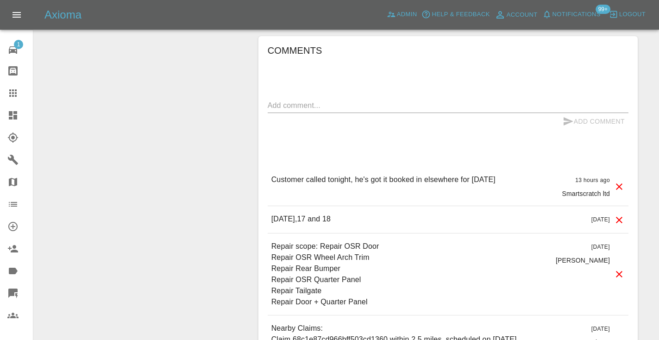
scroll to position [759, 0]
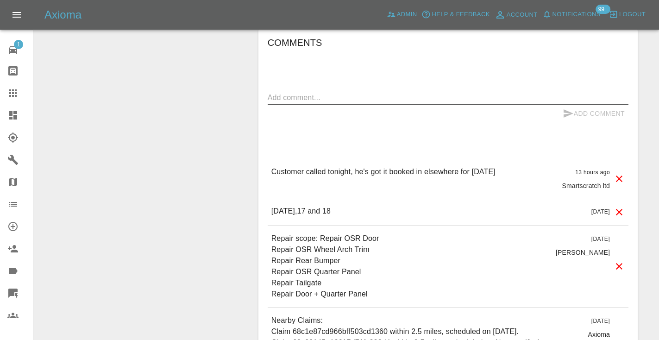
click at [335, 92] on textarea at bounding box center [448, 97] width 361 height 11
type textarea "customer canceled"
click at [563, 108] on icon "submit" at bounding box center [568, 113] width 11 height 11
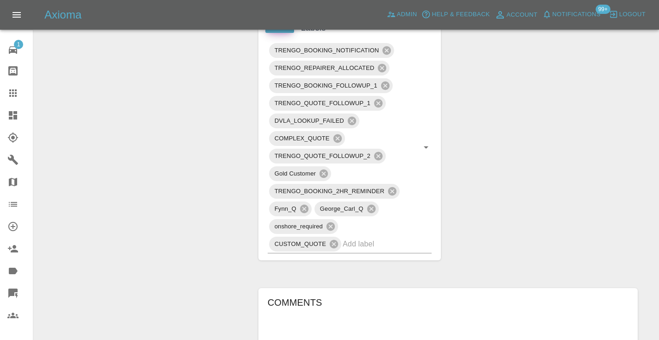
scroll to position [496, 0]
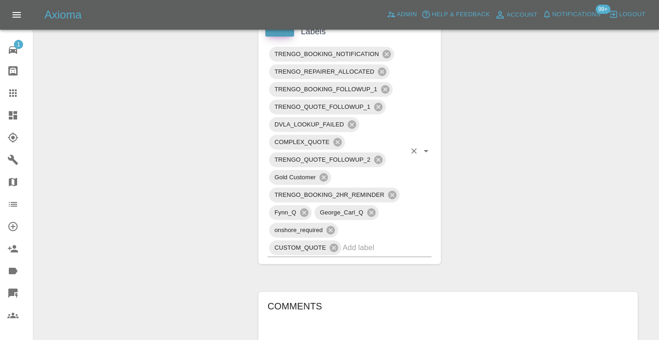
click at [378, 240] on input "text" at bounding box center [374, 247] width 63 height 14
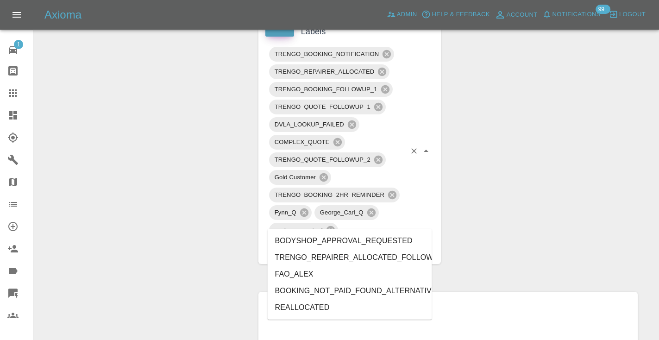
type input "alt"
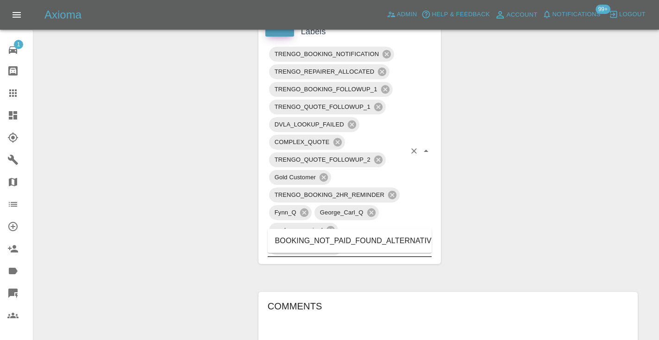
click at [352, 240] on li "BOOKING_NOT_PAID_FOUND_ALTERNATIVE" at bounding box center [350, 241] width 164 height 17
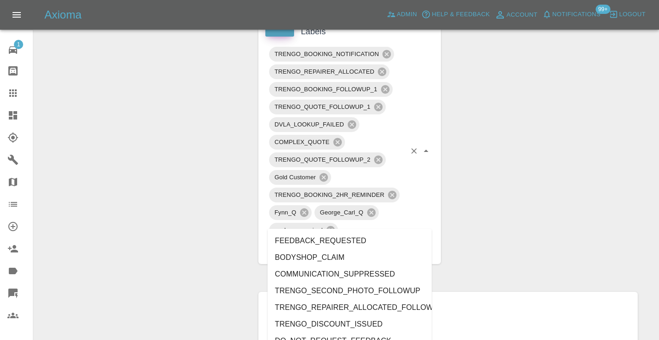
type input "cust"
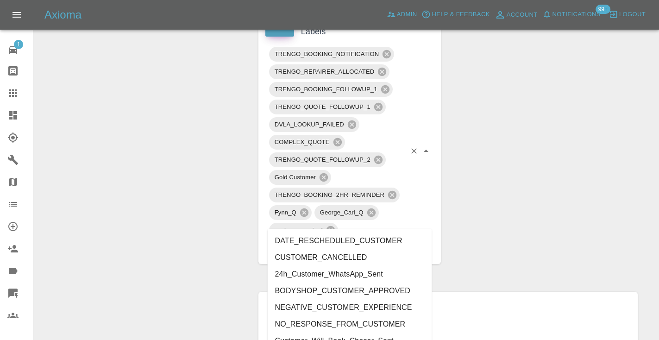
click at [330, 257] on li "CUSTOMER_CANCELLED" at bounding box center [350, 257] width 164 height 17
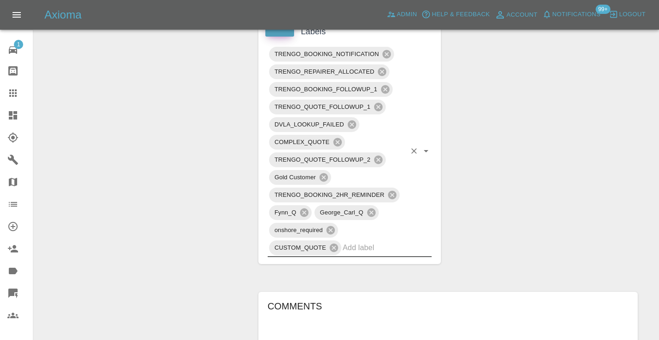
click at [214, 142] on div "Change Repairer Modify Claim Modify Quote Rollback Submit Payment Archive" at bounding box center [143, 191] width 204 height 1175
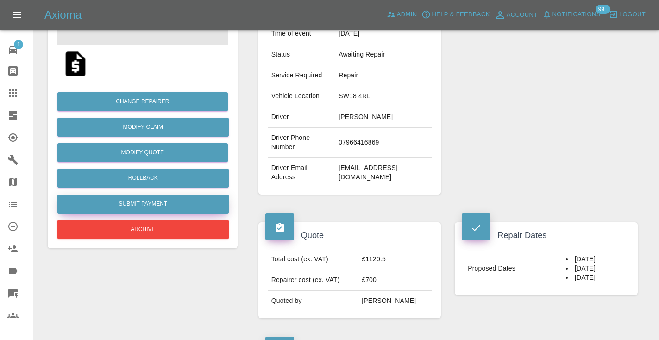
scroll to position [167, 0]
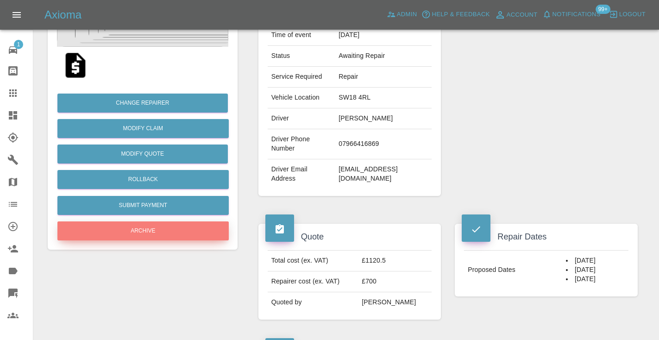
click at [164, 227] on button "Archive" at bounding box center [142, 230] width 171 height 19
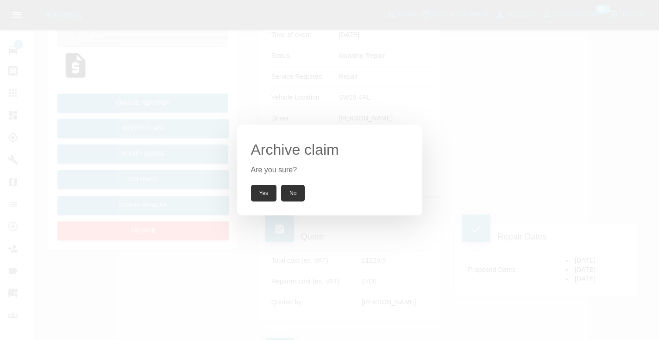
click at [261, 191] on button "Yes" at bounding box center [264, 193] width 26 height 17
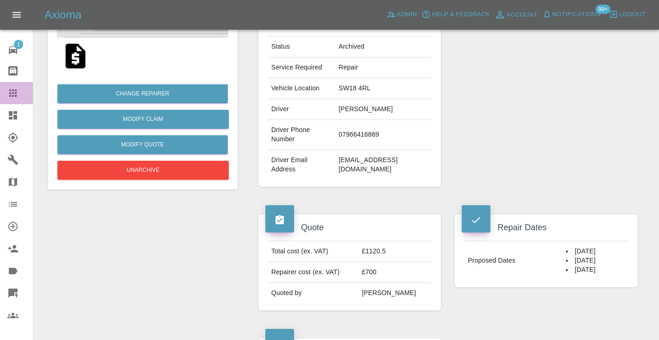
click at [10, 91] on icon at bounding box center [12, 92] width 7 height 7
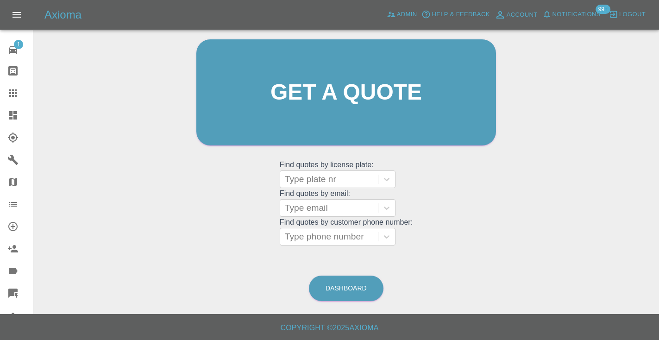
scroll to position [93, 0]
click at [342, 285] on link "Dashboard" at bounding box center [346, 288] width 75 height 25
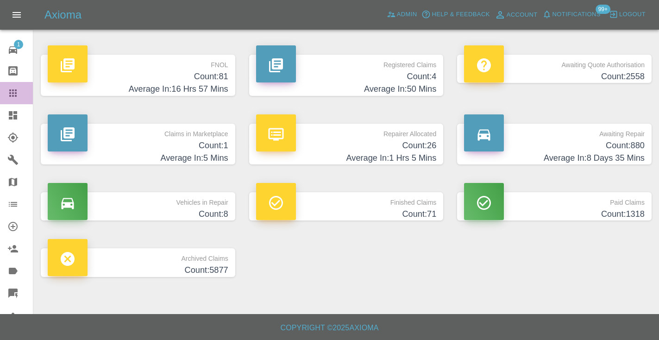
click at [15, 90] on icon at bounding box center [12, 92] width 7 height 7
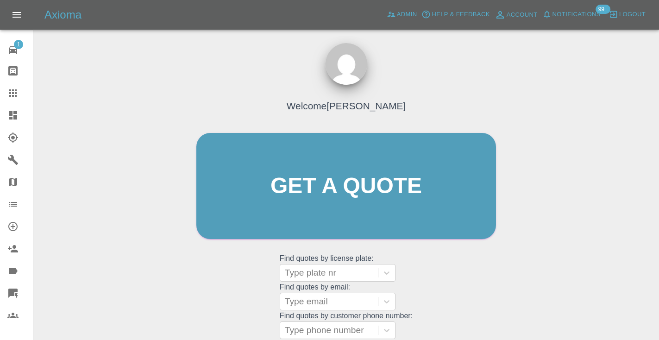
click at [475, 269] on div "Welcome [PERSON_NAME] Get a quote Get a quote Find quotes by license plate: Typ…" at bounding box center [346, 204] width 319 height 280
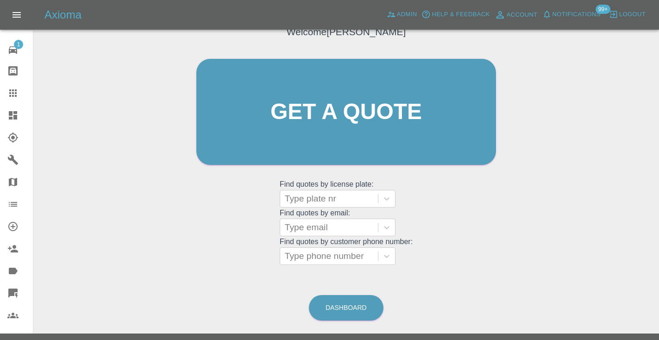
scroll to position [93, 0]
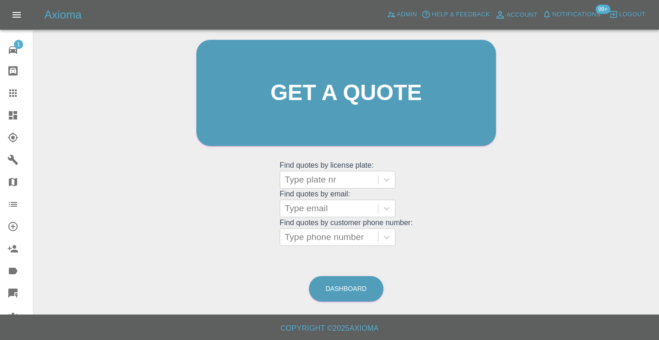
click at [339, 225] on grid "Find quotes by customer phone number: Type phone number" at bounding box center [346, 232] width 133 height 27
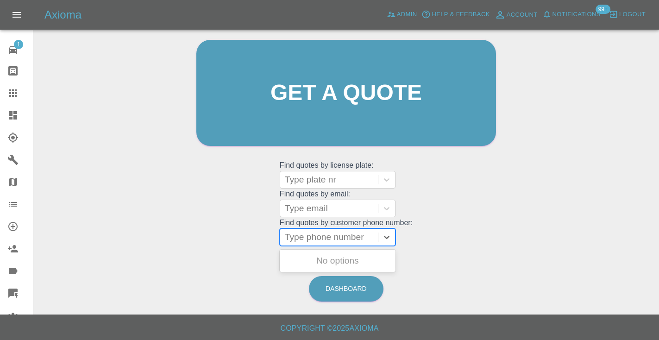
click at [325, 234] on div "Type phone number" at bounding box center [329, 237] width 89 height 11
paste input "07986271651"
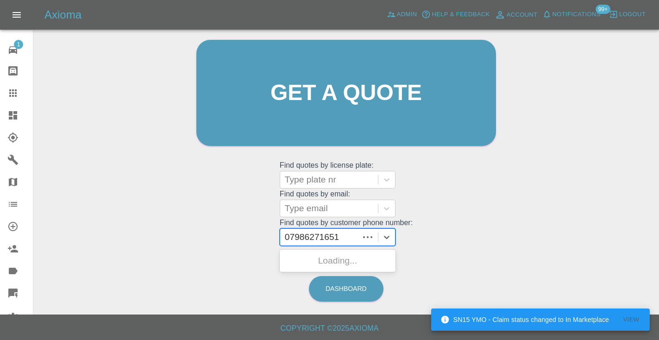
type input "07986271651"
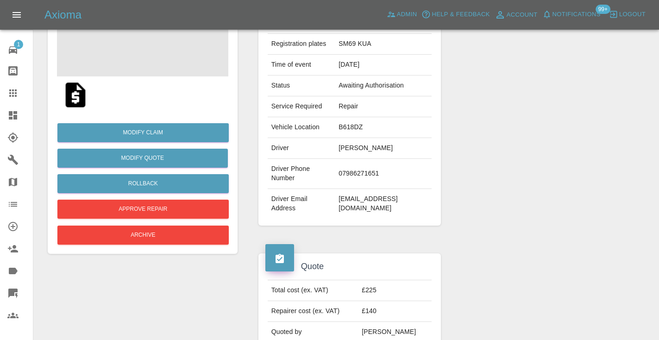
scroll to position [161, 0]
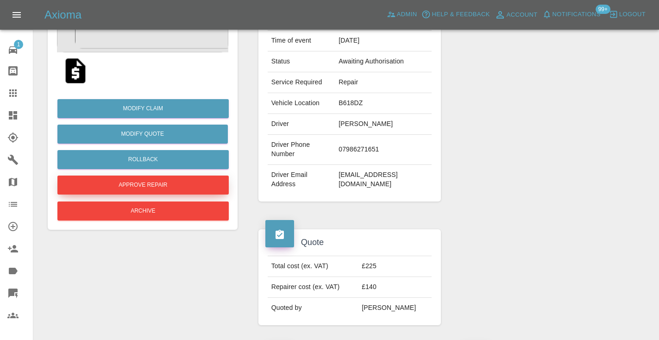
click at [127, 191] on button "Approve Repair" at bounding box center [142, 185] width 171 height 19
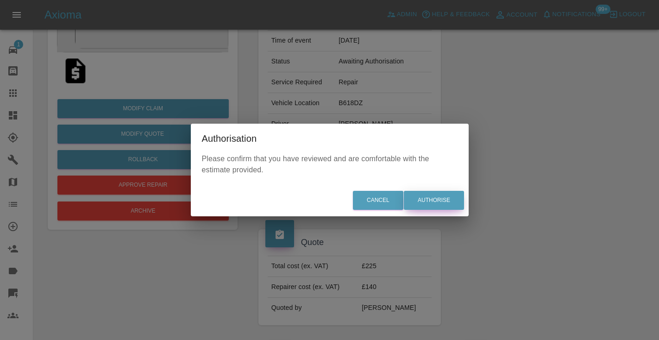
click at [447, 196] on button "Authorise" at bounding box center [434, 200] width 60 height 19
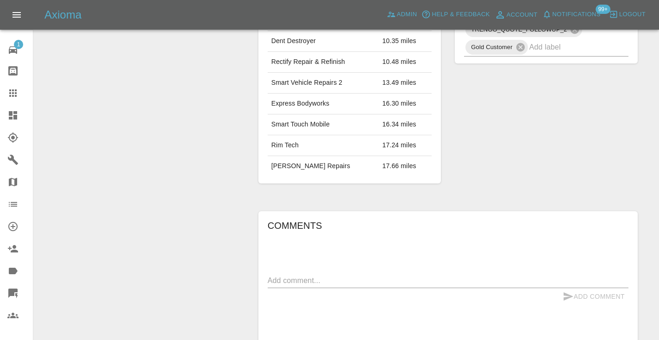
scroll to position [587, 0]
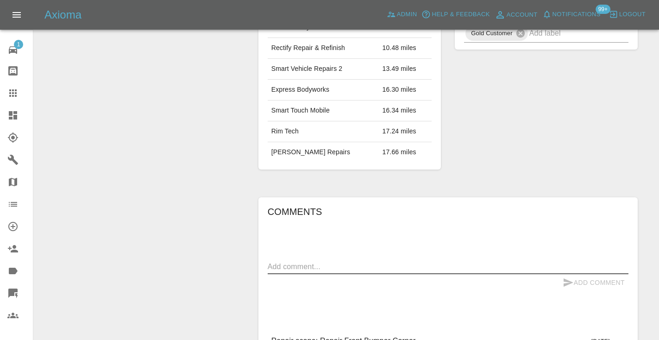
click at [291, 261] on textarea at bounding box center [448, 266] width 361 height 11
type textarea "c"
type textarea "inbound : accept quote"
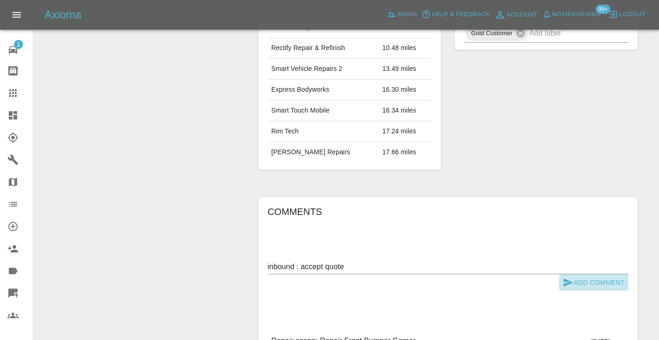
click at [578, 274] on button "Add Comment" at bounding box center [594, 282] width 70 height 17
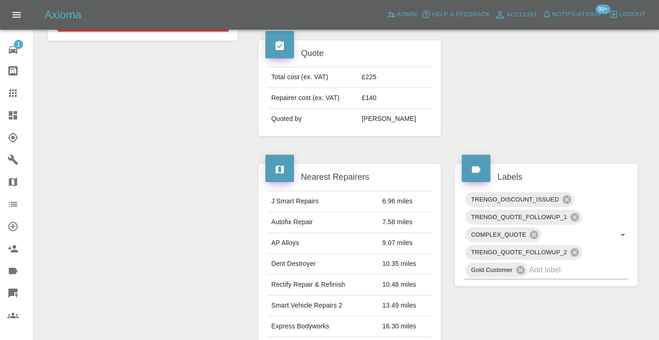
scroll to position [336, 0]
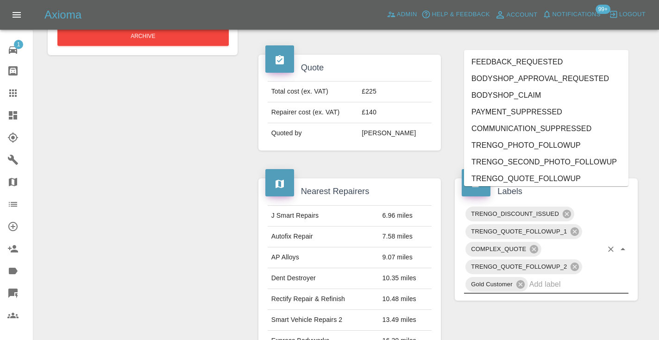
click at [559, 277] on input "text" at bounding box center [566, 284] width 73 height 14
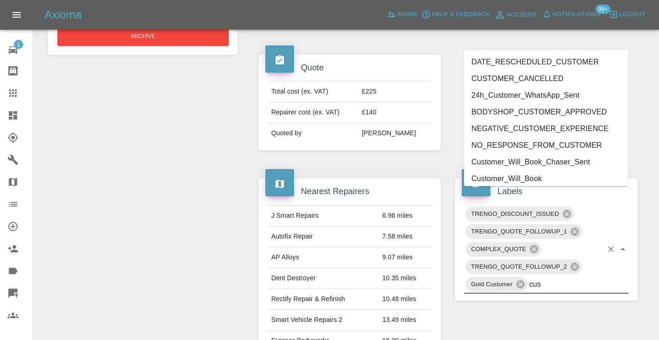
type input "cust"
click at [564, 177] on li "Customer_Will_Book" at bounding box center [546, 179] width 164 height 17
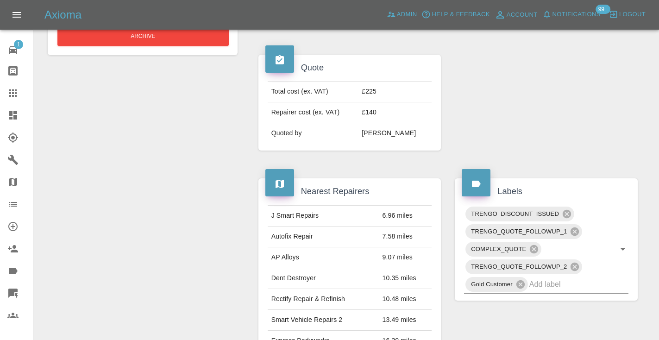
click at [561, 322] on div "Labels TRENGO_DISCOUNT_ISSUED TRENGO_QUOTE_FOLLOWUP_1 COMPLEX_QUOTE TRENGO_QUOT…" at bounding box center [546, 299] width 197 height 270
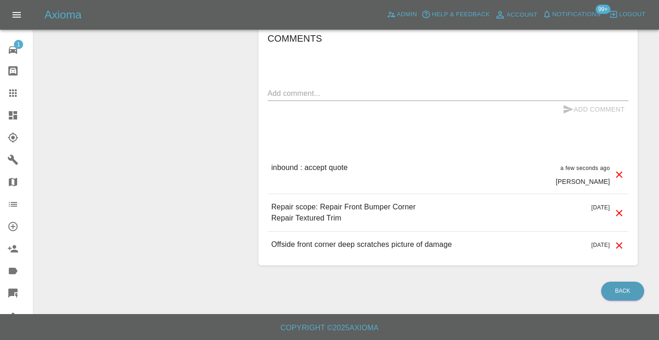
scroll to position [621, 0]
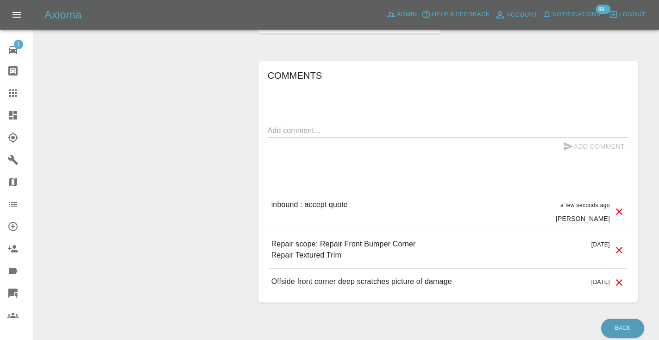
click at [313, 199] on p "inbound : accept quote" at bounding box center [310, 204] width 76 height 11
click at [278, 125] on textarea at bounding box center [448, 130] width 361 height 11
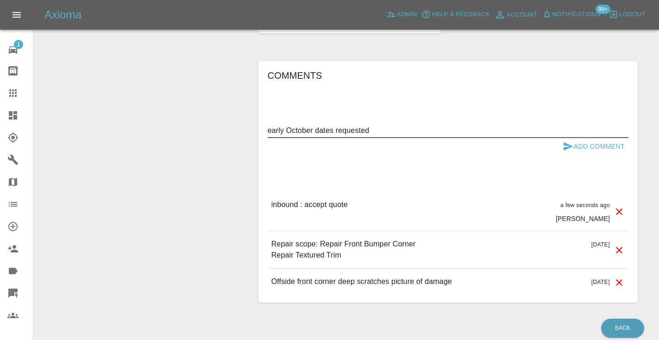
type textarea "early October dates requested"
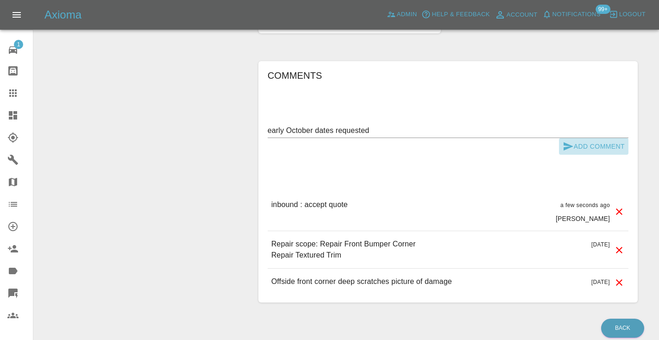
click at [568, 138] on button "Add Comment" at bounding box center [594, 146] width 70 height 17
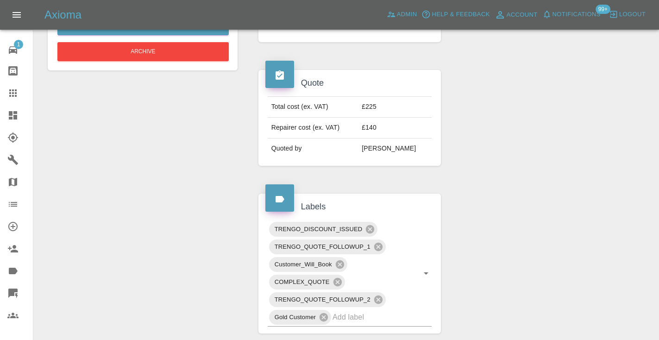
scroll to position [317, 0]
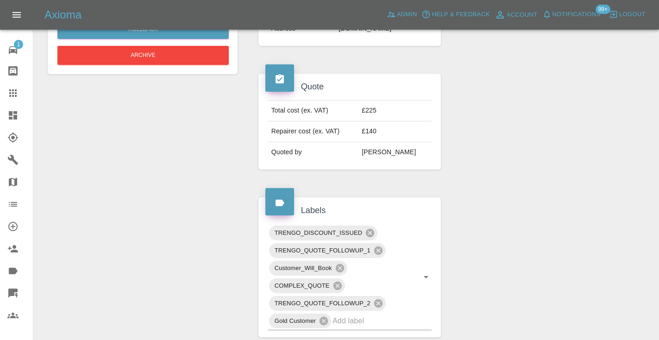
click at [14, 87] on link "Claims" at bounding box center [16, 93] width 33 height 22
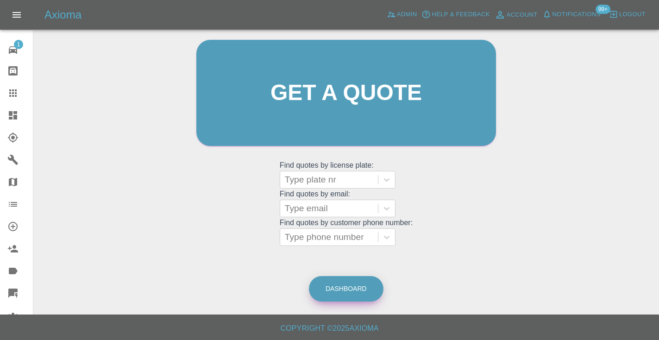
click at [332, 284] on link "Dashboard" at bounding box center [346, 288] width 75 height 25
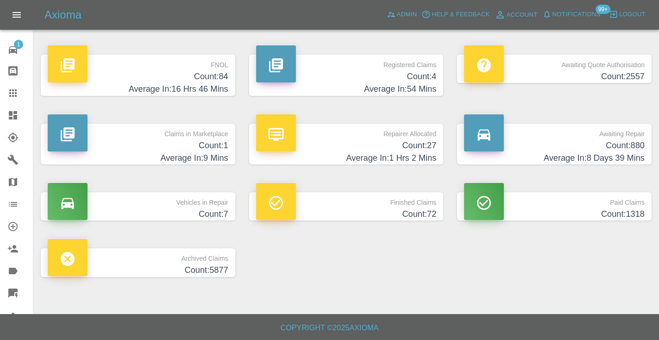
click at [619, 140] on h4 "Count: 880" at bounding box center [554, 145] width 181 height 13
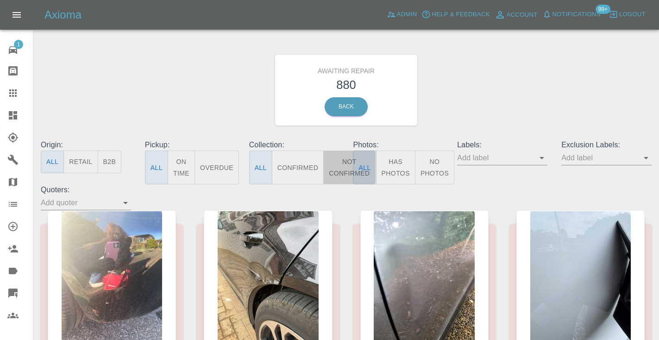
click at [346, 170] on button "Not Confirmed" at bounding box center [349, 168] width 52 height 34
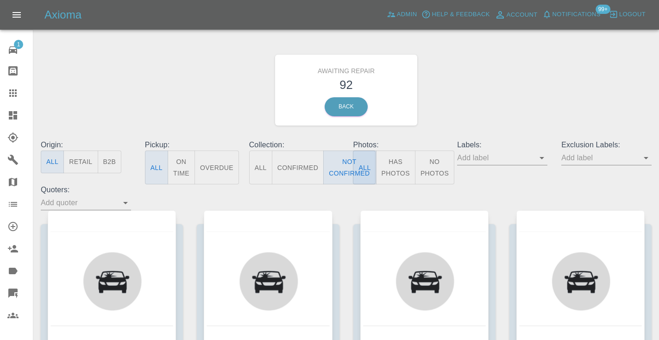
click at [480, 91] on div "Awaiting Repair 92 Back" at bounding box center [346, 90] width 625 height 99
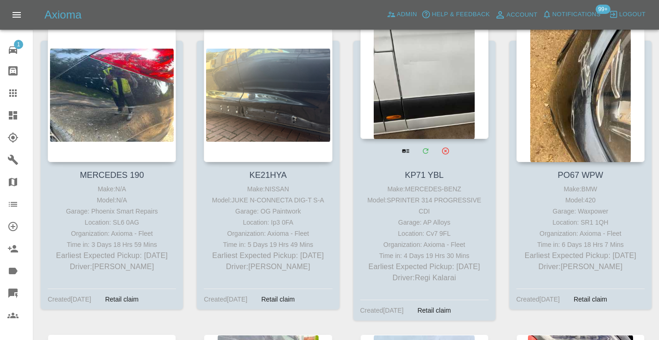
scroll to position [1115, 0]
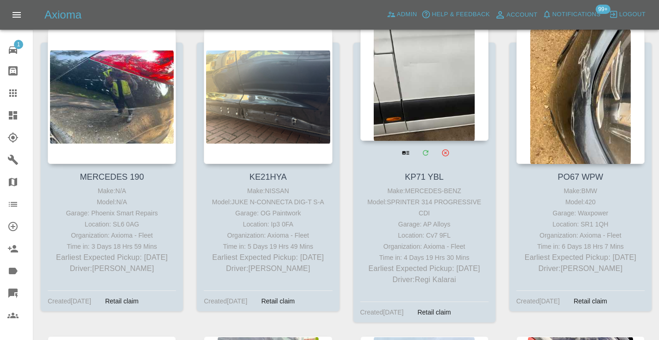
click at [393, 78] on div at bounding box center [425, 73] width 128 height 135
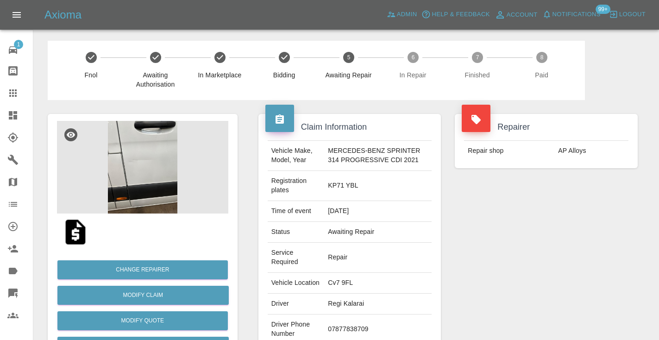
click at [337, 334] on td "07877838709" at bounding box center [378, 330] width 108 height 30
copy td "07877838709"
click at [437, 274] on div "Vehicle Make, Model, Year MERCEDES-BENZ SPRINTER 314 PROGRESSIVE CDI 2021 Regis…" at bounding box center [350, 257] width 178 height 234
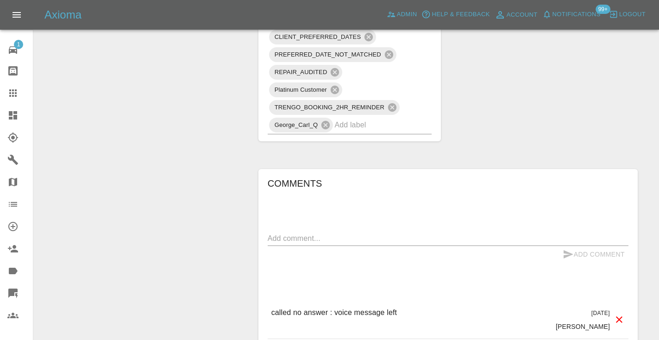
scroll to position [696, 0]
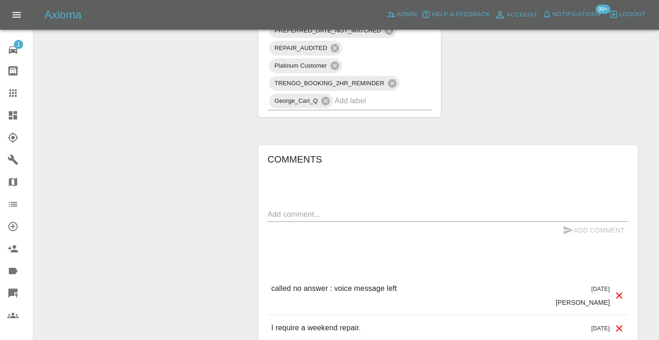
click at [288, 220] on textarea at bounding box center [448, 214] width 361 height 11
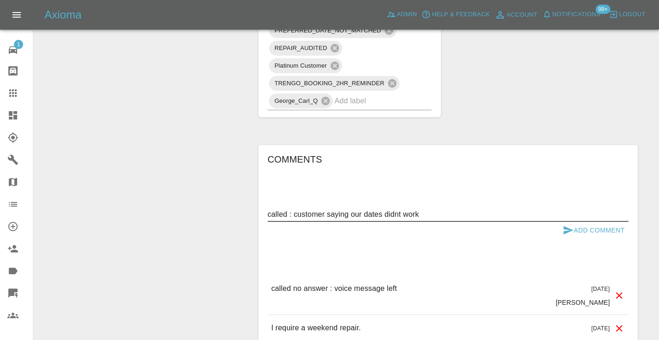
type textarea "called : customer saying our dates didnt work"
click at [572, 234] on icon "submit" at bounding box center [569, 230] width 10 height 8
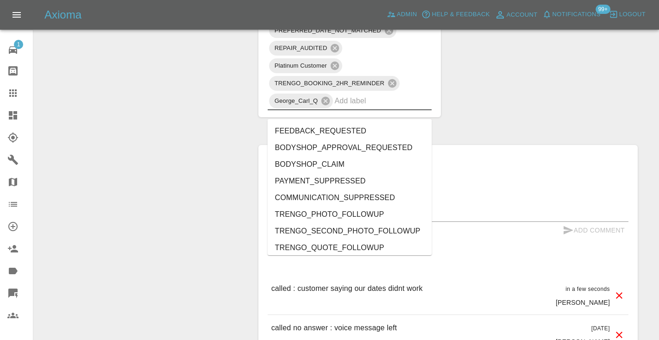
click at [388, 108] on input "text" at bounding box center [370, 101] width 71 height 14
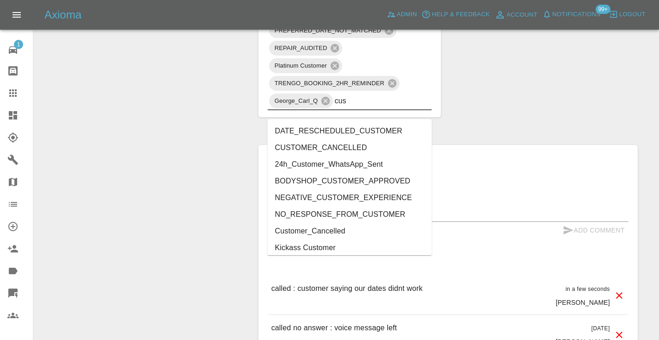
type input "cust"
click at [328, 228] on li "Customer_Cancelled" at bounding box center [350, 231] width 164 height 17
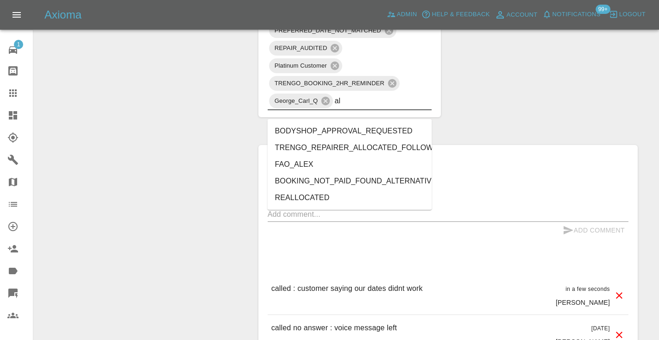
type input "alt"
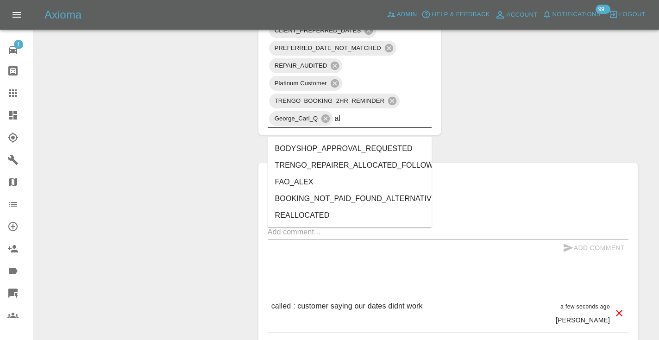
type input "alt"
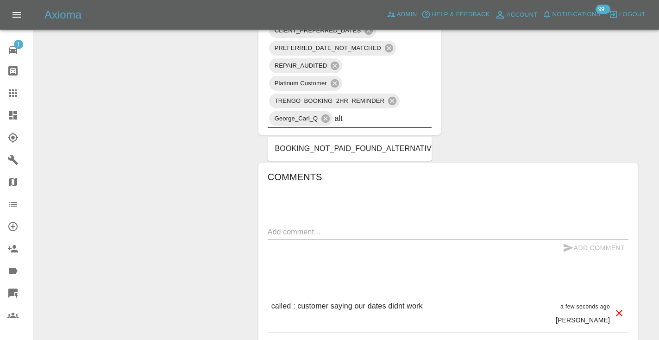
click at [365, 151] on li "BOOKING_NOT_PAID_FOUND_ALTERNATIVE" at bounding box center [350, 148] width 164 height 17
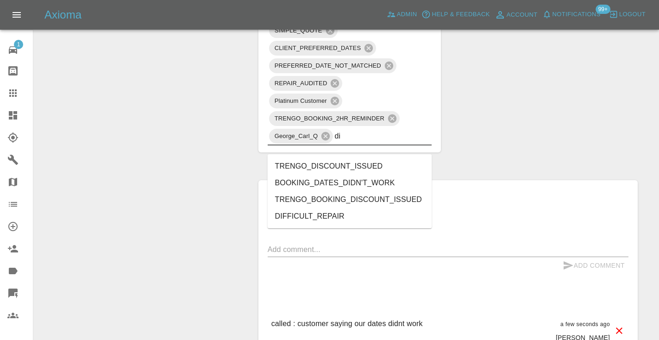
type input "did"
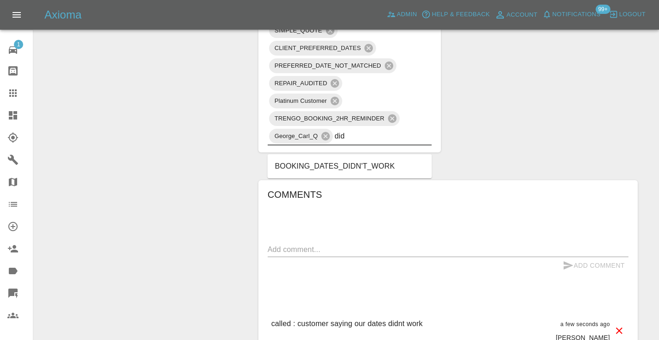
click at [335, 164] on li "BOOKING_DATES_DIDN'T_WORK" at bounding box center [350, 166] width 164 height 17
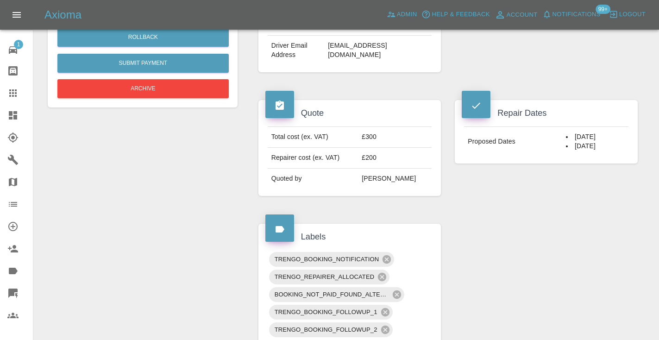
scroll to position [308, 0]
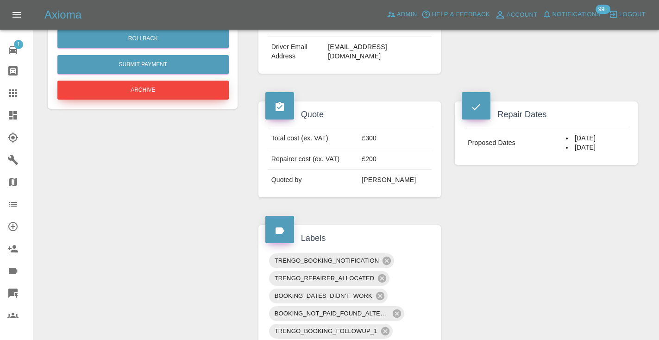
click at [156, 85] on button "Archive" at bounding box center [142, 90] width 171 height 19
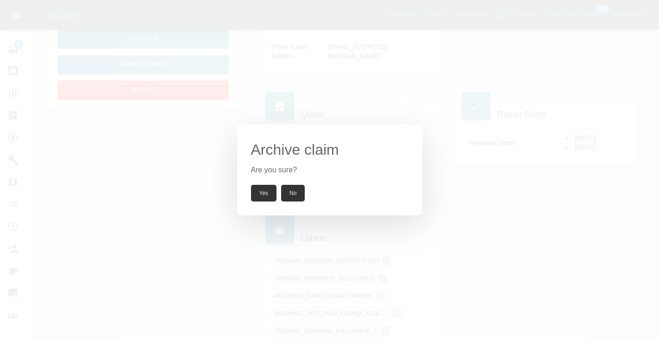
click at [263, 190] on button "Yes" at bounding box center [264, 193] width 26 height 17
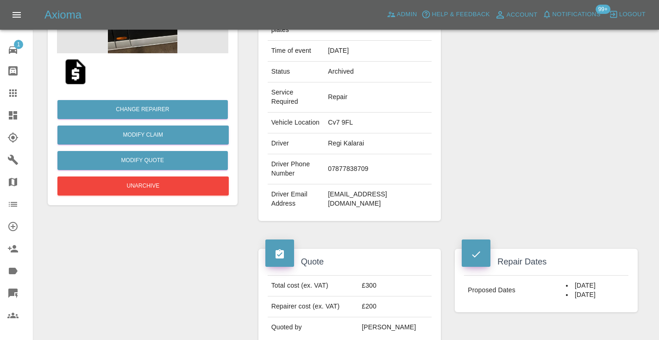
scroll to position [150, 0]
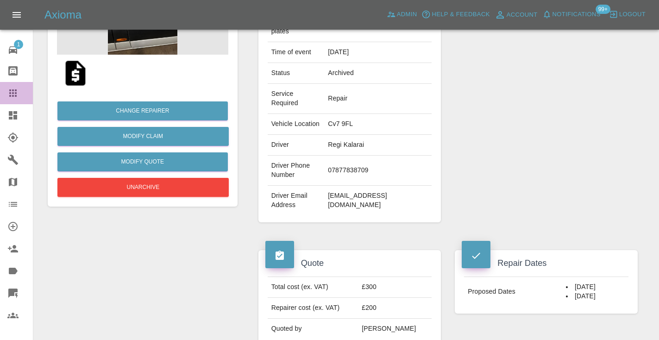
click at [10, 95] on icon at bounding box center [12, 92] width 7 height 7
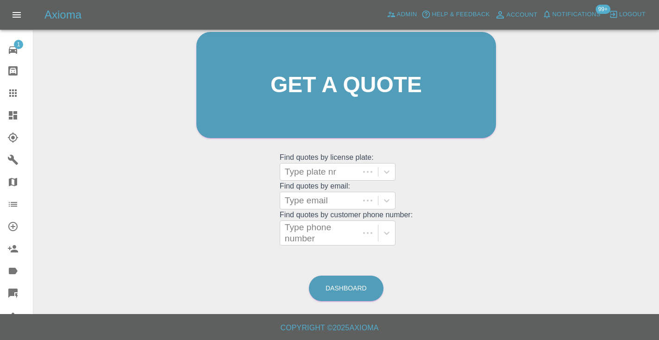
scroll to position [93, 0]
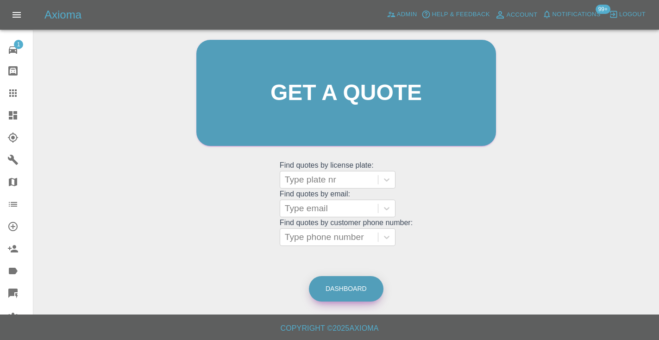
click at [362, 291] on link "Dashboard" at bounding box center [346, 288] width 75 height 25
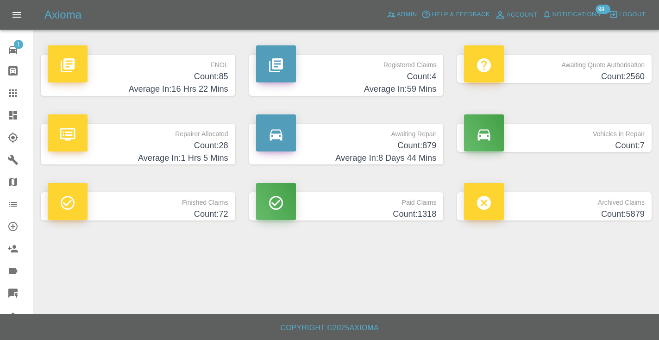
click at [426, 144] on h4 "Count: 879" at bounding box center [346, 145] width 181 height 13
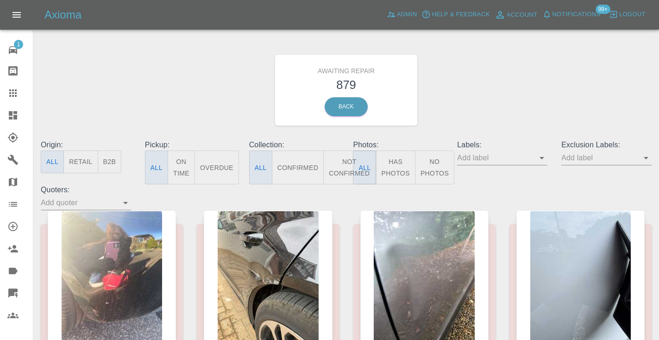
click at [346, 164] on button "Not Confirmed" at bounding box center [349, 168] width 52 height 34
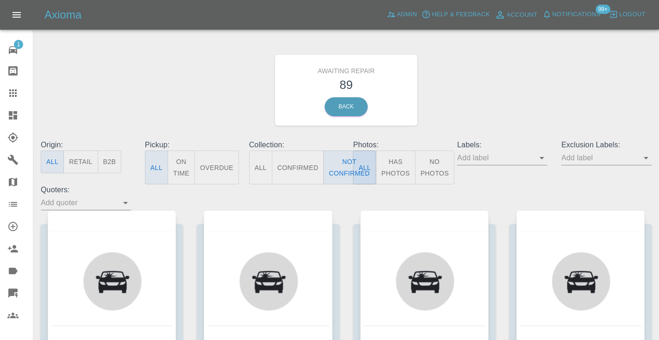
click at [463, 137] on div "Awaiting Repair 89 Back" at bounding box center [346, 90] width 625 height 99
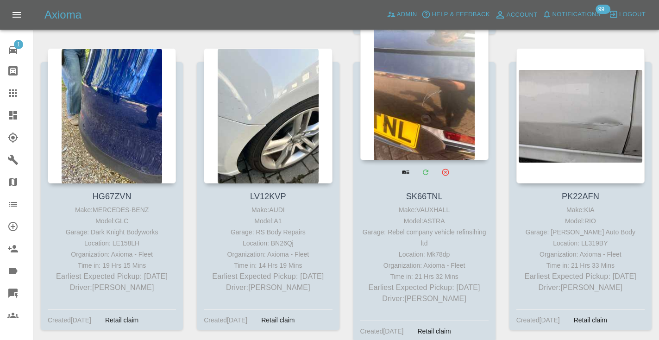
scroll to position [2643, 0]
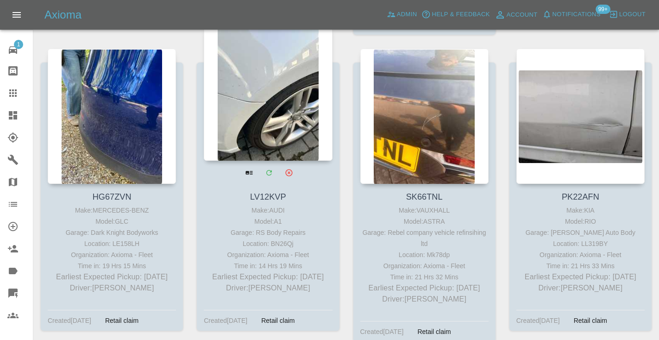
click at [271, 114] on div at bounding box center [268, 92] width 128 height 135
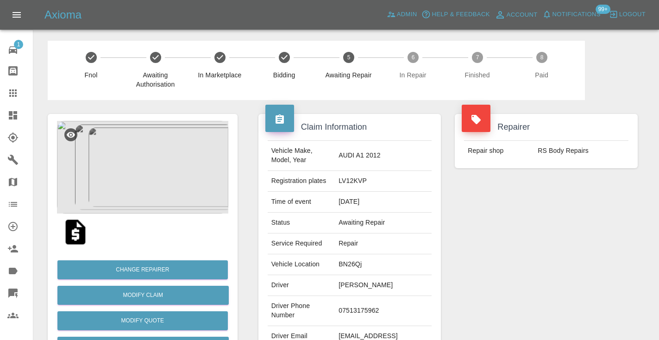
click at [361, 305] on td "07513175962" at bounding box center [383, 311] width 97 height 30
copy td "07513175962"
click at [500, 210] on div "Repairer Repair shop RS Body Repairs" at bounding box center [546, 238] width 197 height 277
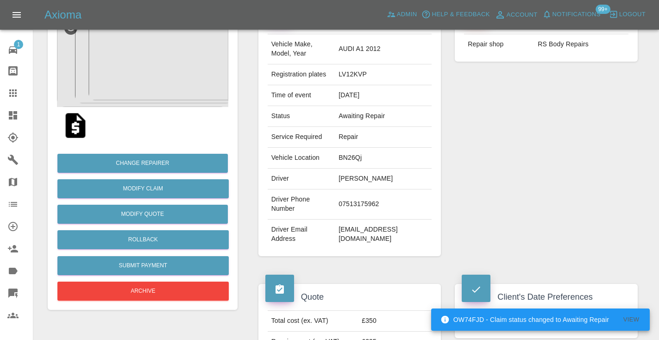
scroll to position [103, 0]
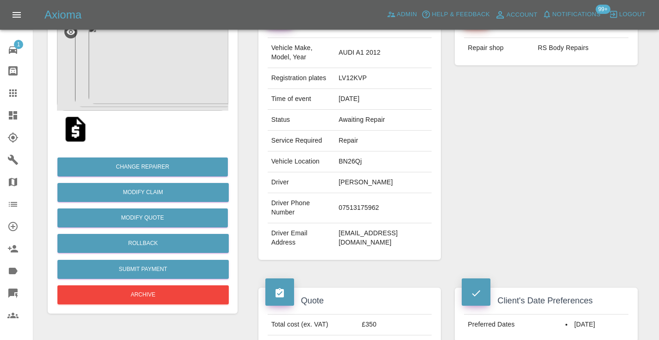
click at [346, 201] on td "07513175962" at bounding box center [383, 208] width 97 height 30
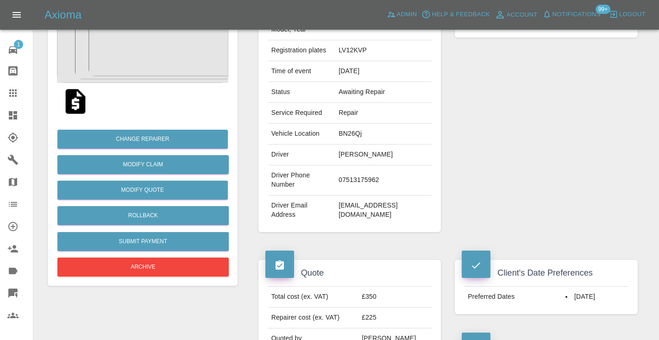
click at [495, 177] on div "Repairer Repair shop RS Body Repairs" at bounding box center [546, 107] width 197 height 277
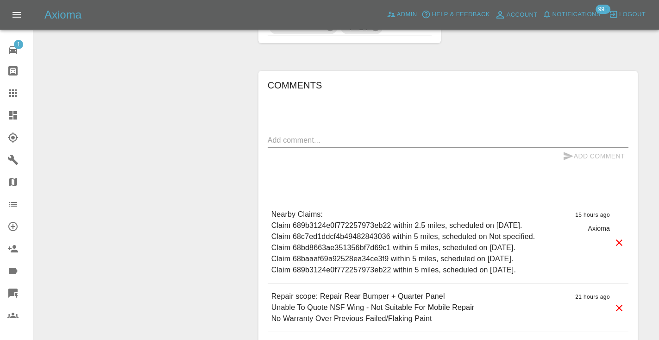
scroll to position [695, 0]
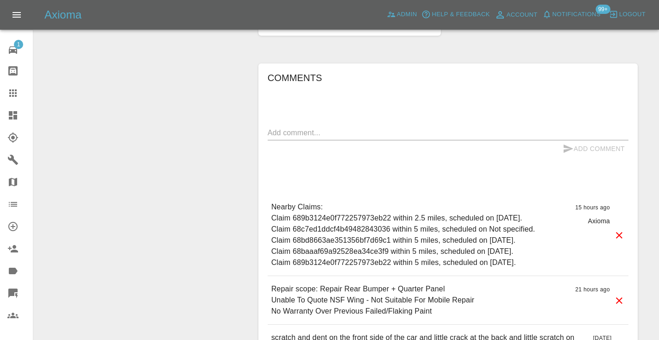
click at [325, 137] on textarea at bounding box center [448, 132] width 361 height 11
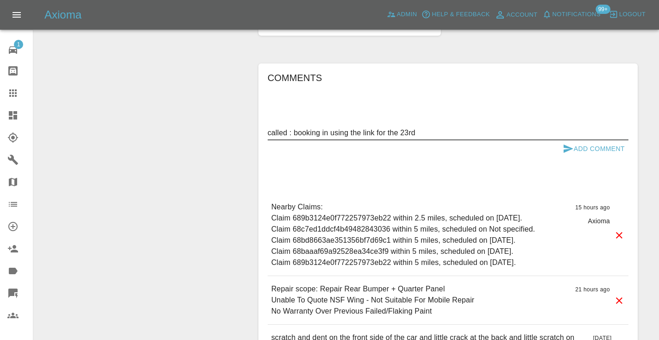
click at [573, 135] on textarea "called : booking in using the link for the 23rd" at bounding box center [448, 132] width 361 height 11
type textarea "called : booking in using the link for the 23rd"
click at [568, 143] on icon "submit" at bounding box center [568, 148] width 11 height 11
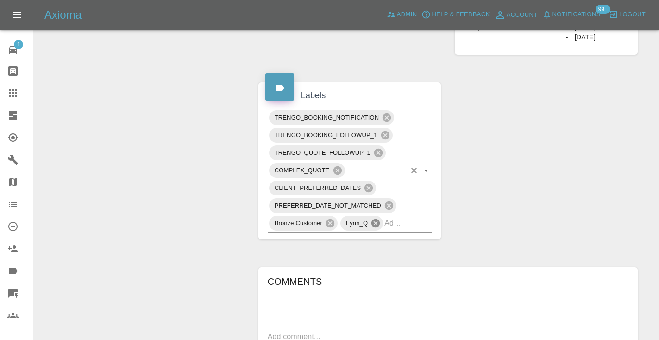
scroll to position [490, 0]
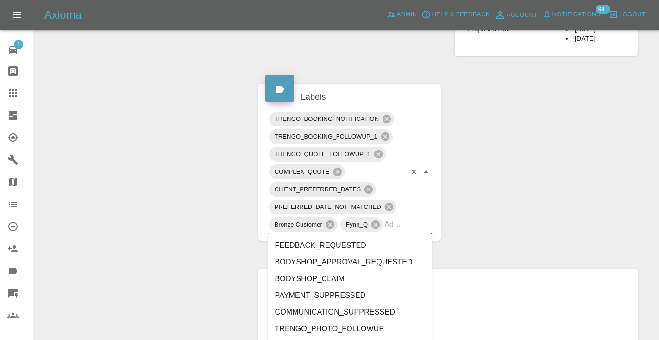
click at [399, 228] on input "text" at bounding box center [395, 224] width 21 height 14
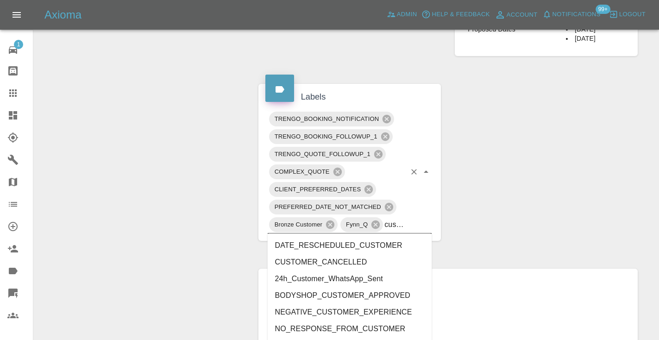
type input "customer_"
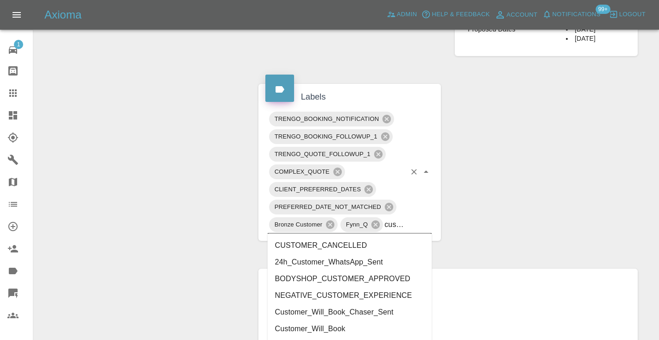
click at [347, 324] on li "Customer_Will_Book" at bounding box center [350, 329] width 164 height 17
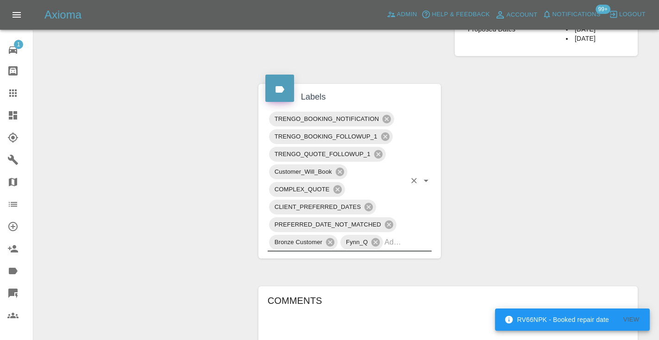
click at [594, 144] on div "Claim Information Vehicle Make, Model, Year AUDI A1 2012 Registration plates LV…" at bounding box center [448, 127] width 393 height 1035
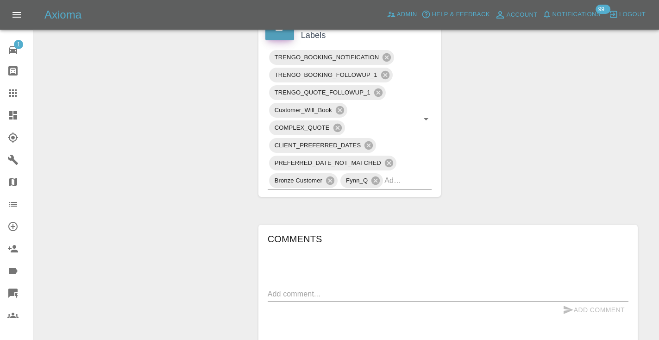
scroll to position [544, 0]
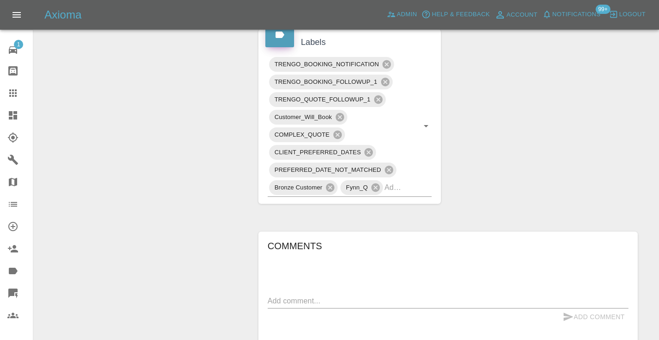
click at [9, 89] on icon at bounding box center [12, 93] width 11 height 11
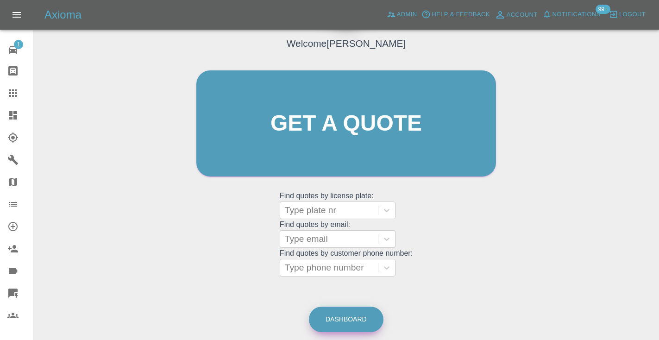
click at [345, 317] on link "Dashboard" at bounding box center [346, 319] width 75 height 25
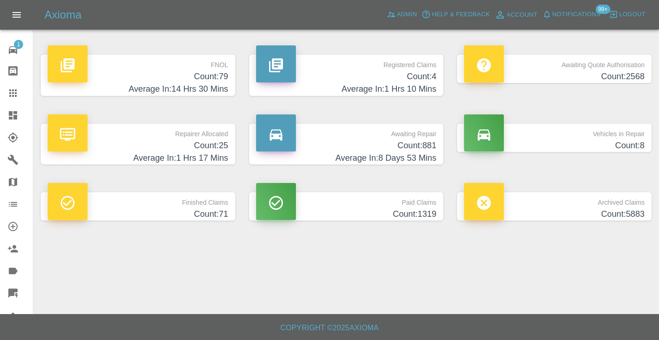
click at [423, 143] on h4 "Count: 881" at bounding box center [346, 145] width 181 height 13
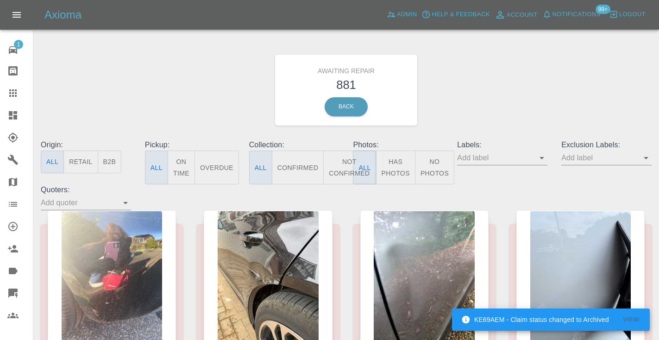
click at [346, 166] on button "Not Confirmed" at bounding box center [349, 168] width 52 height 34
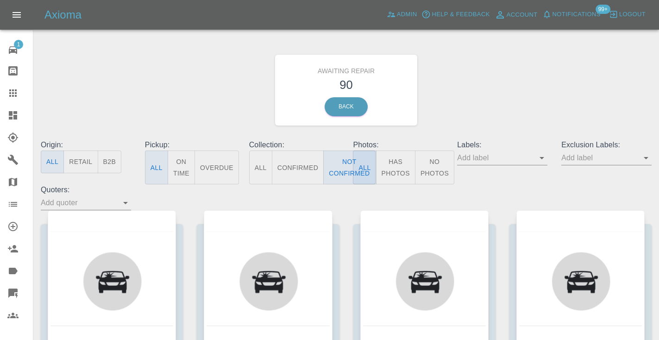
click at [462, 95] on div "Awaiting Repair 90 Back" at bounding box center [346, 90] width 625 height 99
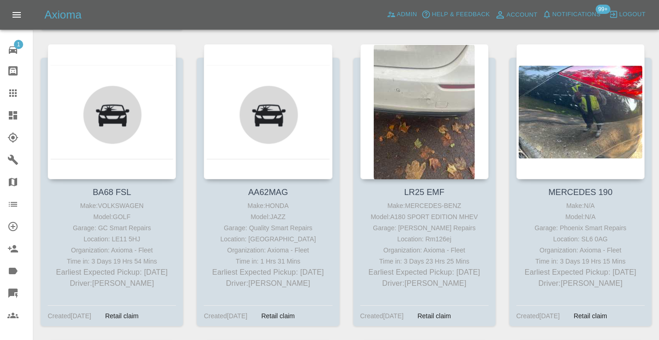
scroll to position [806, 0]
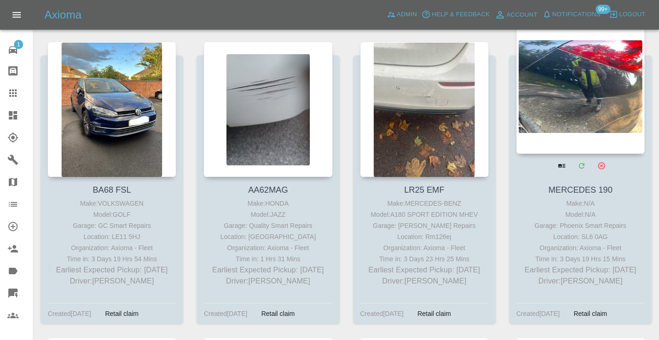
click at [589, 100] on div at bounding box center [581, 86] width 128 height 135
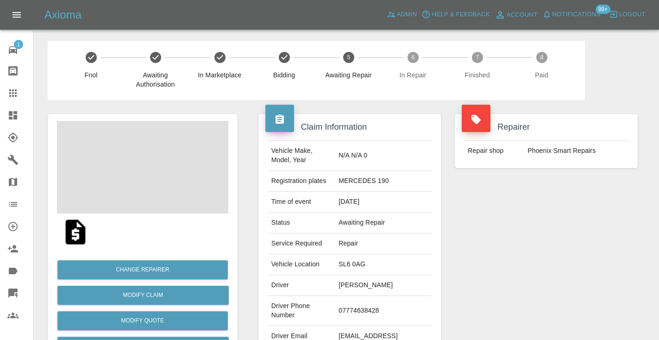
click at [374, 296] on td "07774638428" at bounding box center [383, 311] width 97 height 30
copy td "07774638428"
click at [546, 225] on div "Repairer Repair shop Phoenix Smart Repairs" at bounding box center [546, 238] width 197 height 277
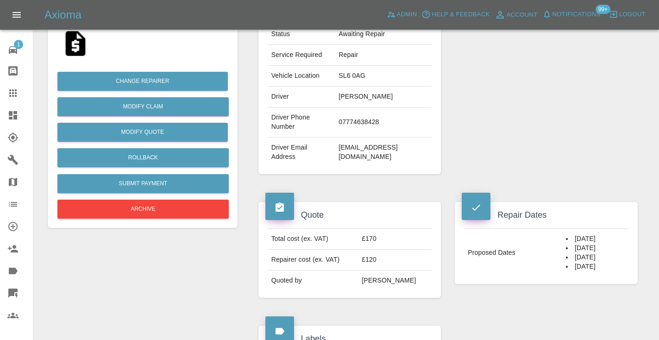
scroll to position [181, 0]
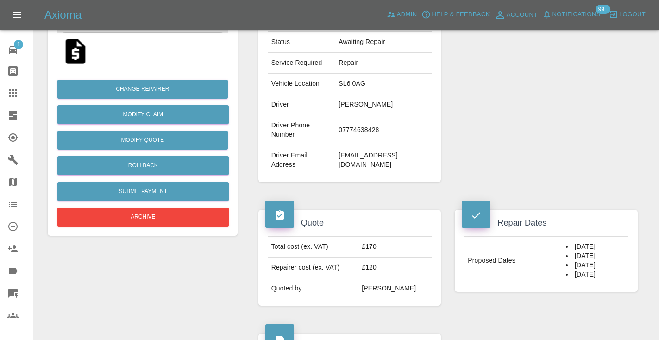
click at [384, 120] on td "07774638428" at bounding box center [383, 130] width 97 height 30
copy td "07774638428"
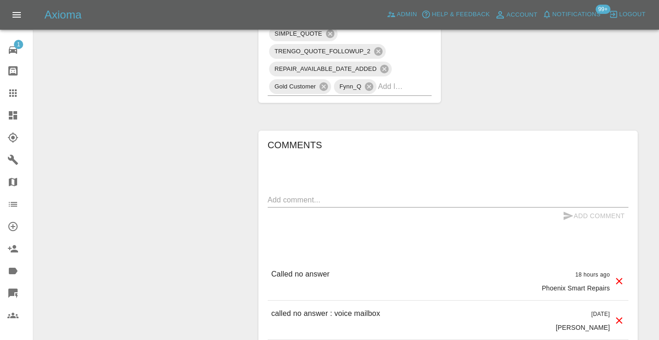
scroll to position [683, 0]
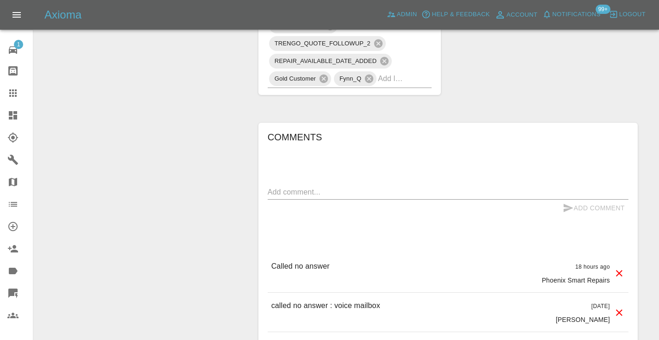
click at [301, 152] on div "Comments x Add Comment Called no answer 18 hours ago Phoenix Smart Repairs Call…" at bounding box center [448, 258] width 361 height 256
click at [335, 187] on textarea at bounding box center [448, 192] width 361 height 11
type textarea "voice mailbox"
click at [566, 204] on icon "submit" at bounding box center [569, 208] width 10 height 8
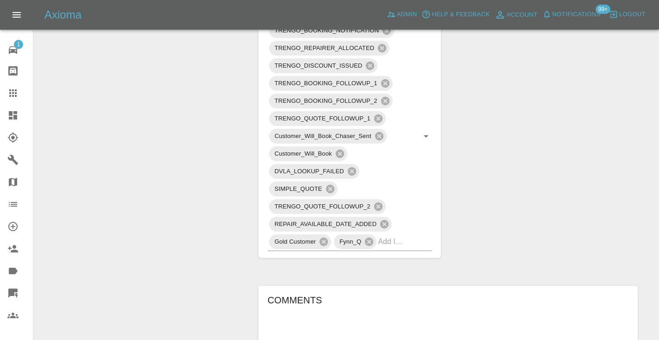
scroll to position [512, 0]
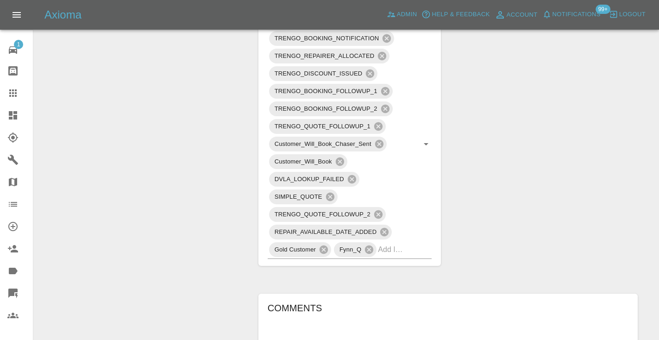
click at [13, 90] on icon at bounding box center [12, 92] width 7 height 7
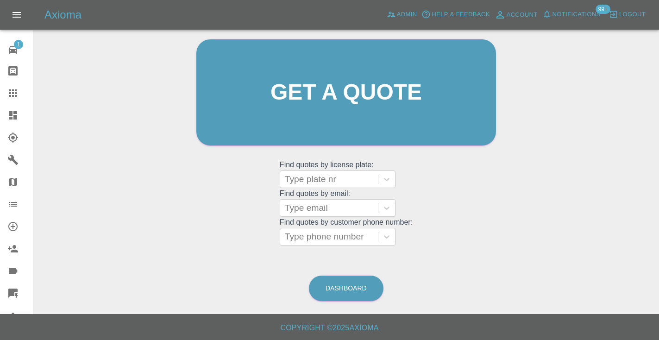
scroll to position [63, 0]
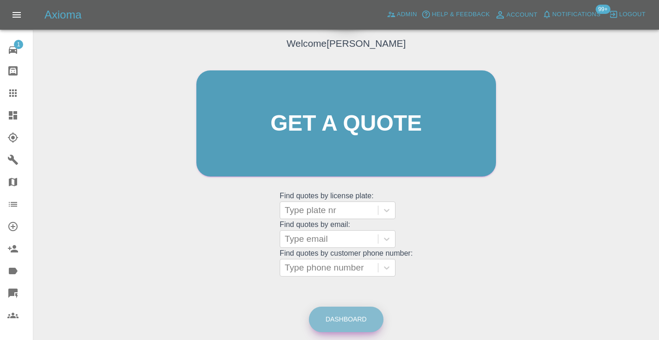
click at [356, 316] on link "Dashboard" at bounding box center [346, 319] width 75 height 25
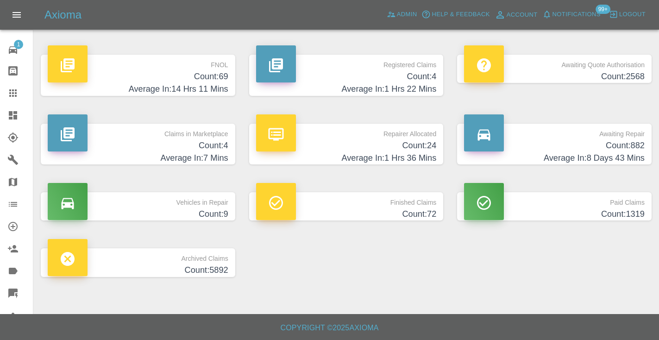
click at [633, 145] on h4 "Count: 882" at bounding box center [554, 145] width 181 height 13
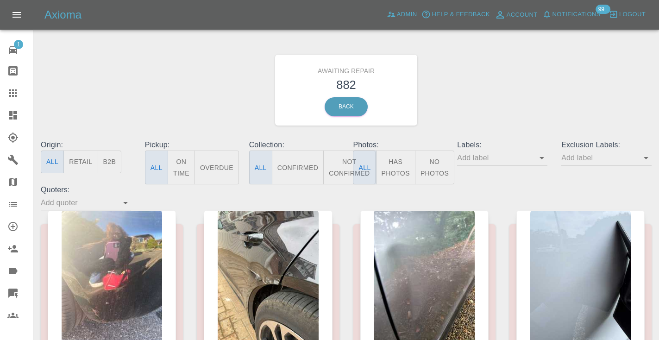
click at [341, 165] on button "Not Confirmed" at bounding box center [349, 168] width 52 height 34
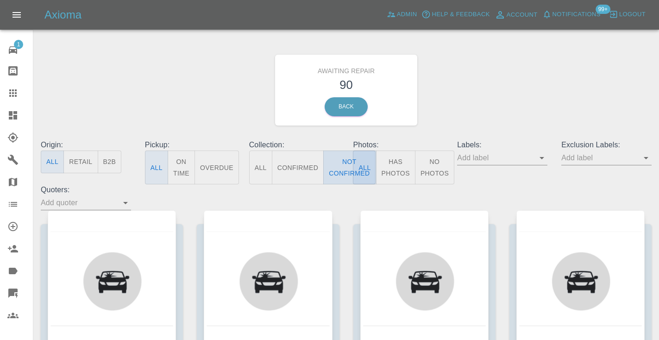
type button "false"
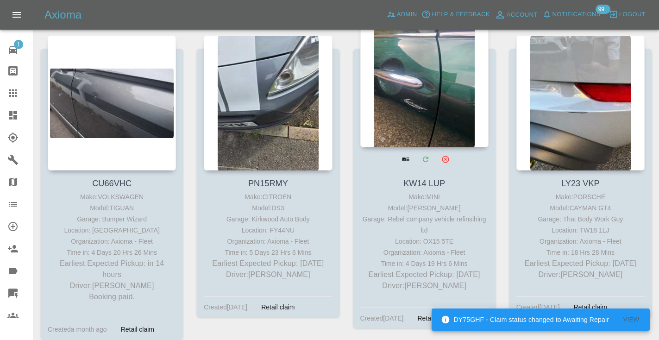
scroll to position [487, 0]
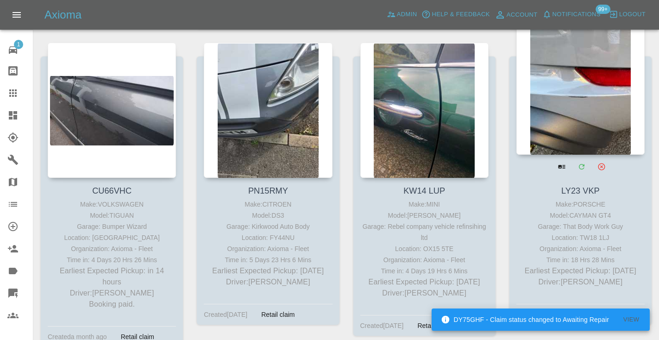
click at [566, 118] on div at bounding box center [581, 86] width 128 height 135
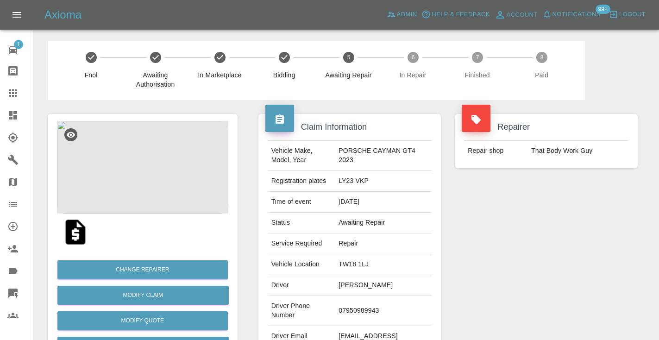
click at [358, 310] on td "07950989943" at bounding box center [383, 311] width 97 height 30
copy td "07950989943"
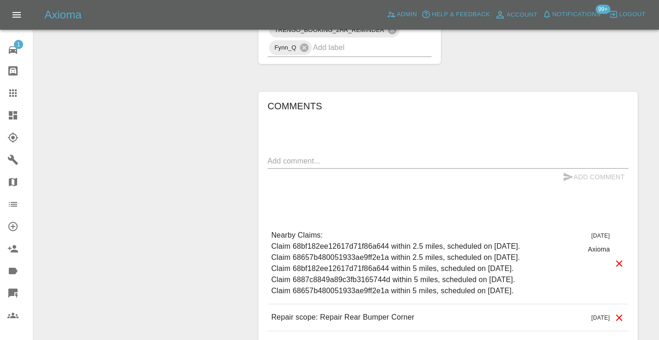
scroll to position [779, 0]
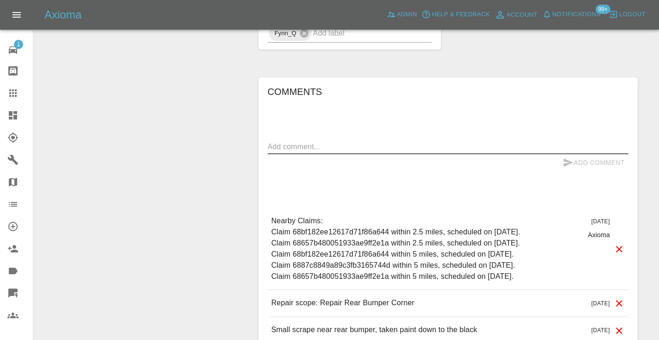
click at [303, 144] on textarea at bounding box center [448, 146] width 361 height 11
type textarea "straight to voice mail"
click at [567, 155] on button "Add Comment" at bounding box center [594, 162] width 70 height 17
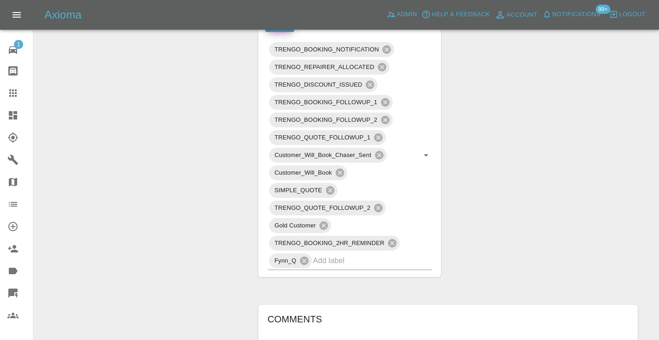
scroll to position [544, 0]
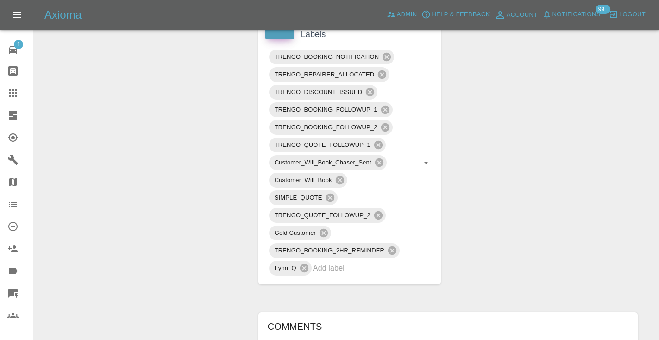
click at [5, 94] on link "Claims" at bounding box center [16, 93] width 33 height 22
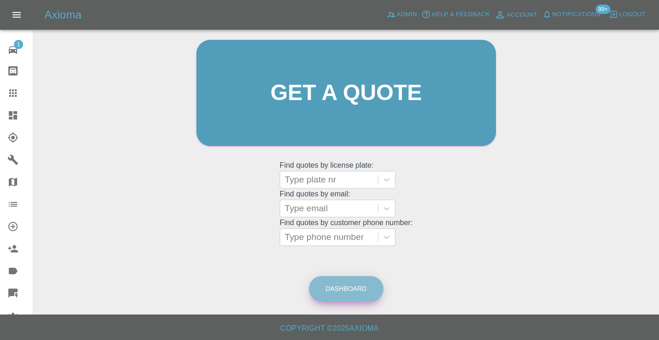
click at [350, 280] on link "Dashboard" at bounding box center [346, 288] width 75 height 25
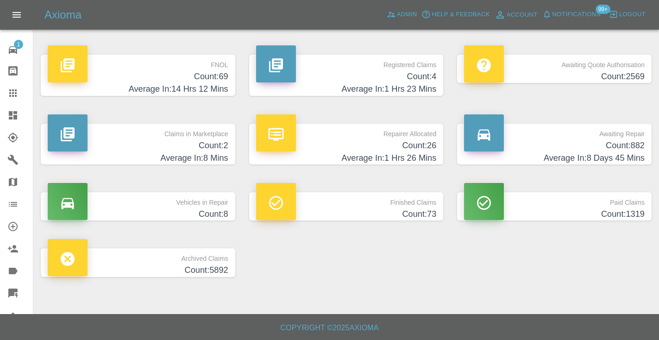
click at [614, 141] on h4 "Count: 882" at bounding box center [554, 145] width 181 height 13
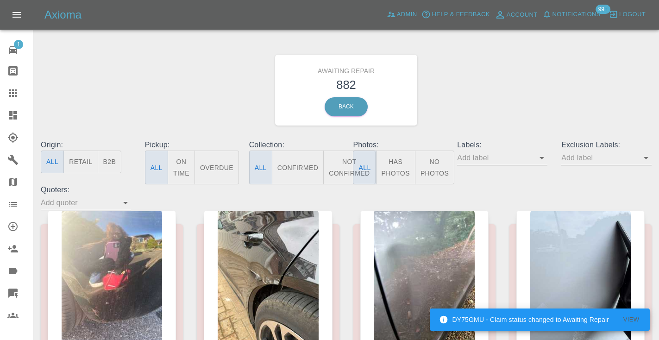
click at [342, 176] on button "Not Confirmed" at bounding box center [349, 168] width 52 height 34
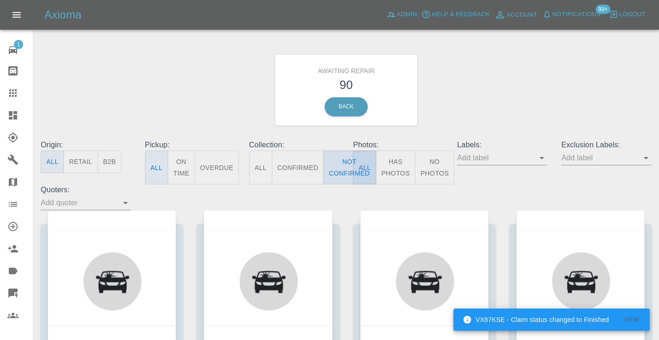
click at [352, 173] on button "Not Confirmed" at bounding box center [349, 168] width 52 height 34
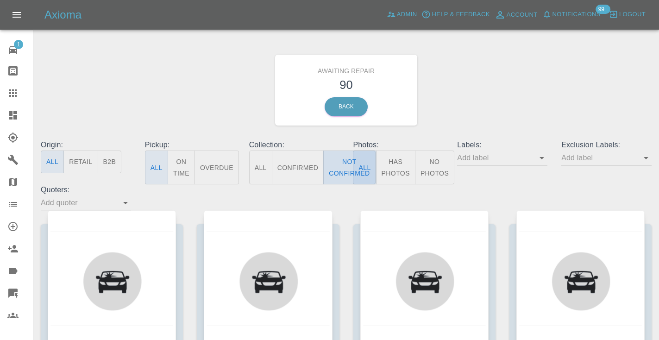
type button "false"
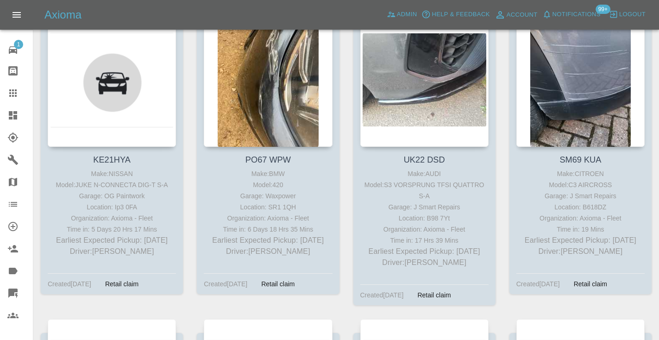
scroll to position [1139, 0]
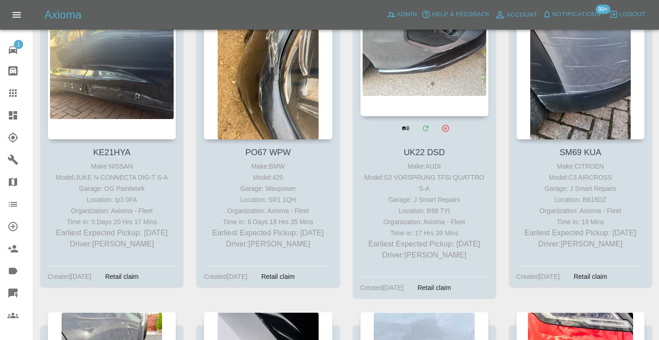
click at [384, 83] on div at bounding box center [425, 48] width 128 height 135
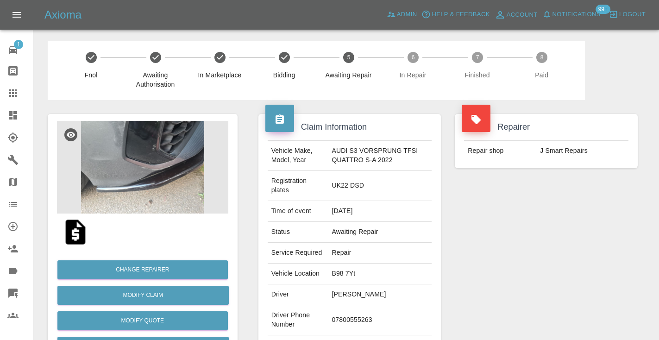
click at [358, 318] on td "07800555263" at bounding box center [380, 320] width 104 height 30
copy td "07800555263"
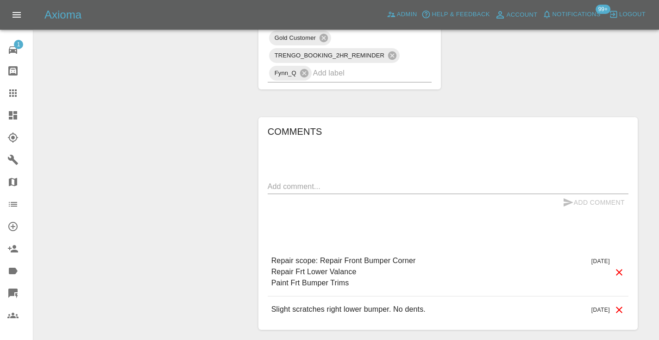
scroll to position [646, 0]
click at [284, 181] on textarea at bounding box center [448, 185] width 361 height 11
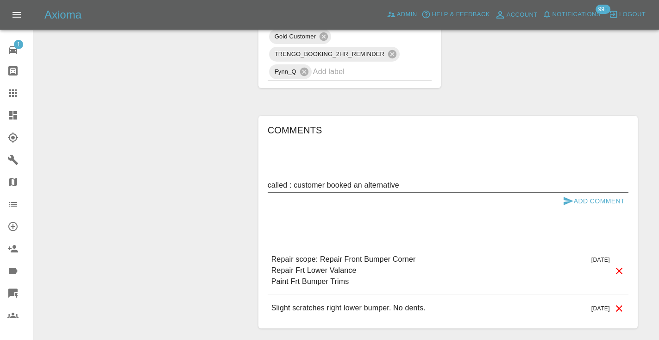
type textarea "called : customer booked an alternative"
click at [573, 200] on icon "submit" at bounding box center [568, 201] width 11 height 11
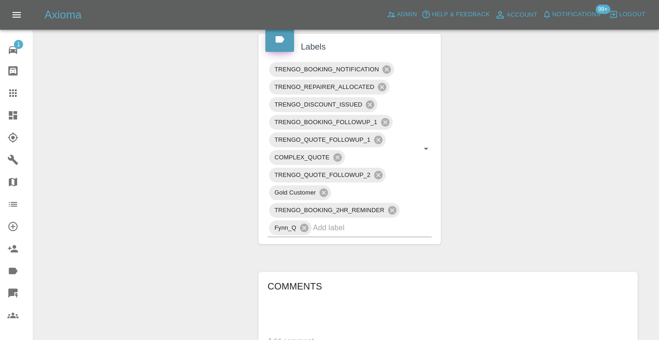
scroll to position [482, 0]
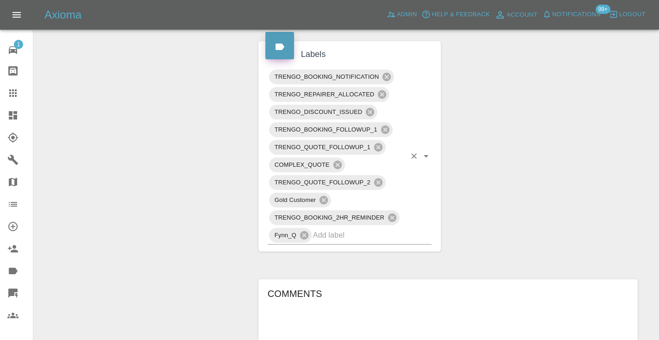
click at [361, 231] on input "text" at bounding box center [359, 235] width 93 height 14
type input "cust"
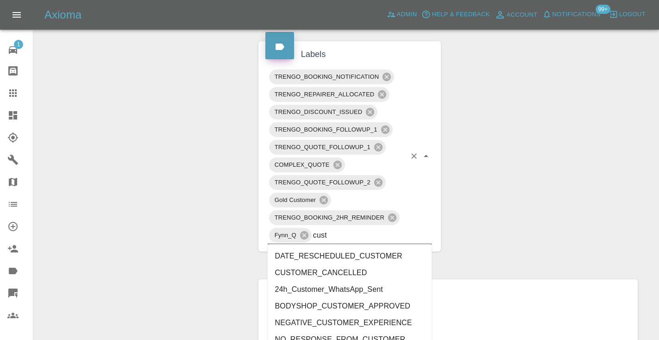
click at [325, 276] on li "CUSTOMER_CANCELLED" at bounding box center [350, 273] width 164 height 17
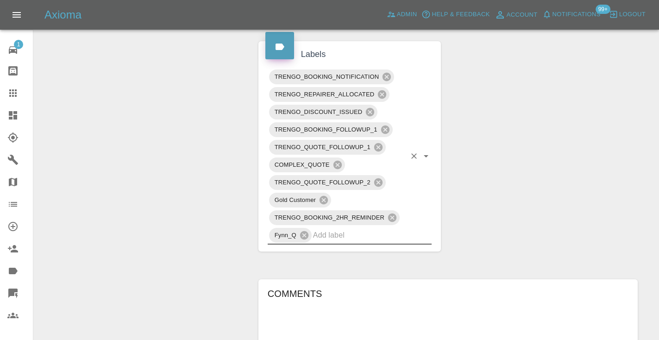
click at [193, 111] on div "Change Repairer Modify Claim Modify Quote Rollback Submit Payment Archive" at bounding box center [143, 82] width 204 height 928
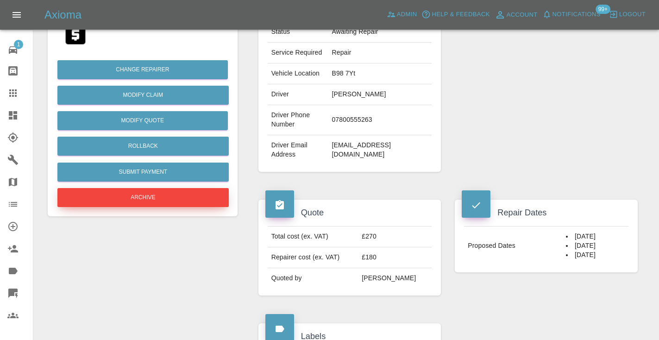
scroll to position [192, 0]
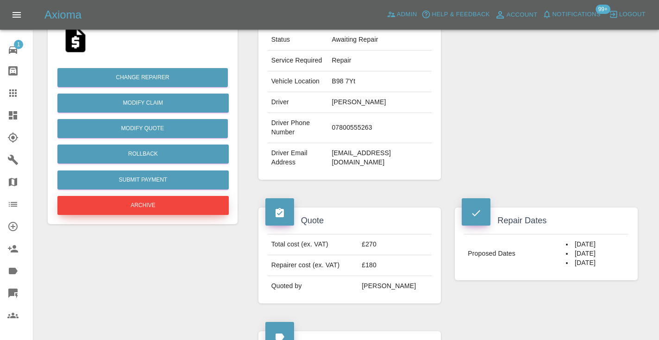
click at [188, 209] on button "Archive" at bounding box center [142, 205] width 171 height 19
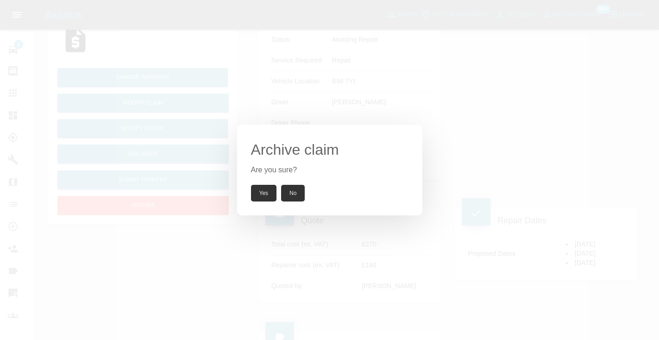
click at [266, 192] on button "Yes" at bounding box center [264, 193] width 26 height 17
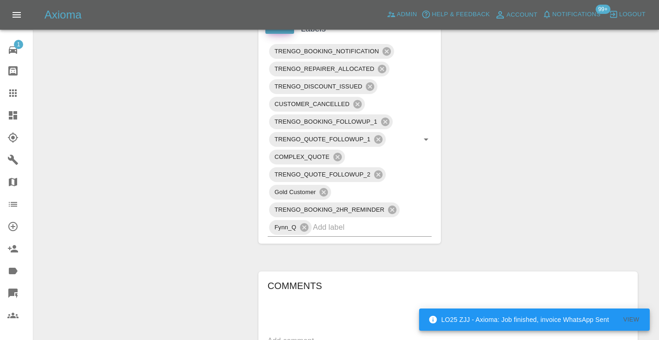
scroll to position [495, 0]
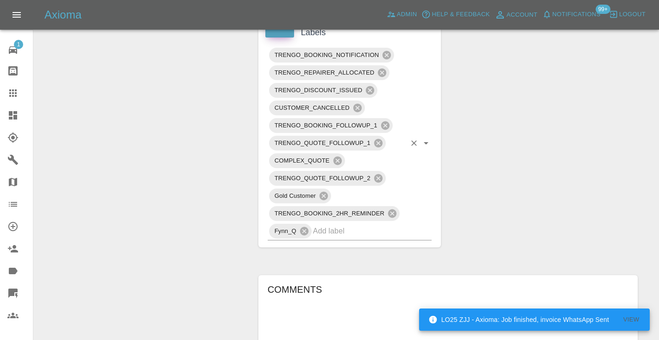
click at [358, 229] on input "text" at bounding box center [359, 231] width 93 height 14
type input "alt"
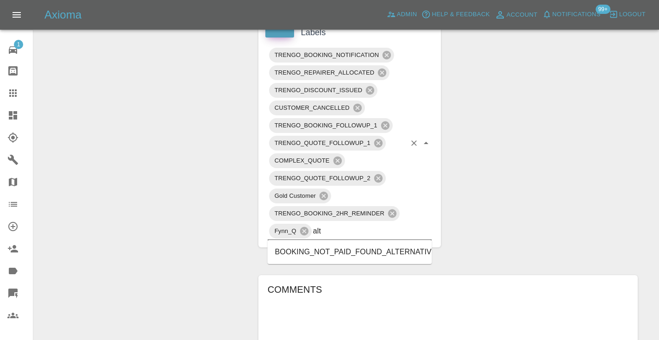
click at [372, 247] on li "BOOKING_NOT_PAID_FOUND_ALTERNATIVE" at bounding box center [350, 252] width 164 height 17
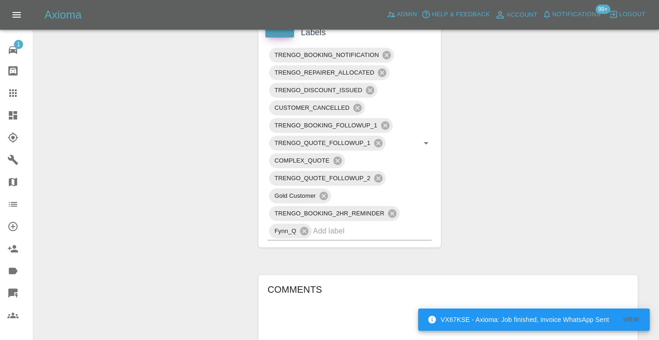
click at [101, 126] on div "Change Repairer Modify Claim Modify Quote Unarchive" at bounding box center [143, 68] width 204 height 945
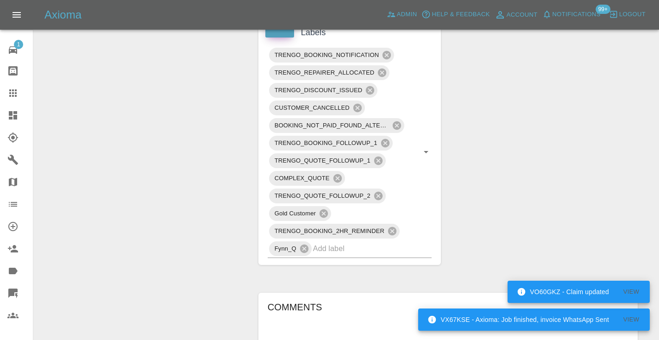
click at [19, 97] on div at bounding box center [20, 93] width 26 height 11
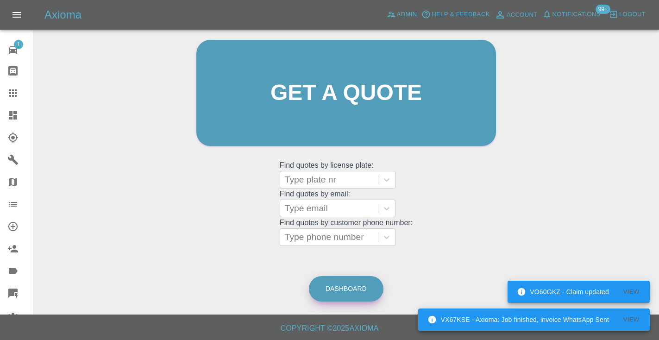
click at [367, 288] on link "Dashboard" at bounding box center [346, 288] width 75 height 25
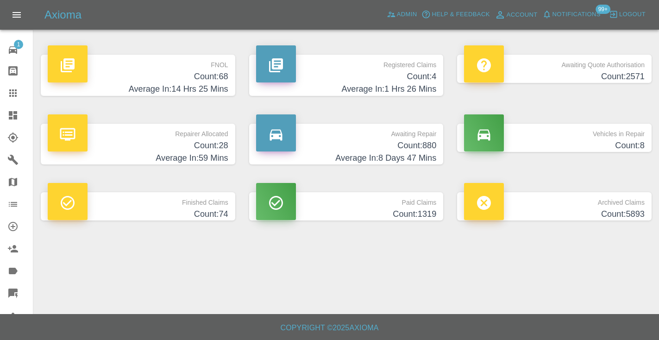
click at [409, 142] on h4 "Count: 880" at bounding box center [346, 145] width 181 height 13
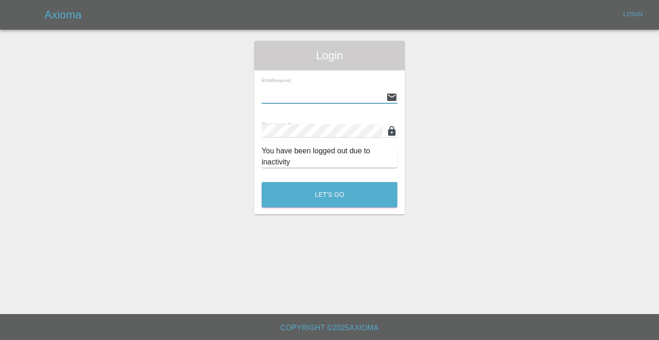
type input "Castrokhonqwana@gmail.com"
click at [329, 195] on button "Let's Go" at bounding box center [330, 194] width 136 height 25
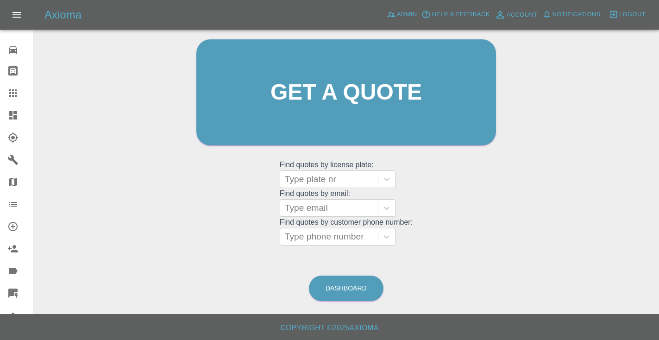
scroll to position [93, 0]
click at [354, 282] on link "Dashboard" at bounding box center [346, 288] width 75 height 25
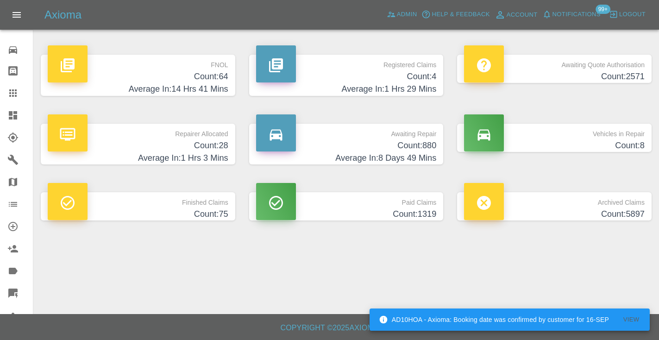
click at [425, 142] on h4 "Count: 880" at bounding box center [346, 145] width 181 height 13
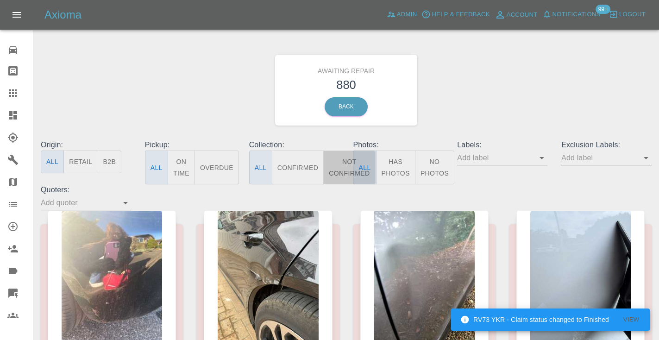
click at [336, 169] on button "Not Confirmed" at bounding box center [349, 168] width 52 height 34
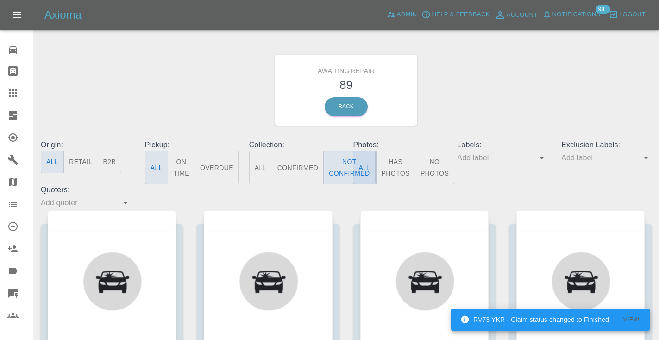
click at [488, 91] on div "Awaiting Repair 89 Back" at bounding box center [346, 90] width 625 height 99
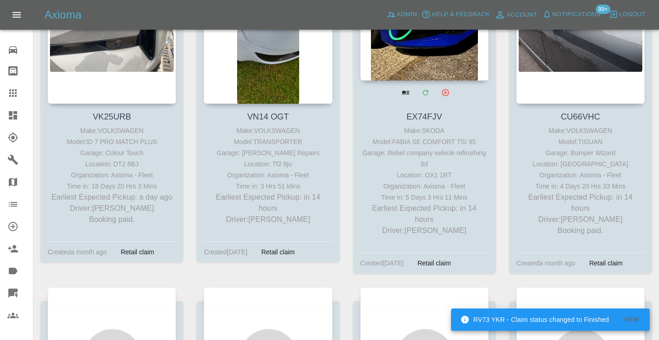
scroll to position [249, 0]
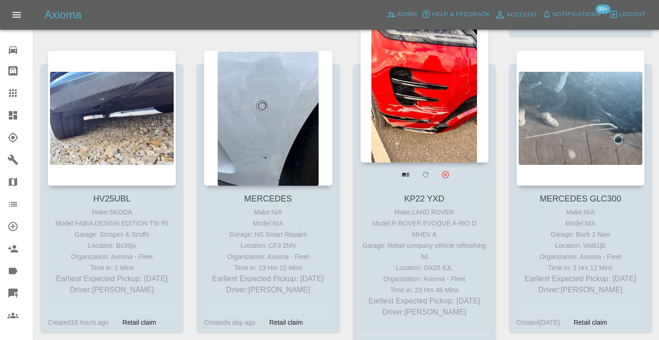
scroll to position [1386, 0]
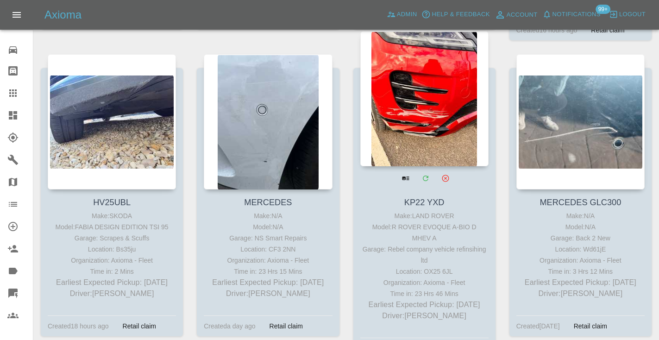
click at [425, 68] on div at bounding box center [425, 98] width 128 height 135
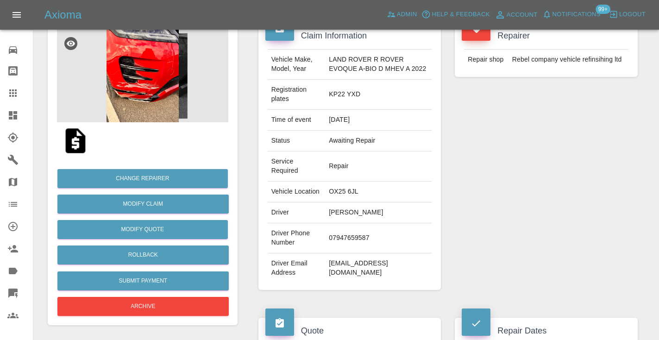
scroll to position [106, 0]
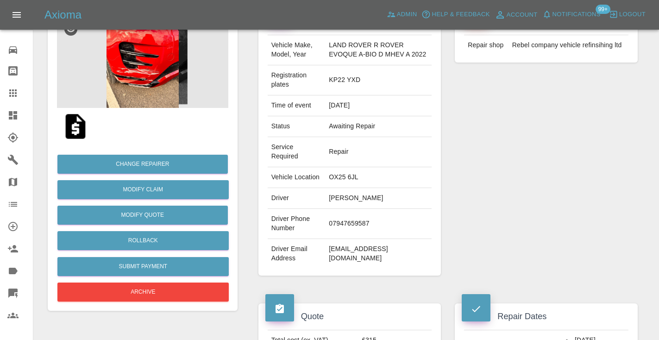
click at [337, 228] on td "07947659587" at bounding box center [378, 224] width 107 height 30
copy td "07947659587"
click at [569, 182] on div "Repairer Repair shop Rebel company vehicle refinsihing ltd" at bounding box center [546, 141] width 197 height 295
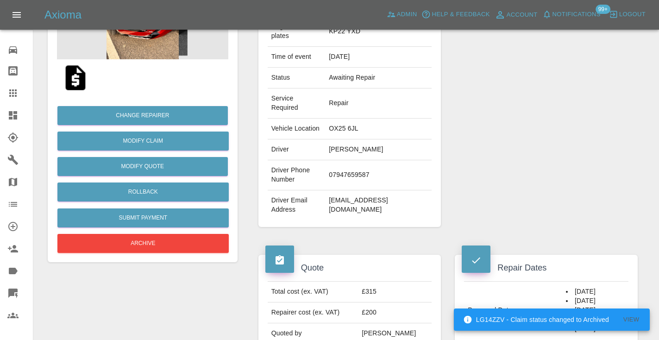
scroll to position [143, 0]
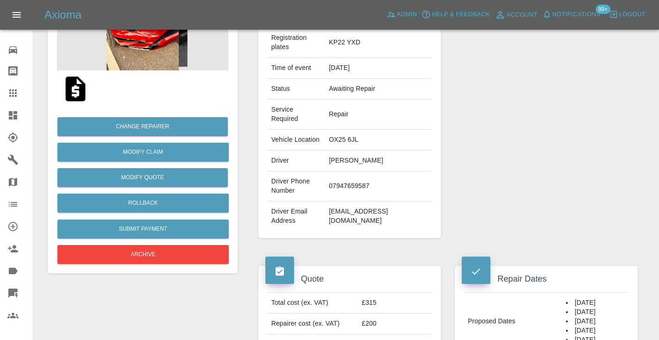
click at [492, 103] on div "Repairer Repair shop Rebel company vehicle refinsihing ltd" at bounding box center [546, 104] width 197 height 295
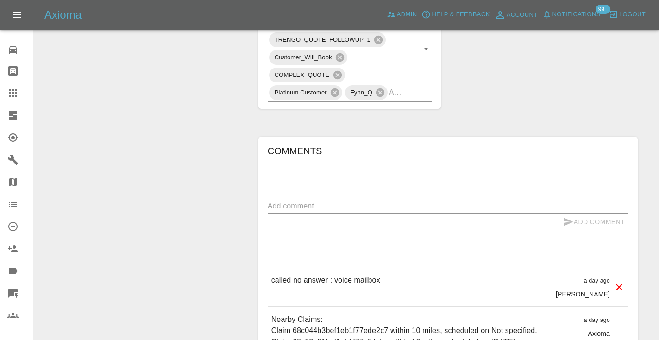
scroll to position [565, 0]
click at [290, 210] on textarea at bounding box center [448, 204] width 361 height 11
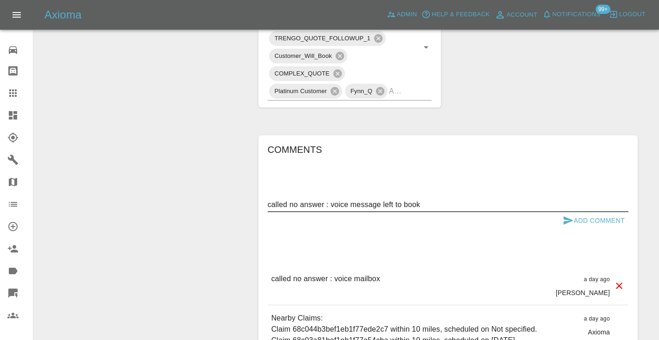
type textarea "called no answer : voice message left to book"
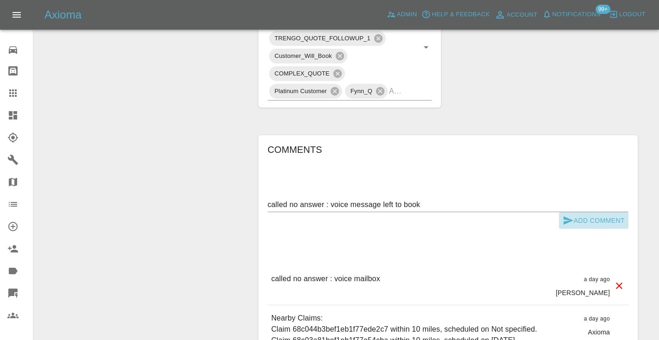
click at [581, 229] on button "Add Comment" at bounding box center [594, 220] width 70 height 17
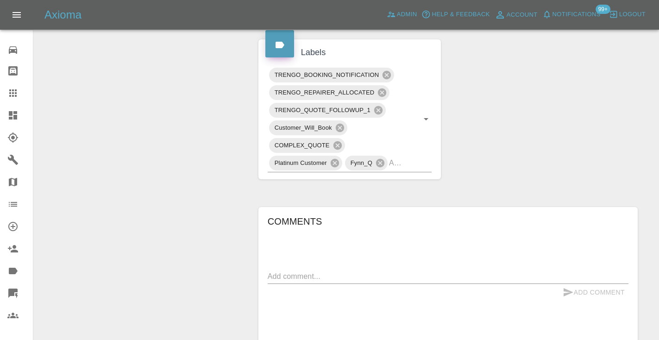
scroll to position [469, 0]
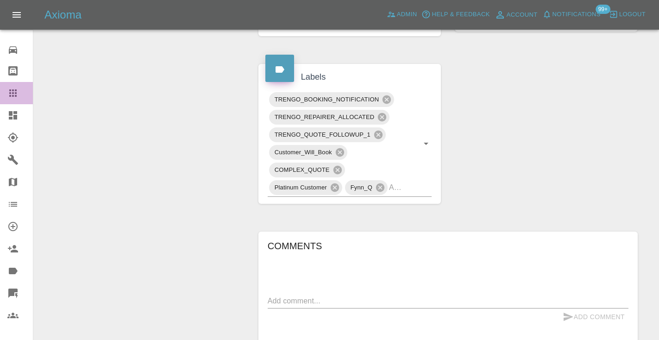
click at [15, 92] on icon at bounding box center [12, 92] width 7 height 7
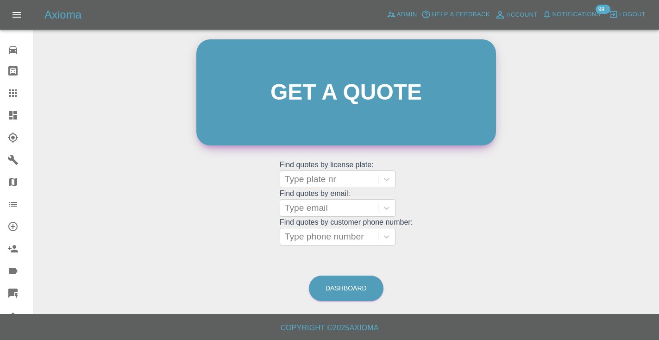
scroll to position [93, 0]
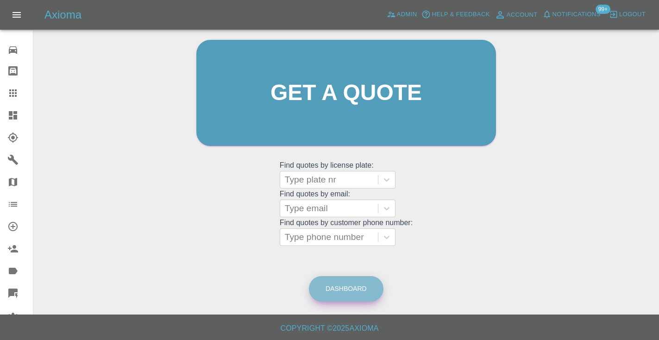
click at [353, 294] on link "Dashboard" at bounding box center [346, 288] width 75 height 25
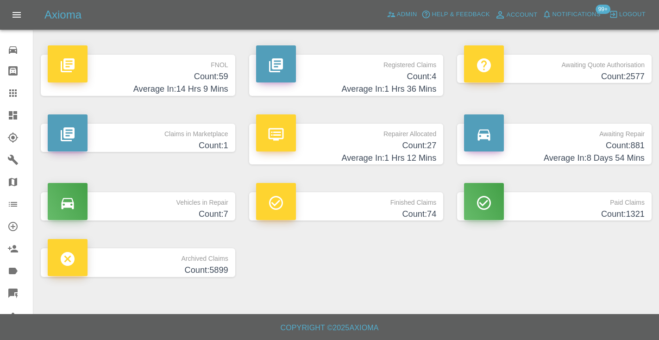
click at [560, 94] on div "Awaiting Quote Authorisation Count: 2577" at bounding box center [554, 75] width 209 height 69
click at [624, 136] on p "Awaiting Repair" at bounding box center [554, 132] width 181 height 16
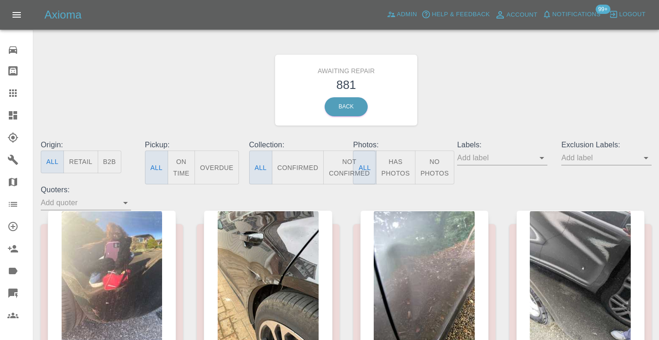
click at [342, 175] on button "Not Confirmed" at bounding box center [349, 168] width 52 height 34
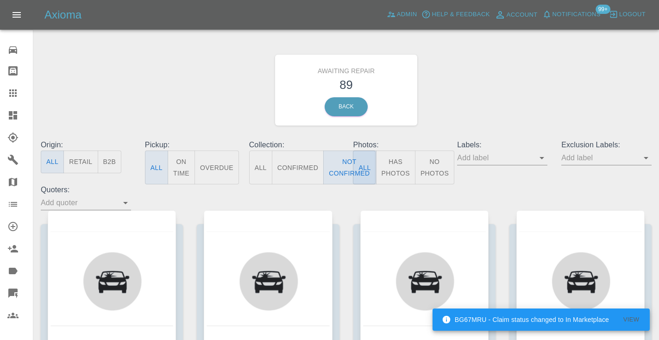
click at [505, 67] on div "Awaiting Repair 89 Back" at bounding box center [346, 90] width 625 height 99
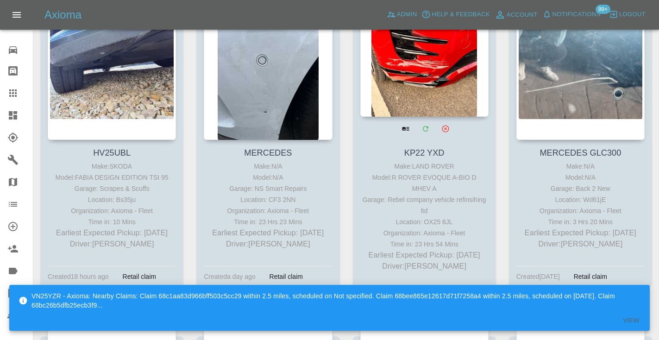
scroll to position [1436, 0]
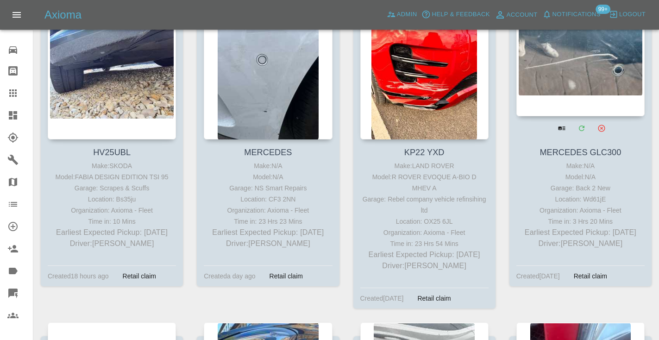
click at [596, 40] on div at bounding box center [581, 48] width 128 height 135
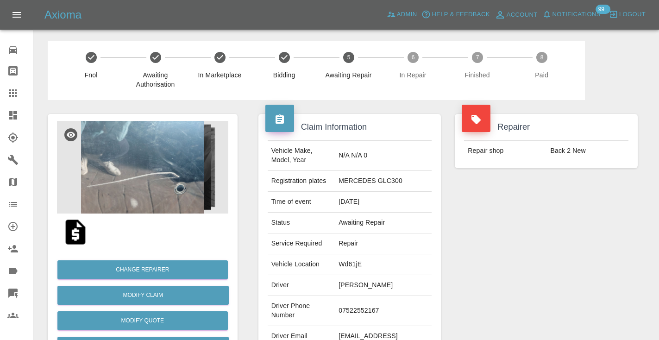
click at [343, 326] on td "07522552167" at bounding box center [383, 311] width 97 height 30
copy td "07522552167"
click at [595, 262] on div "Repairer Repair shop Back 2 New" at bounding box center [546, 238] width 197 height 277
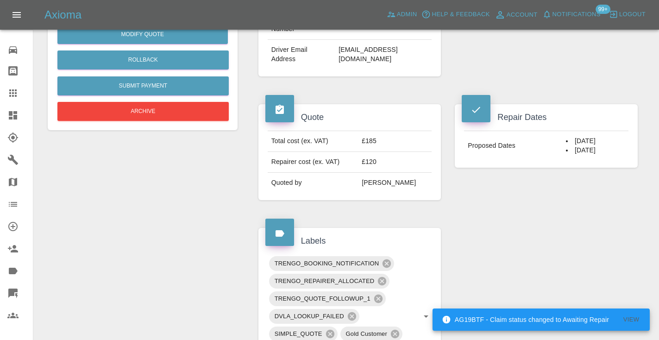
scroll to position [285, 0]
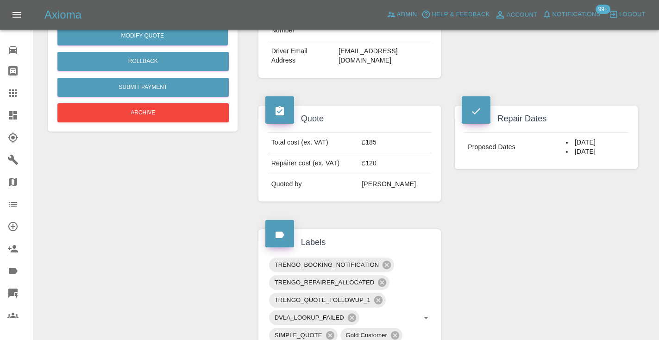
click at [132, 196] on div "Change Repairer Modify Claim Modify Quote Rollback Submit Payment Archive" at bounding box center [143, 237] width 204 height 844
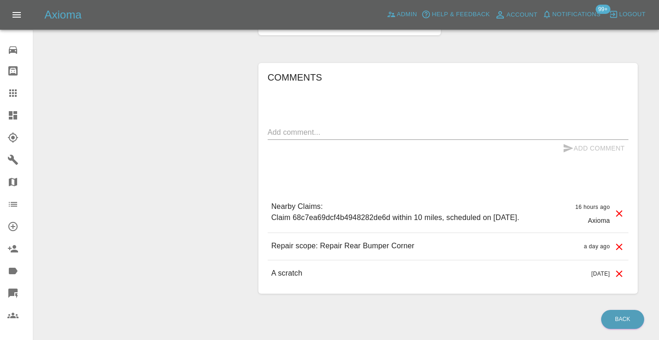
scroll to position [640, 0]
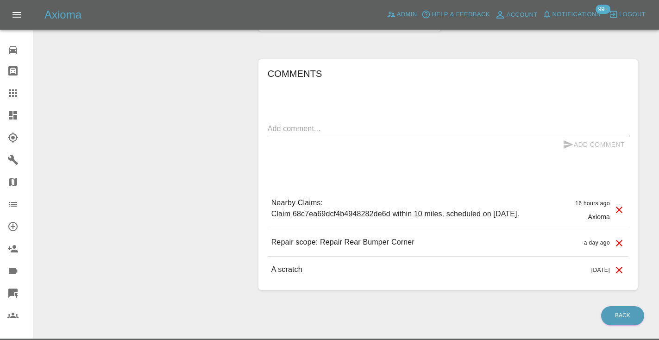
click at [297, 134] on textarea at bounding box center [448, 128] width 361 height 11
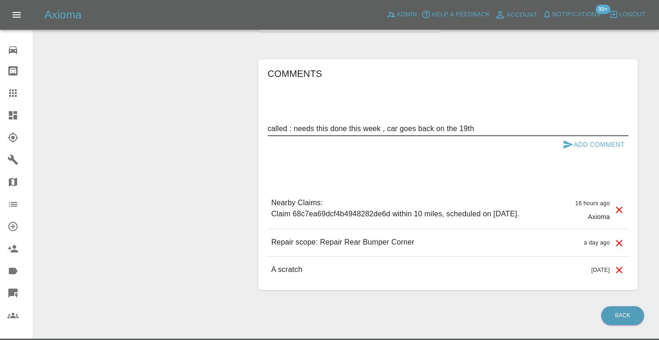
type textarea "called : needs this done this week , car goes back on the 19th"
click at [564, 150] on icon "submit" at bounding box center [568, 144] width 11 height 11
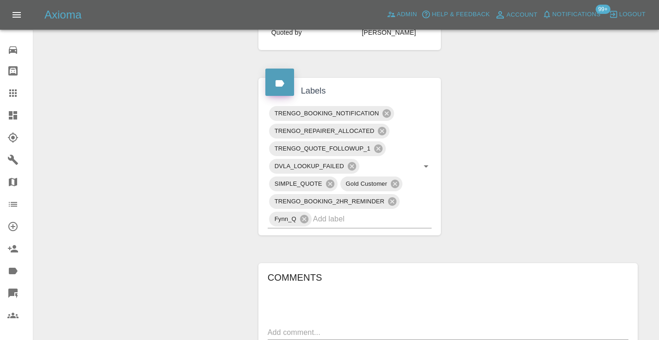
scroll to position [422, 0]
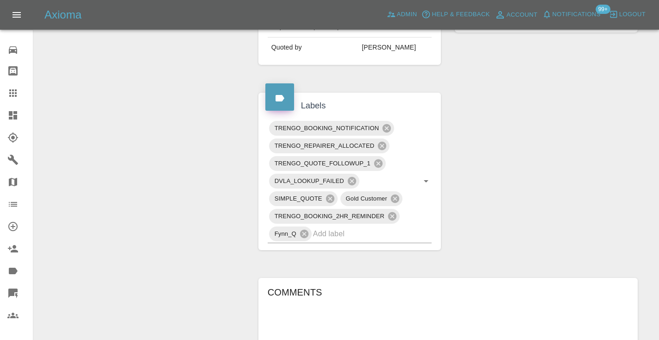
click at [506, 146] on div "Claim Information Vehicle Make, Model, Year N/A N/A 0 Registration plates MERCE…" at bounding box center [448, 120] width 393 height 884
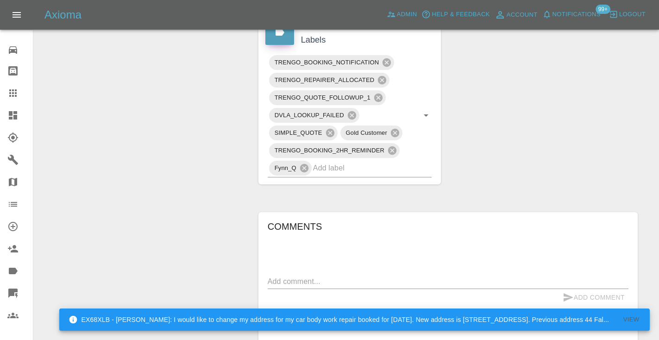
scroll to position [485, 0]
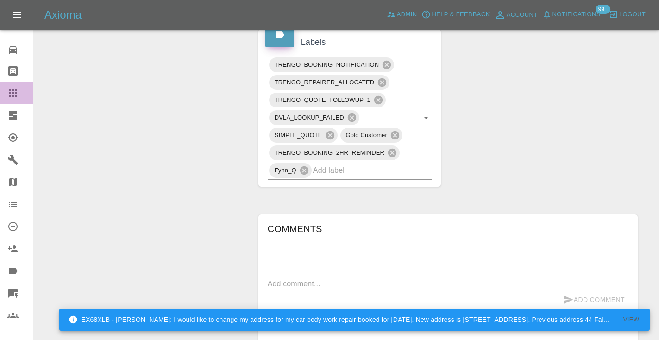
click at [8, 97] on icon at bounding box center [12, 93] width 11 height 11
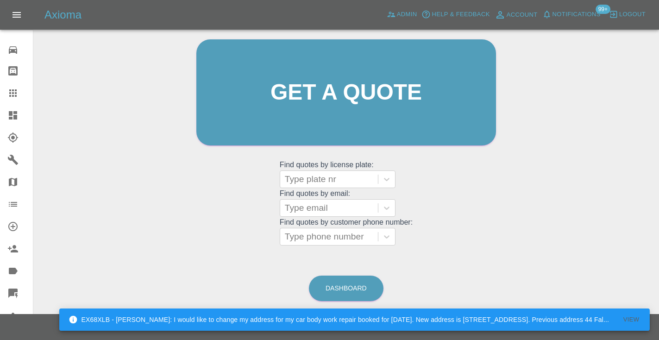
scroll to position [63, 0]
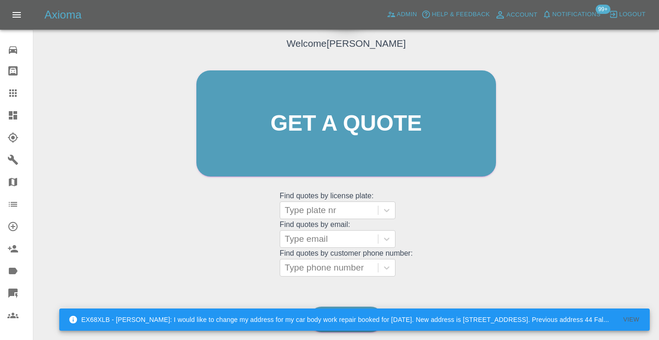
click at [434, 233] on div "Welcome Castro Get a quote Get a quote Find quotes by license plate: Type plate…" at bounding box center [346, 141] width 319 height 280
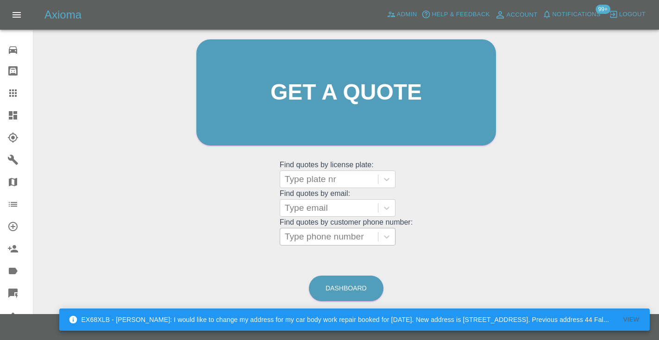
scroll to position [93, 0]
click at [337, 276] on link "Dashboard" at bounding box center [346, 288] width 75 height 25
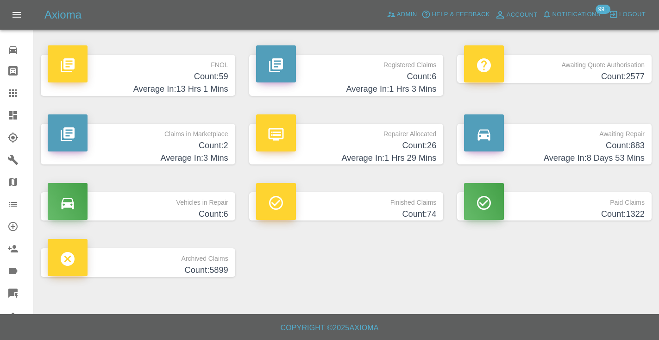
click at [628, 138] on p "Awaiting Repair" at bounding box center [554, 132] width 181 height 16
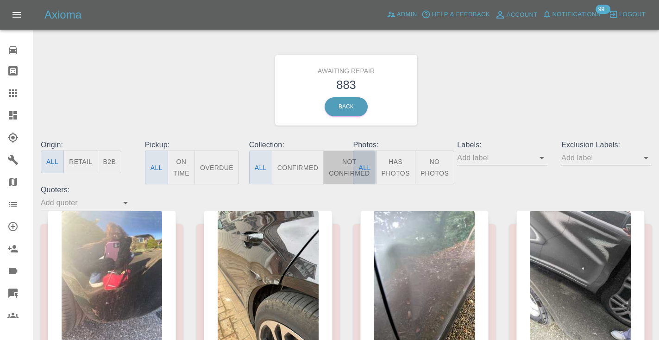
click at [351, 164] on button "Not Confirmed" at bounding box center [349, 168] width 52 height 34
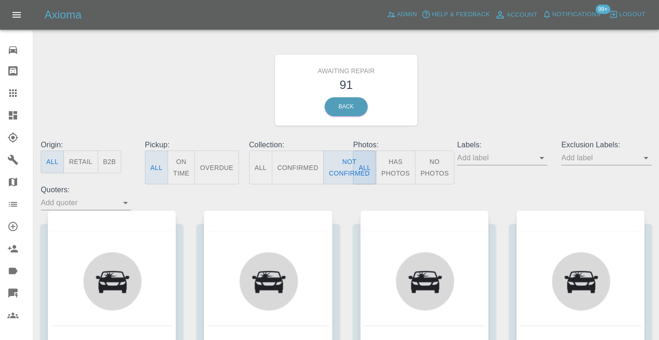
click at [441, 114] on div "Awaiting Repair 91 Back" at bounding box center [346, 90] width 625 height 99
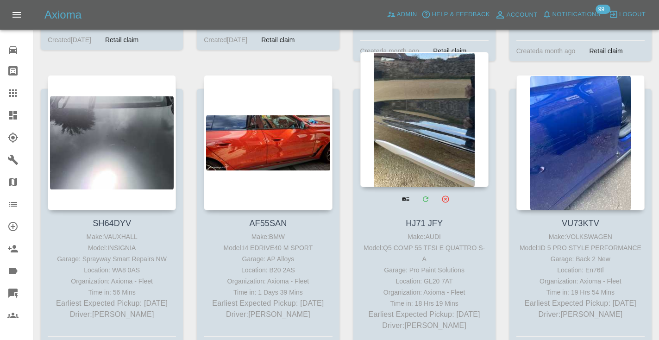
scroll to position [2256, 0]
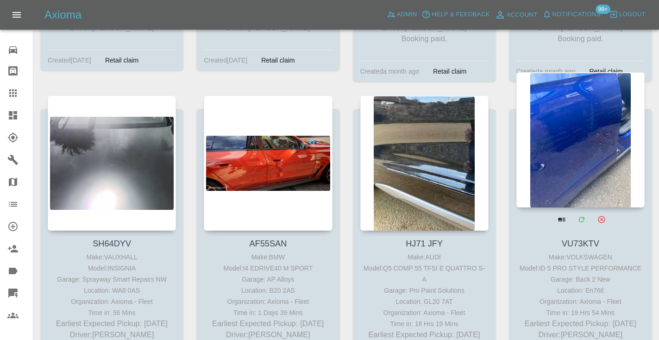
click at [560, 134] on div at bounding box center [581, 139] width 128 height 135
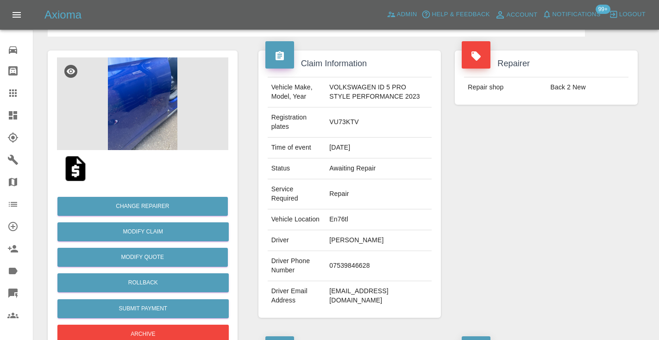
scroll to position [64, 0]
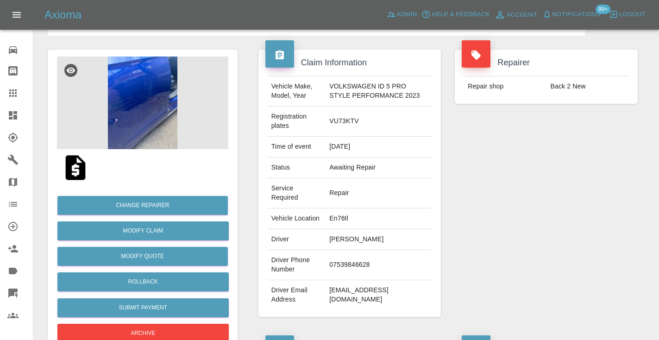
click at [342, 275] on td "07539846628" at bounding box center [379, 265] width 106 height 30
copy td "07539846628"
click at [519, 234] on div "Repairer Repair shop Back 2 New" at bounding box center [546, 183] width 197 height 295
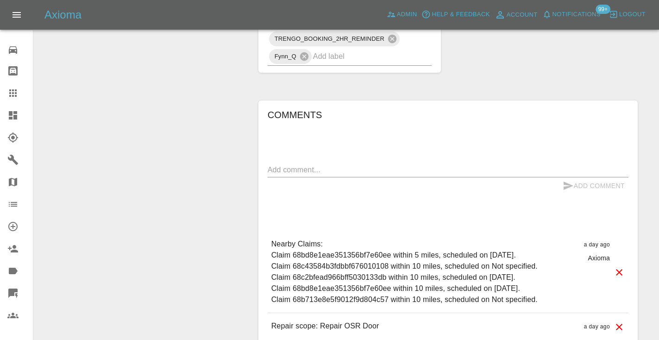
scroll to position [732, 0]
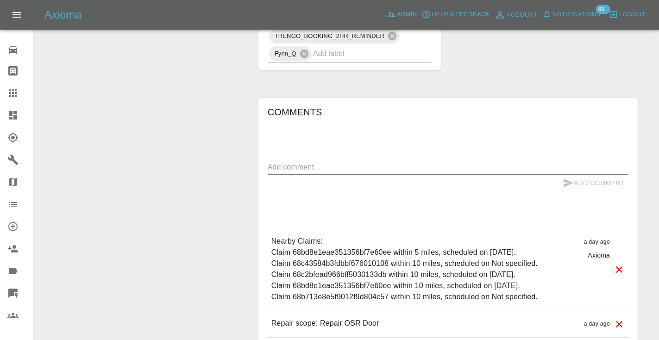
click at [320, 172] on textarea at bounding box center [448, 167] width 361 height 11
type textarea "called : booking the 23rd using the link shortly"
click at [570, 189] on icon "submit" at bounding box center [568, 182] width 11 height 11
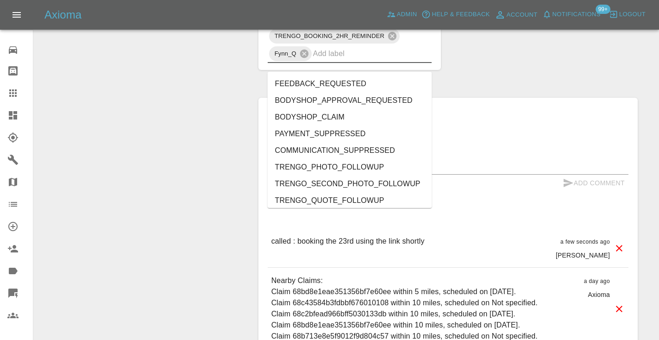
click at [380, 61] on input "text" at bounding box center [359, 53] width 93 height 14
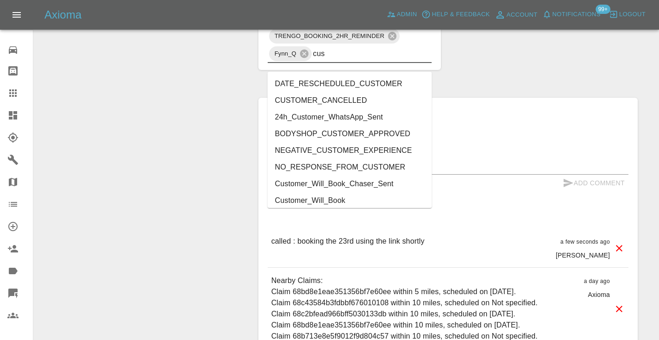
type input "cust"
click at [329, 199] on li "Customer_Will_Book" at bounding box center [350, 200] width 164 height 17
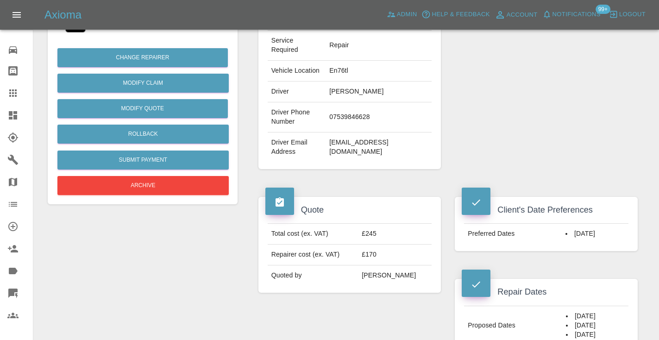
scroll to position [188, 0]
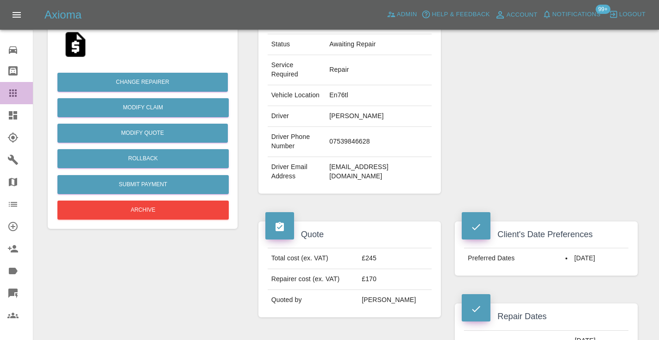
click at [17, 93] on icon at bounding box center [12, 93] width 11 height 11
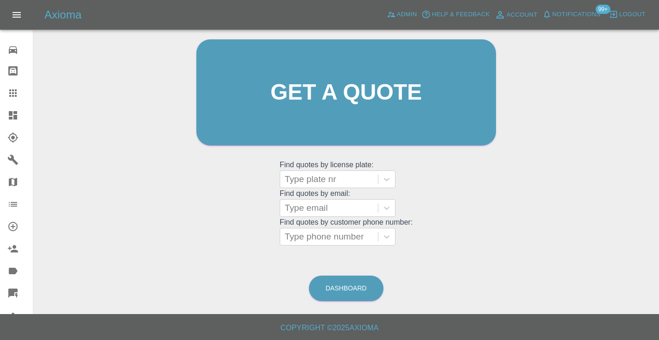
scroll to position [93, 0]
click at [363, 287] on link "Dashboard" at bounding box center [346, 288] width 75 height 25
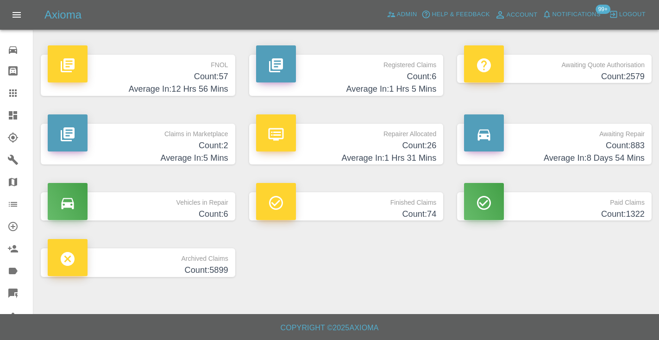
click at [630, 145] on h4 "Count: 883" at bounding box center [554, 145] width 181 height 13
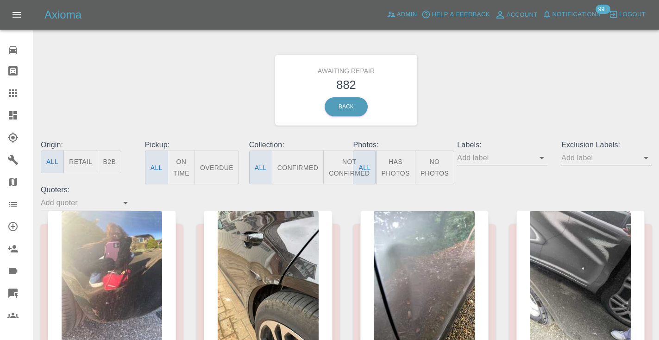
click at [344, 161] on button "Not Confirmed" at bounding box center [349, 168] width 52 height 34
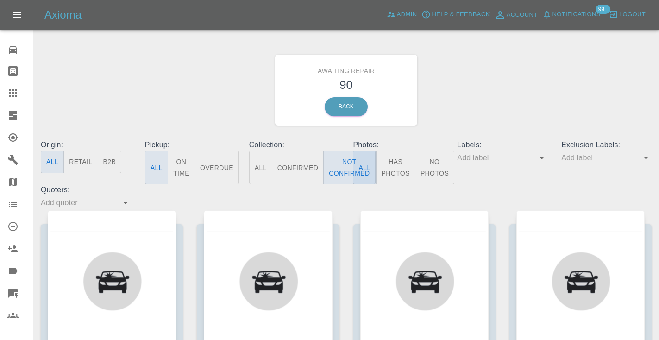
click at [471, 91] on div "Awaiting Repair 90 Back" at bounding box center [346, 90] width 625 height 99
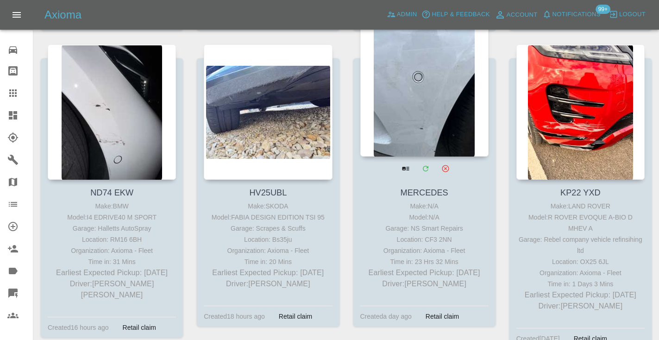
scroll to position [1379, 0]
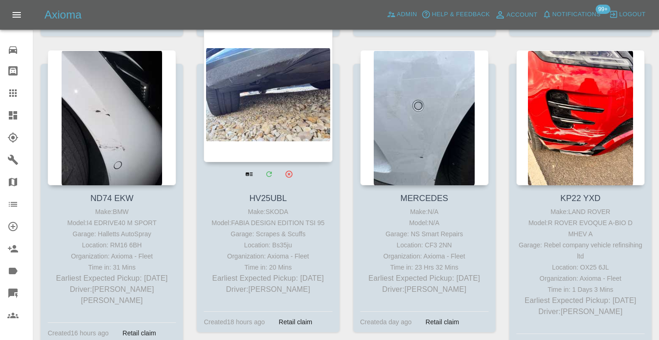
click at [279, 108] on div at bounding box center [268, 94] width 128 height 135
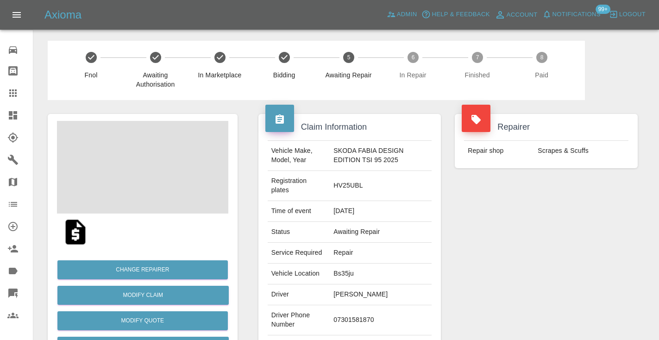
click at [351, 319] on td "07301581870" at bounding box center [381, 320] width 102 height 30
copy td "07301581870"
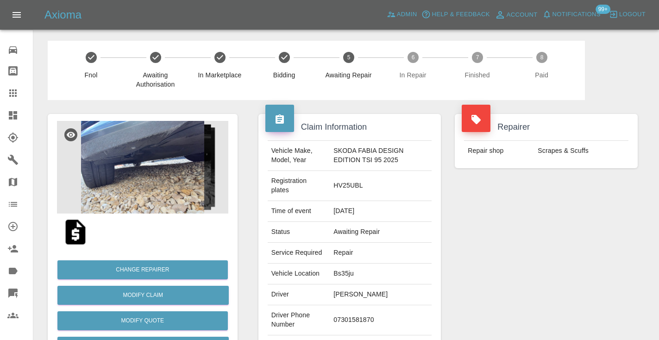
click at [482, 247] on div "Repairer Repair shop Scrapes & Scuffs" at bounding box center [546, 243] width 197 height 286
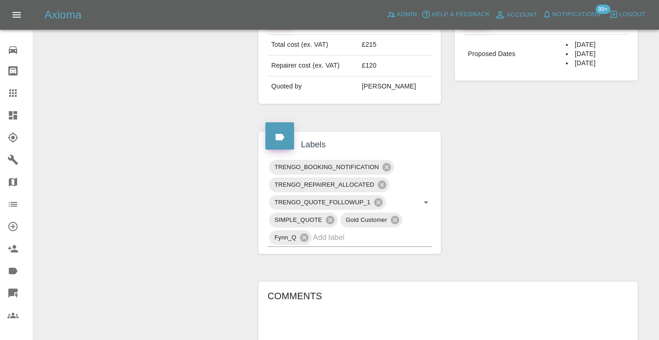
scroll to position [394, 0]
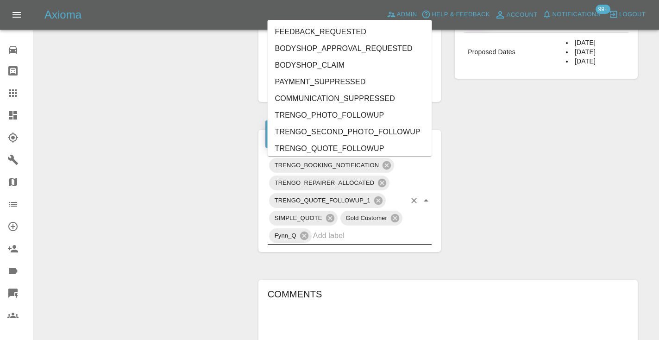
click at [363, 236] on input "text" at bounding box center [359, 235] width 93 height 14
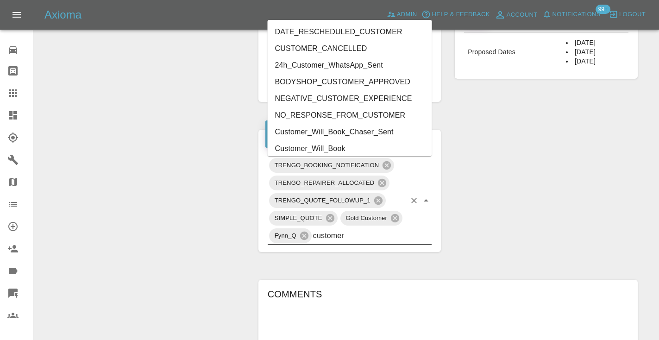
type input "customer_"
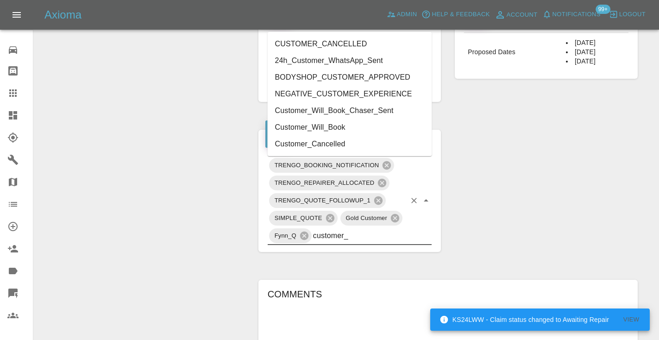
click at [297, 125] on li "Customer_Will_Book" at bounding box center [350, 127] width 164 height 17
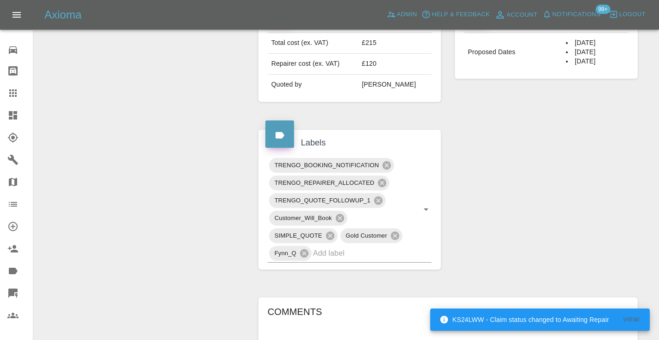
click at [575, 157] on div "Claim Information Vehicle Make, Model, Year SKODA FABIA DESIGN EDITION TSI 95 2…" at bounding box center [448, 104] width 393 height 797
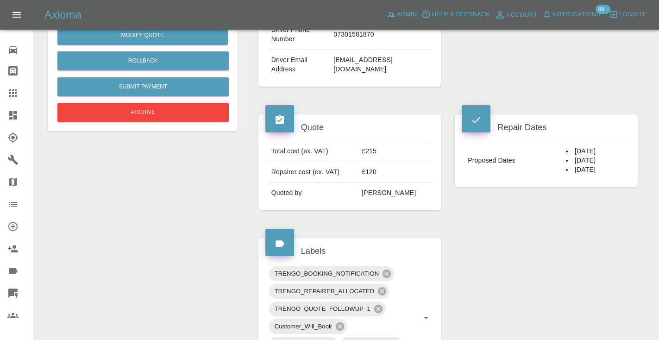
scroll to position [284, 0]
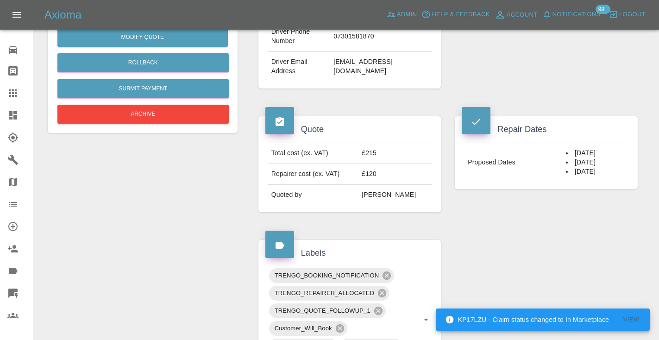
click at [639, 202] on div "Repair Dates Proposed Dates 22/09/2025 26/09/2025 29/09/2025" at bounding box center [546, 152] width 197 height 101
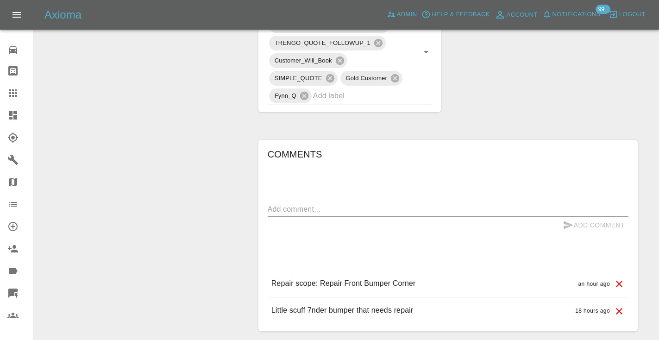
scroll to position [553, 0]
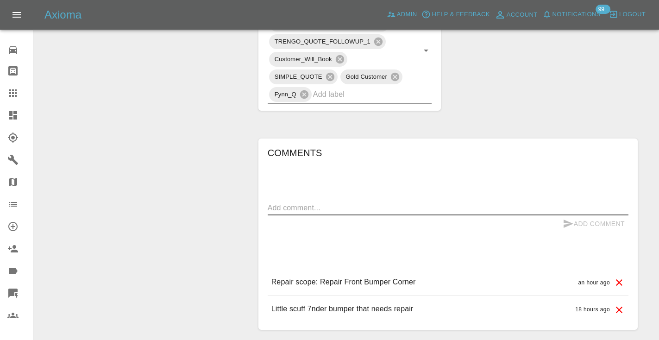
click at [322, 204] on textarea at bounding box center [448, 207] width 361 height 11
type textarea "called : says he will nook this evening"
click at [575, 223] on button "Add Comment" at bounding box center [594, 223] width 70 height 17
click at [349, 95] on input "text" at bounding box center [359, 94] width 93 height 14
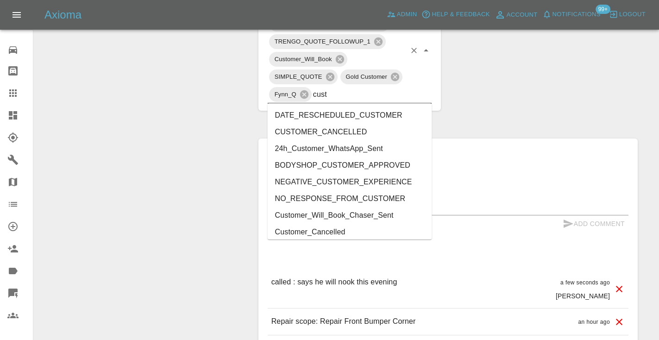
type input "cust"
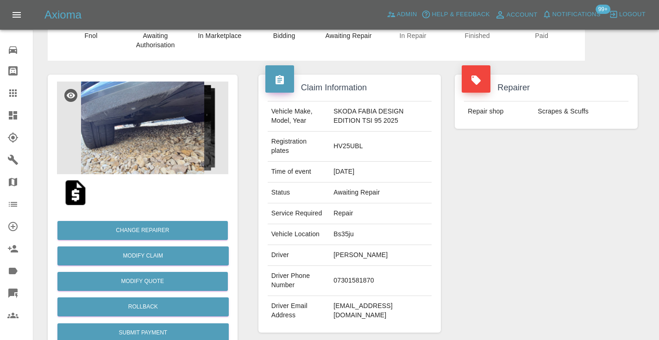
scroll to position [15, 0]
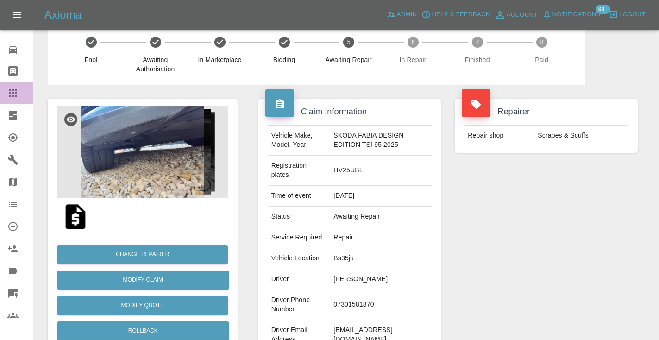
click at [14, 93] on icon at bounding box center [12, 92] width 7 height 7
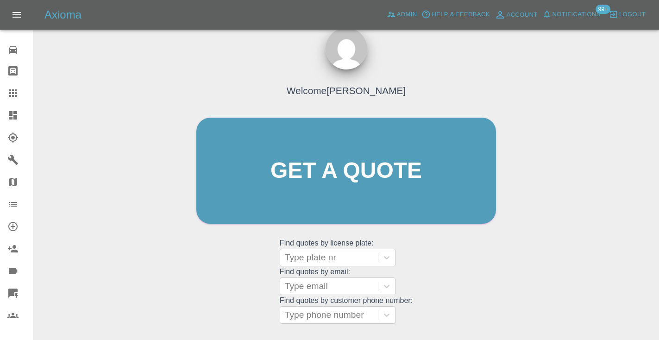
click at [417, 270] on div "Welcome Castro Get a quote Get a quote Find quotes by license plate: Type plate…" at bounding box center [346, 189] width 319 height 280
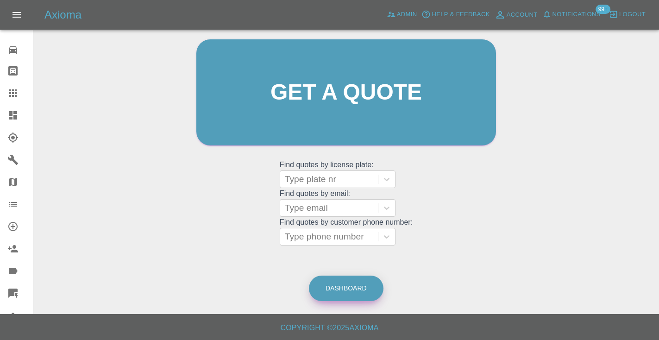
scroll to position [93, 0]
click at [359, 289] on link "Dashboard" at bounding box center [346, 288] width 75 height 25
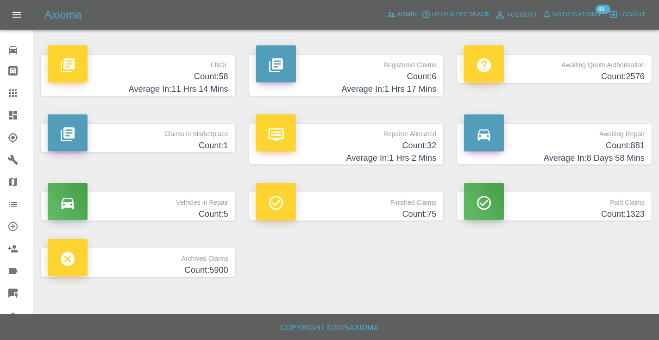
click at [633, 155] on h4 "Average In: 8 Days 58 Mins" at bounding box center [554, 158] width 181 height 13
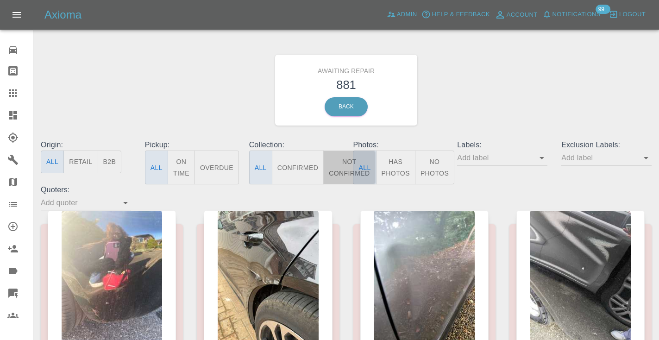
click at [343, 165] on button "Not Confirmed" at bounding box center [349, 168] width 52 height 34
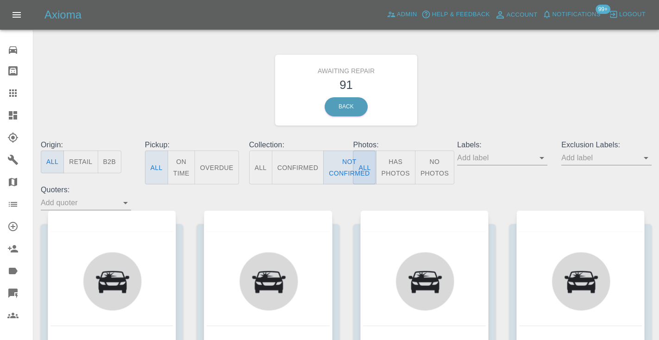
click at [514, 116] on div "Awaiting Repair 91 Back" at bounding box center [346, 90] width 625 height 99
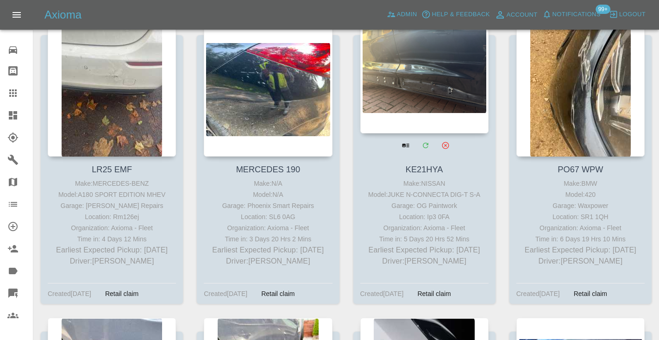
scroll to position [1114, 0]
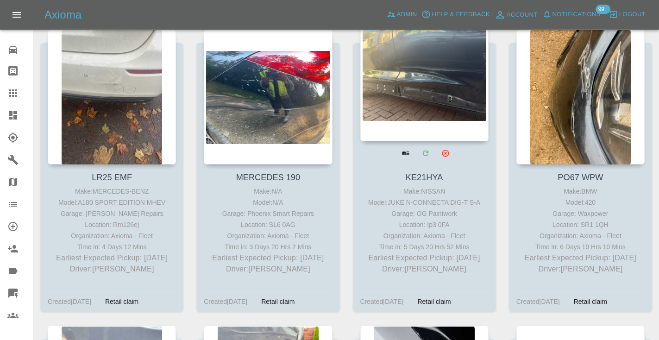
click at [436, 99] on div at bounding box center [425, 73] width 128 height 135
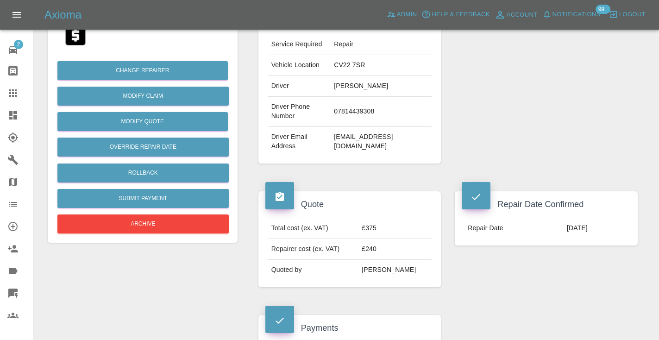
scroll to position [192, 0]
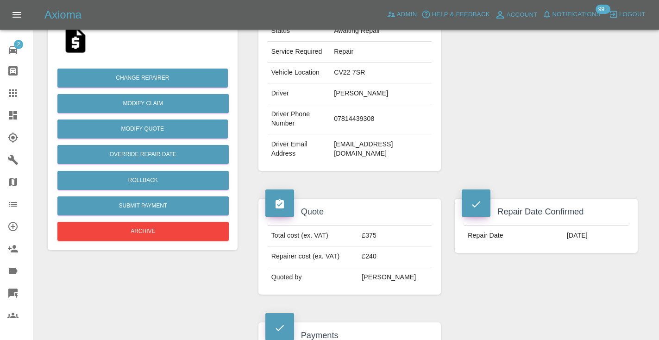
click at [362, 120] on td "07814439308" at bounding box center [380, 119] width 101 height 30
copy td "07814439308"
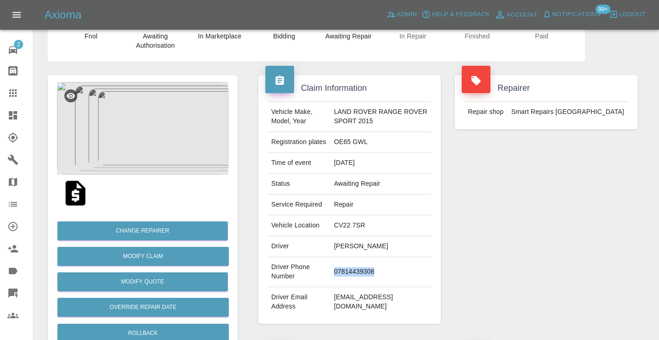
scroll to position [38, 0]
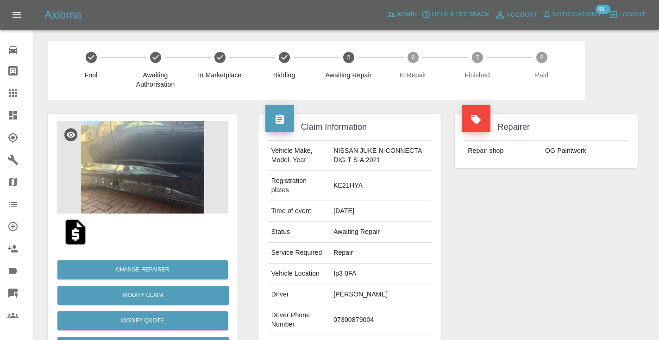
click at [344, 323] on td "07300879004" at bounding box center [381, 320] width 102 height 30
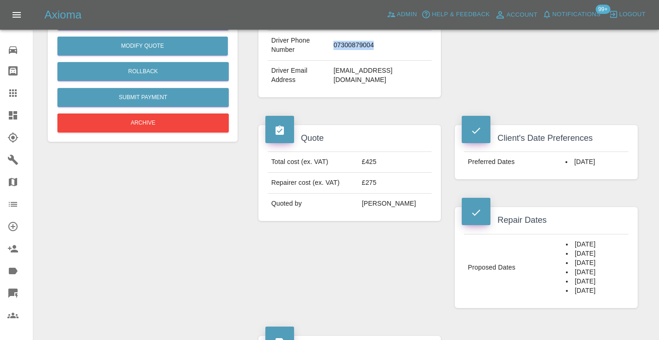
scroll to position [292, 0]
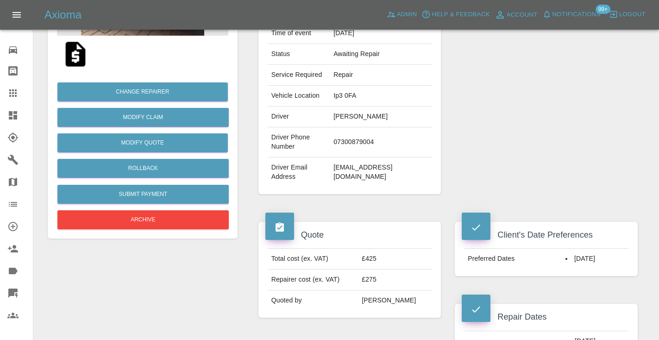
scroll to position [153, 0]
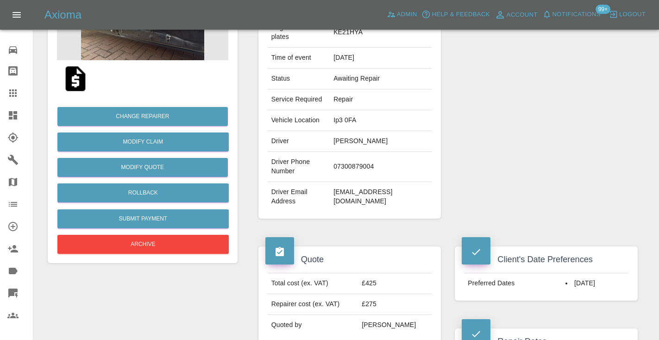
click at [357, 163] on td "07300879004" at bounding box center [381, 167] width 102 height 30
copy td "07300879004"
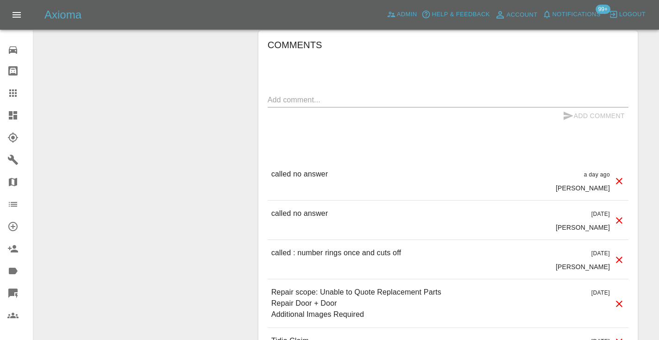
scroll to position [875, 0]
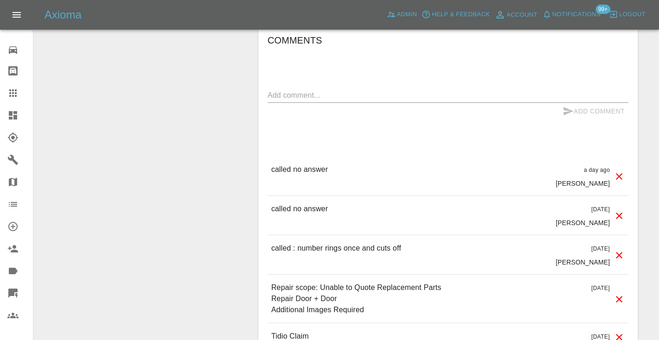
click at [286, 103] on div "Add Comment" at bounding box center [448, 111] width 361 height 17
click at [278, 103] on div "Add Comment" at bounding box center [448, 111] width 361 height 17
click at [278, 95] on textarea at bounding box center [448, 95] width 361 height 11
type textarea "called no answer : voice mailbox"
click at [569, 110] on icon "submit" at bounding box center [569, 111] width 10 height 8
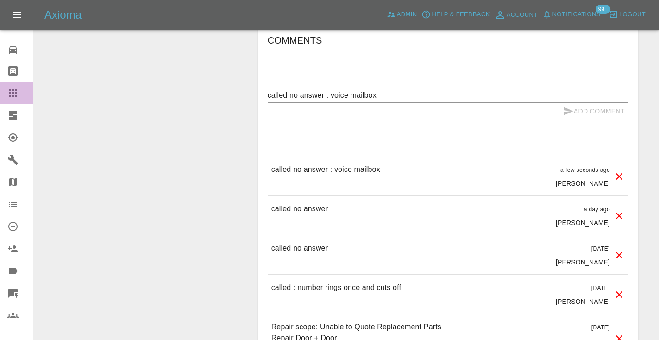
click at [17, 93] on icon at bounding box center [12, 92] width 7 height 7
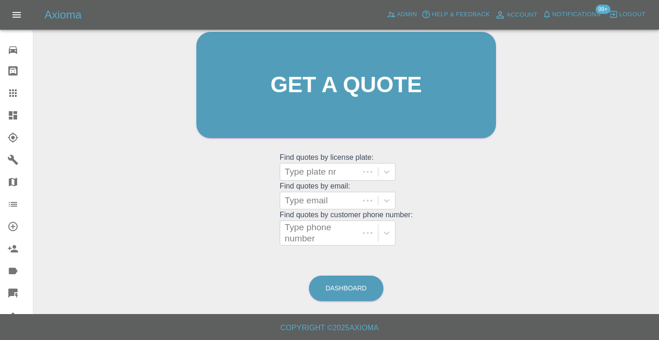
scroll to position [63, 0]
